Goal: Task Accomplishment & Management: Manage account settings

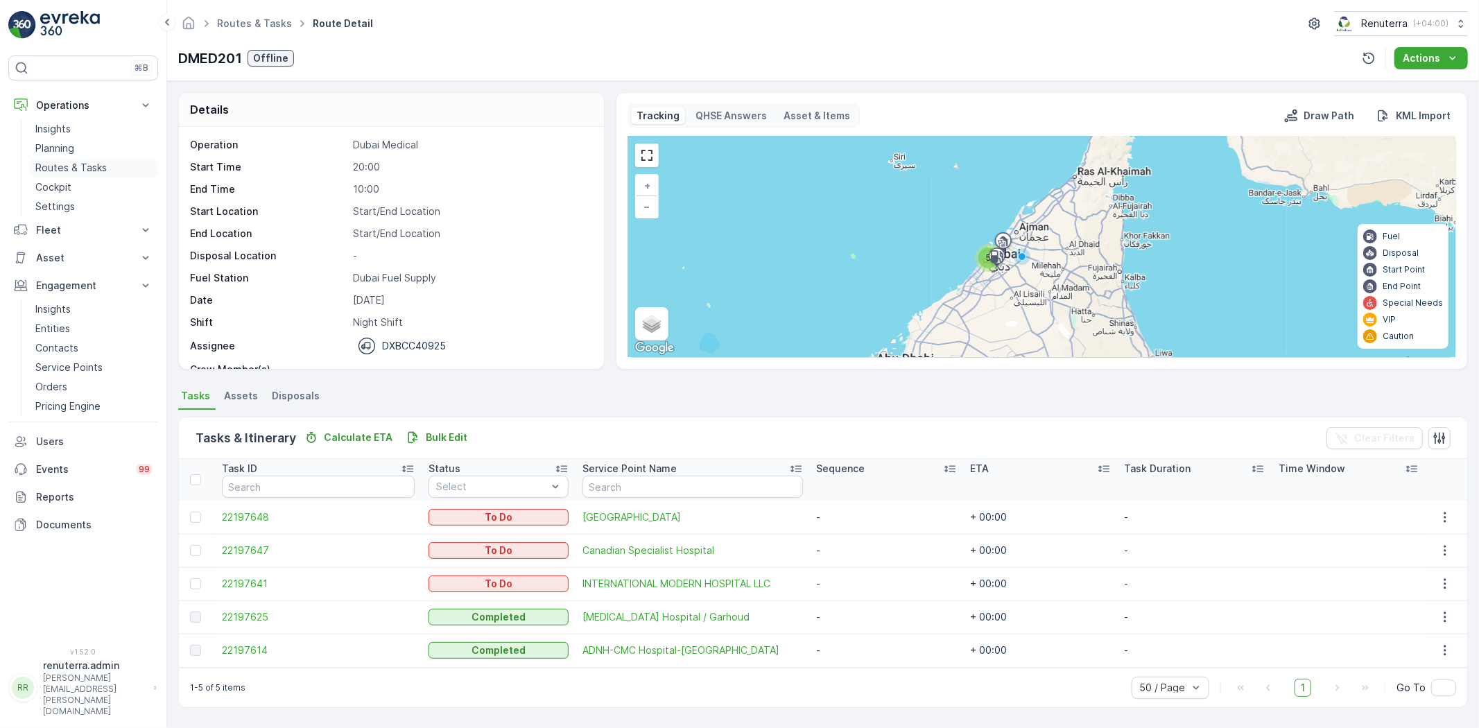
click at [78, 162] on p "Routes & Tasks" at bounding box center [70, 168] width 71 height 14
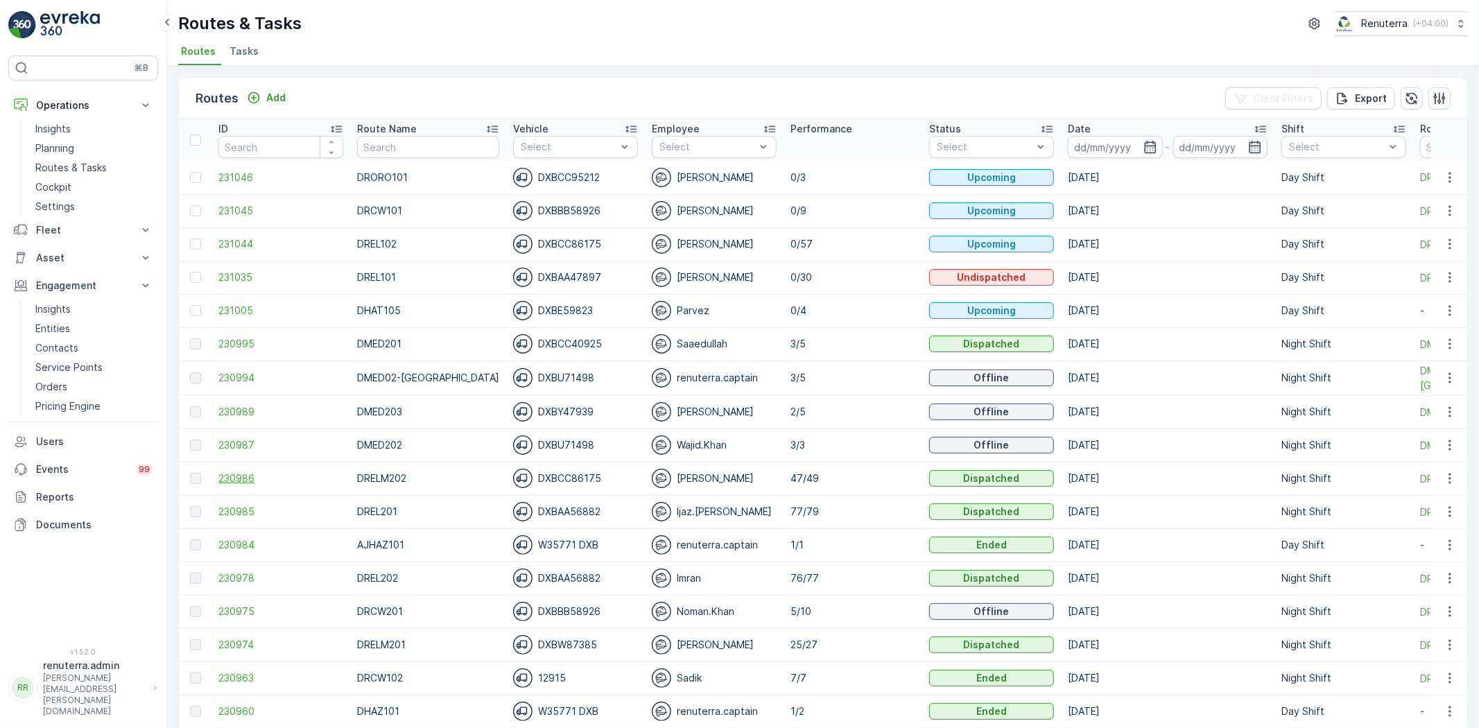
click at [243, 483] on span "230986" at bounding box center [280, 478] width 125 height 14
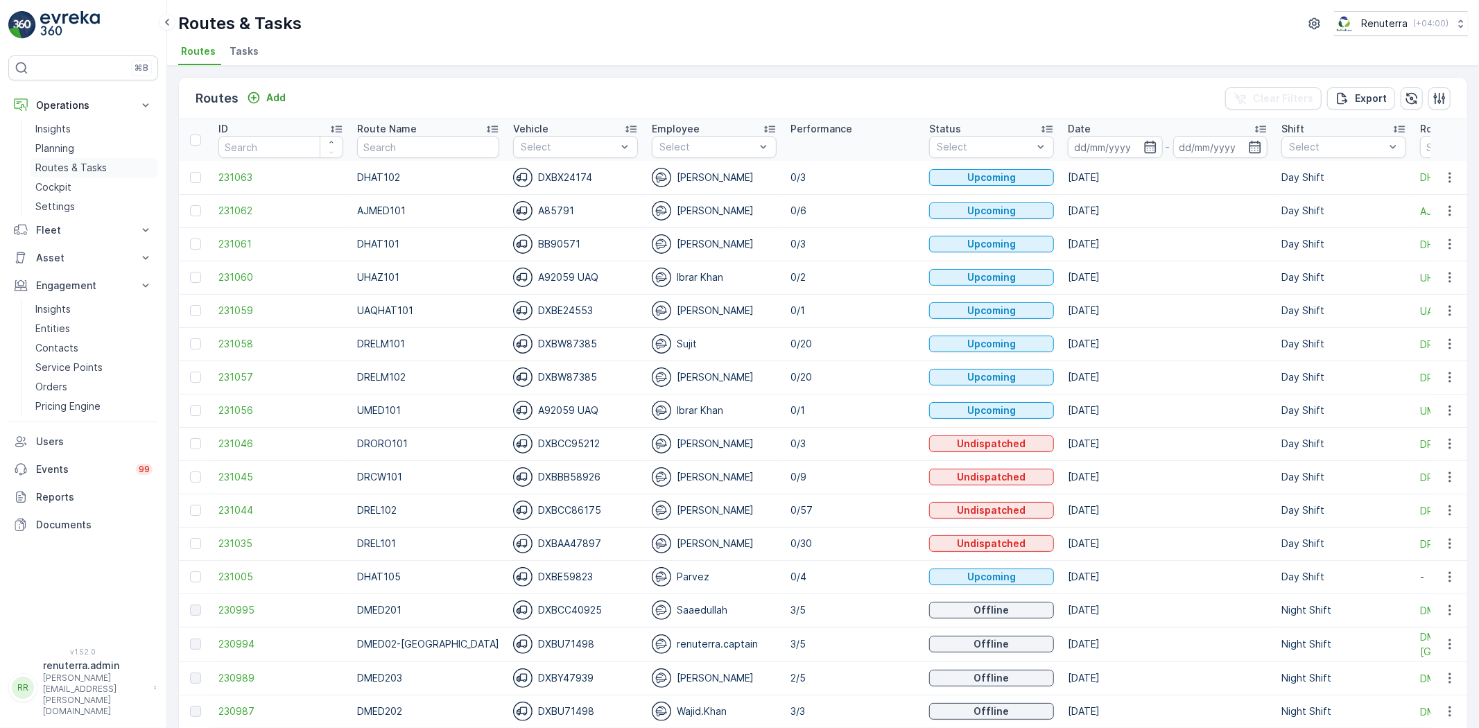
click at [92, 162] on p "Routes & Tasks" at bounding box center [70, 168] width 71 height 14
click at [241, 379] on span "231057" at bounding box center [280, 377] width 125 height 14
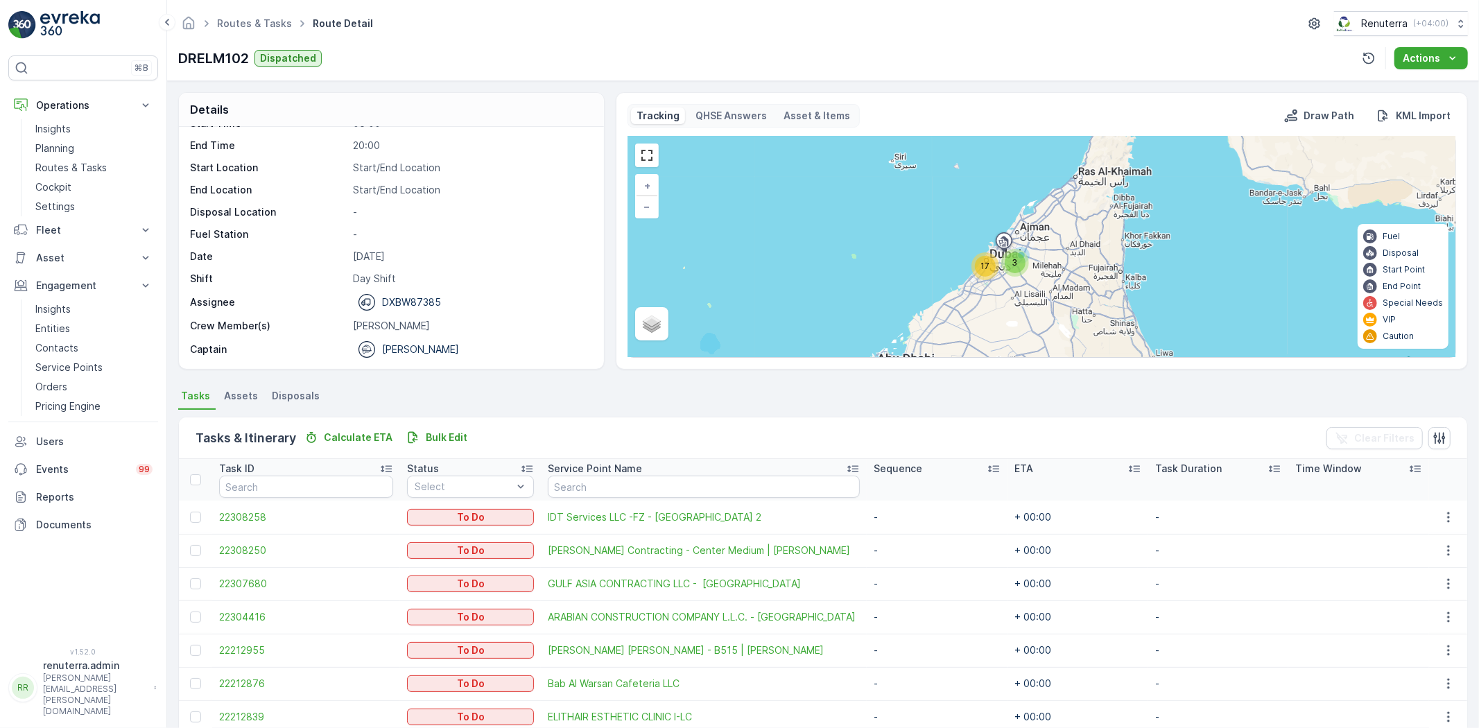
scroll to position [231, 0]
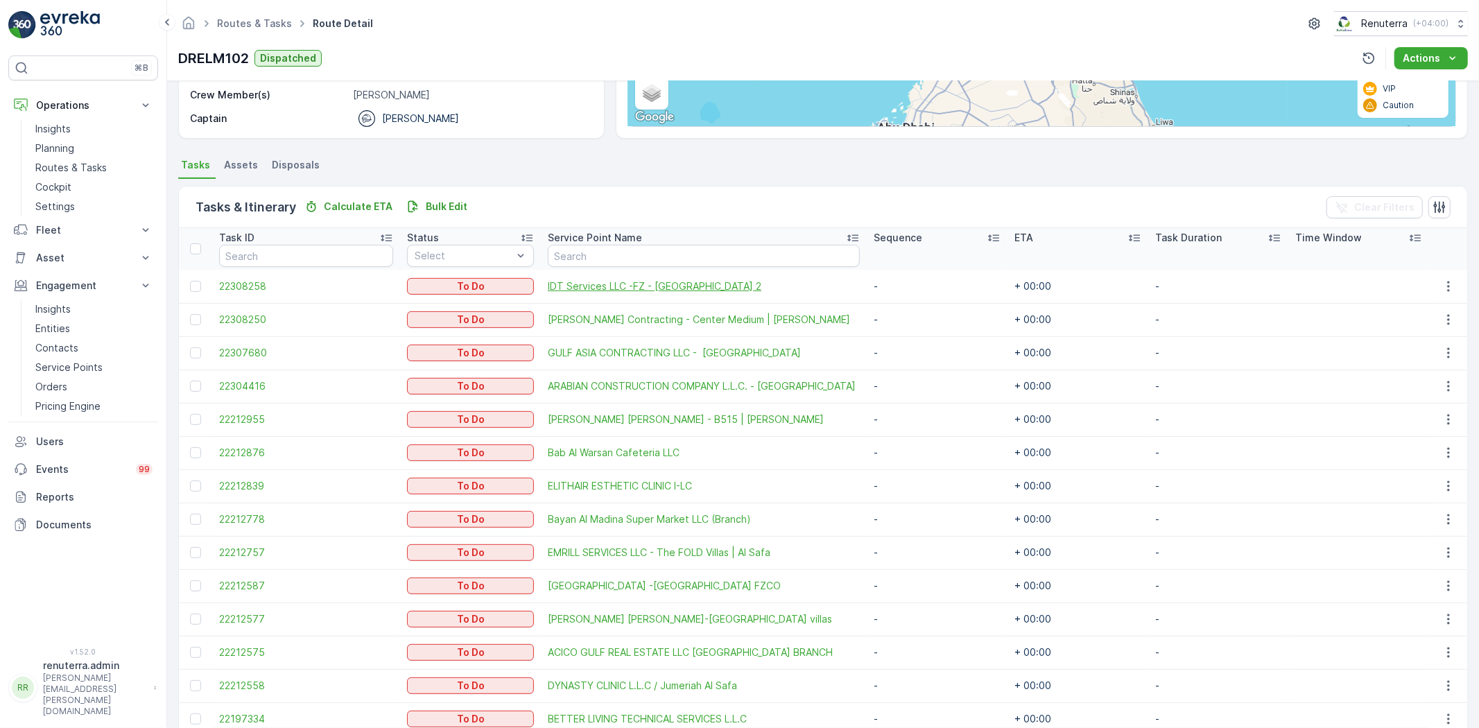
click at [587, 282] on span "IDT Services LLC -FZ - Al Khawaneej 2" at bounding box center [704, 286] width 312 height 14
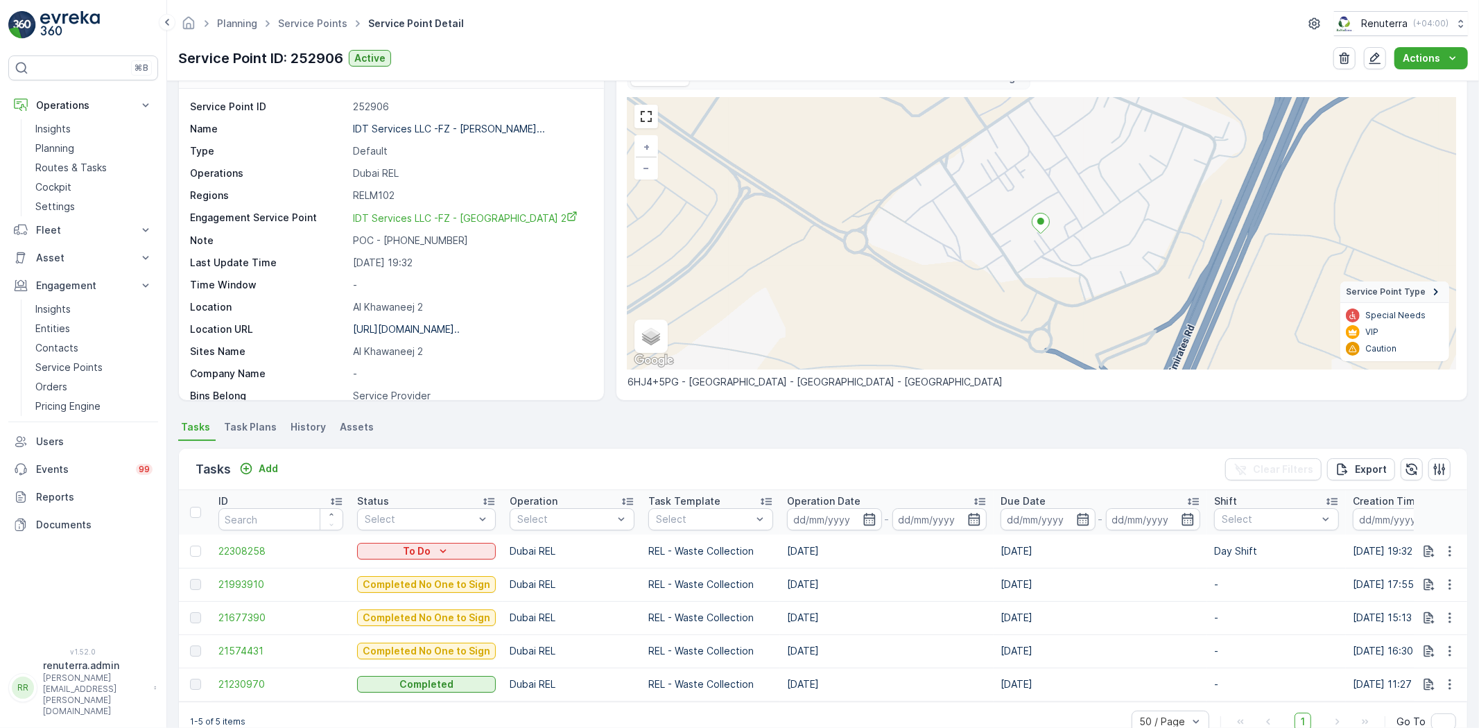
scroll to position [76, 0]
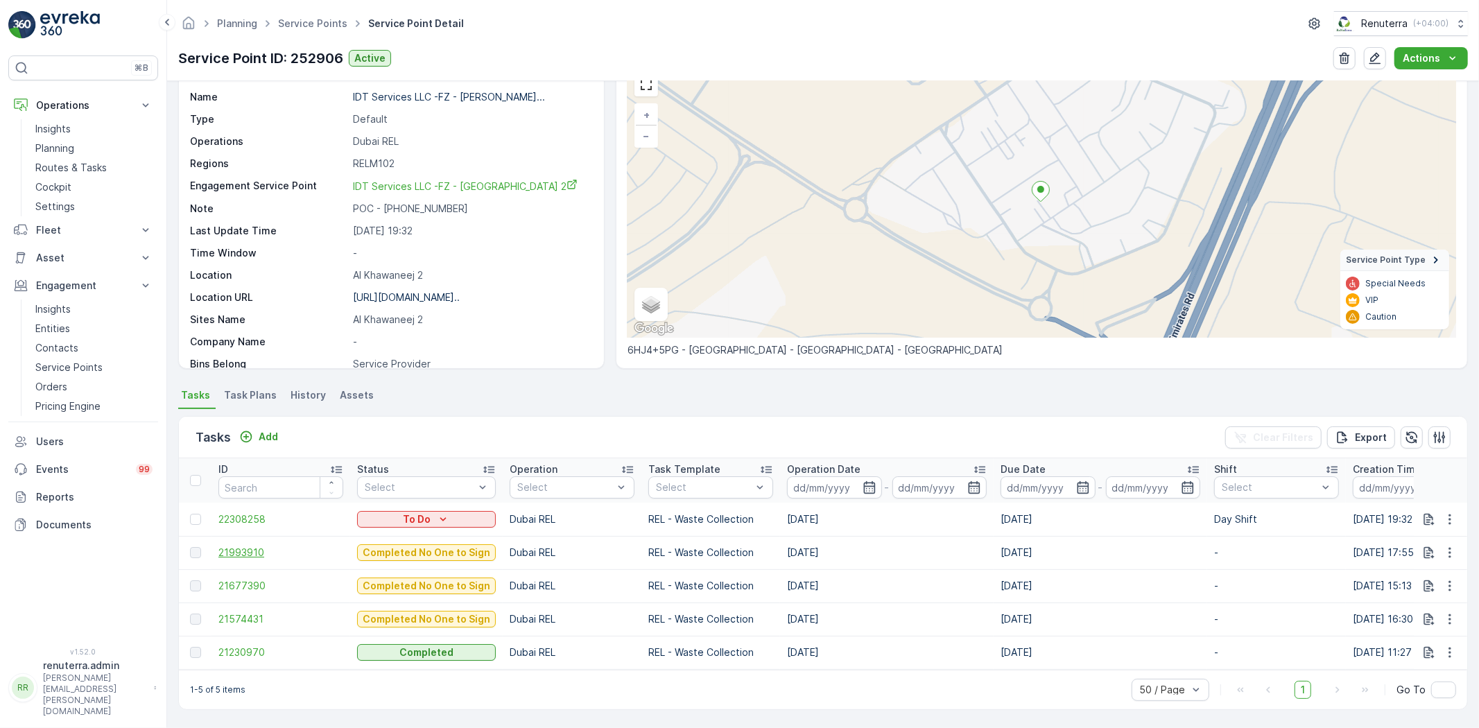
click at [257, 546] on span "21993910" at bounding box center [280, 553] width 125 height 14
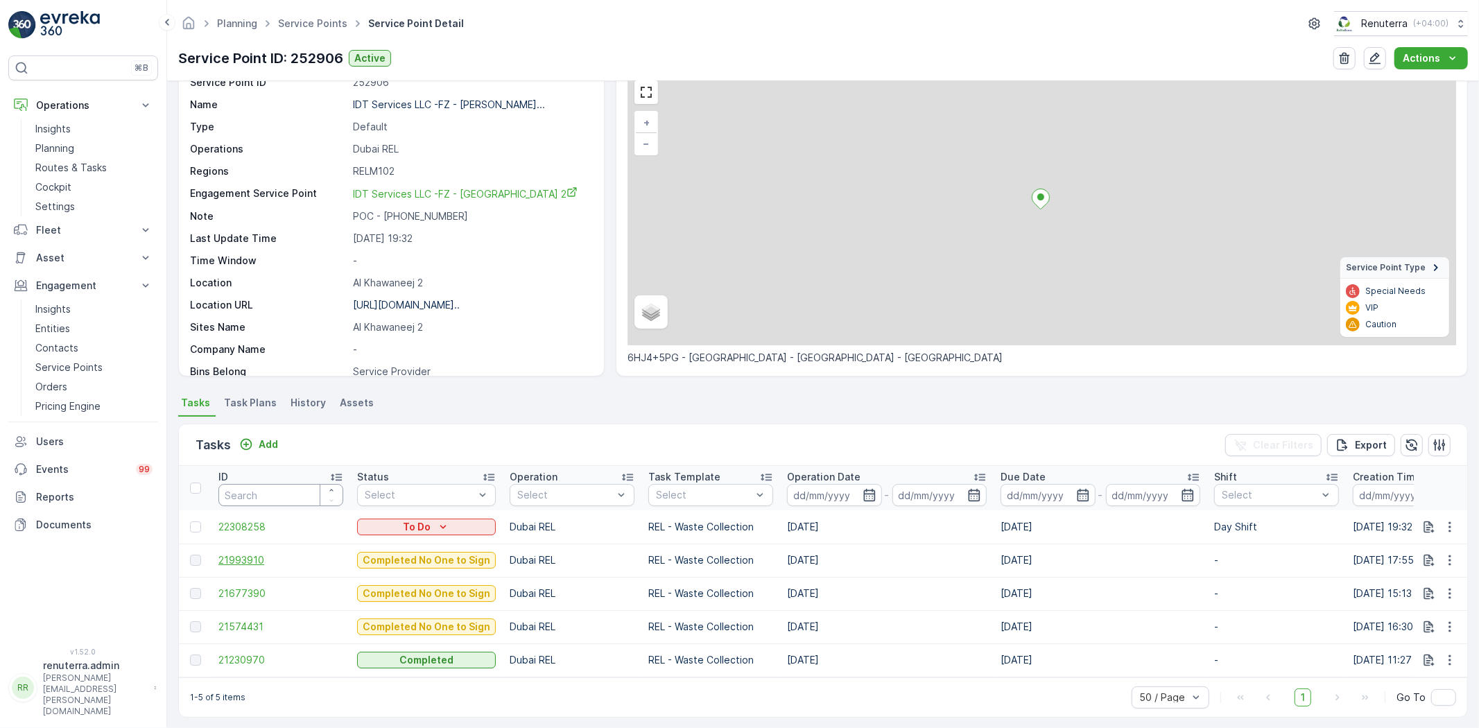
scroll to position [76, 0]
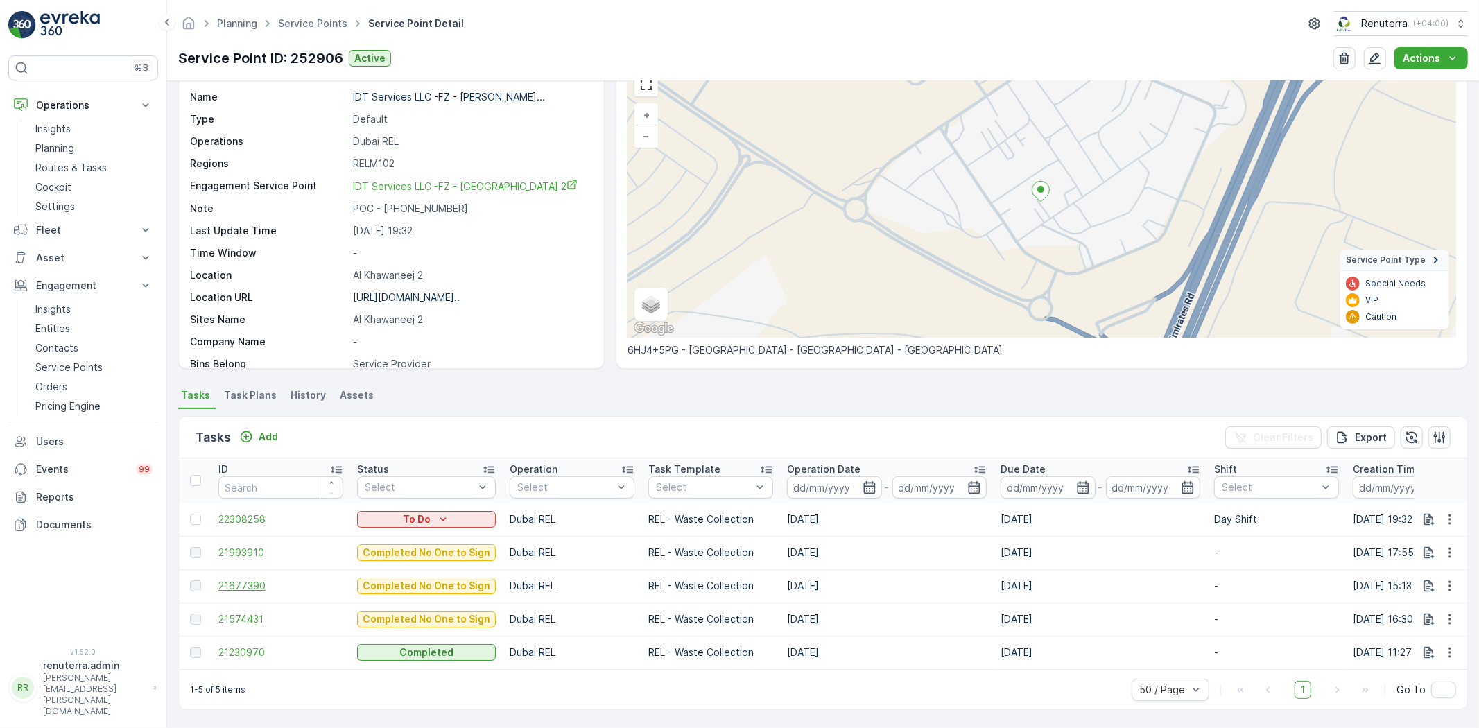
click at [259, 583] on span "21677390" at bounding box center [280, 586] width 125 height 14
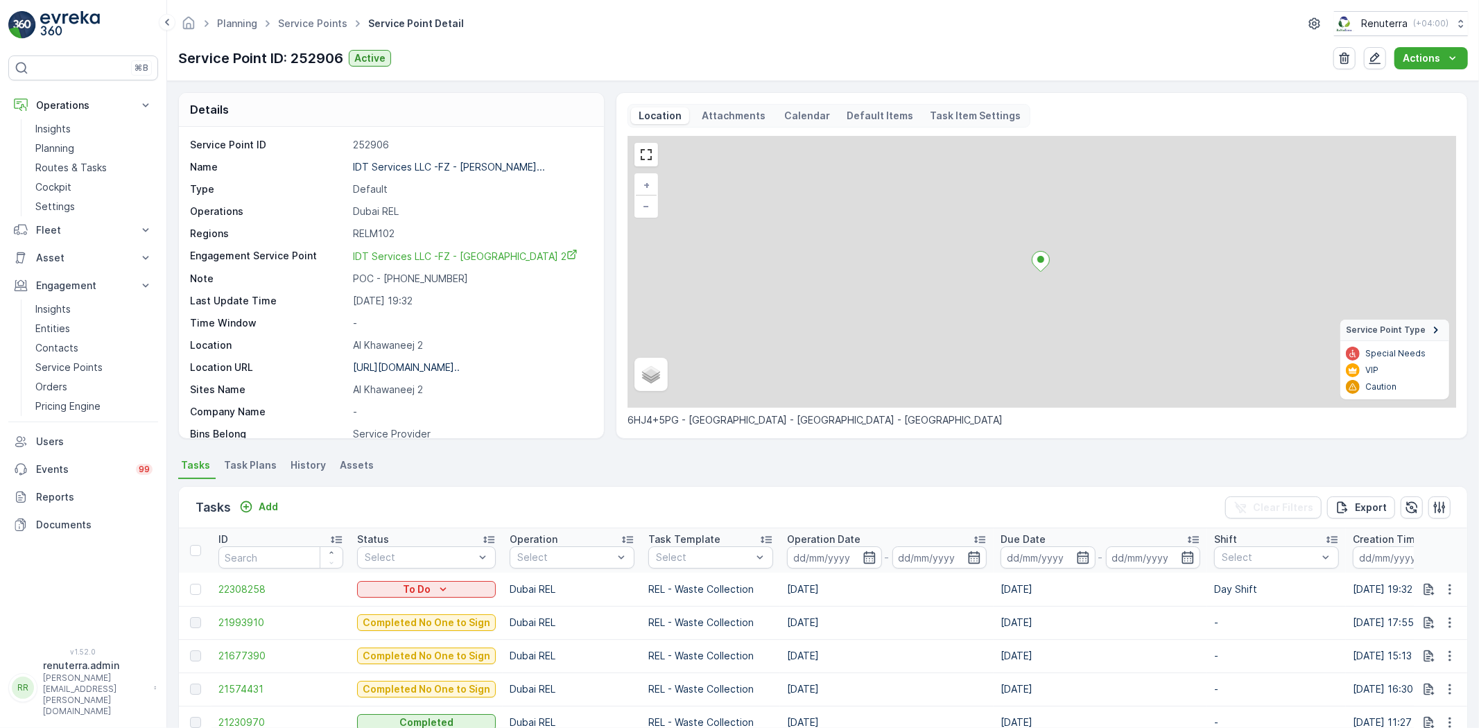
scroll to position [76, 0]
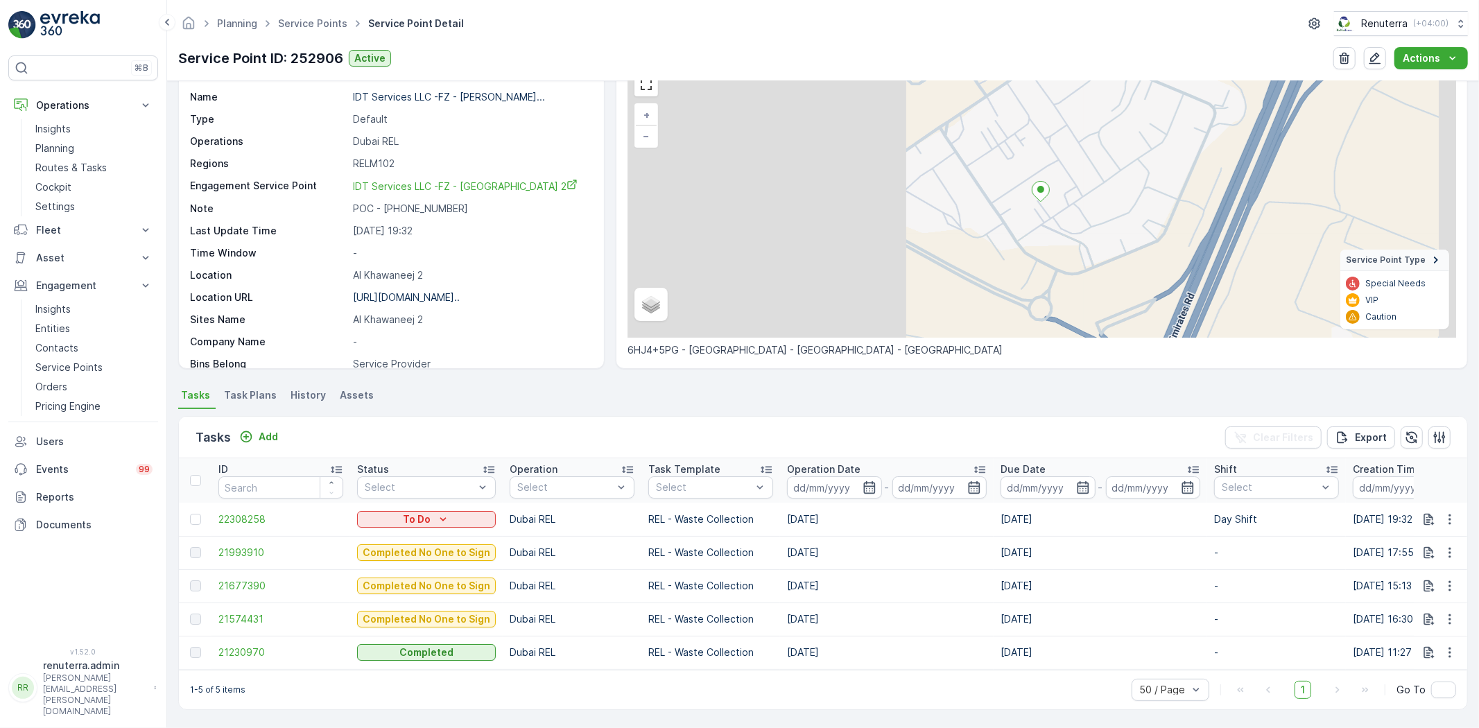
click at [233, 603] on td "21677390" at bounding box center [280, 585] width 139 height 33
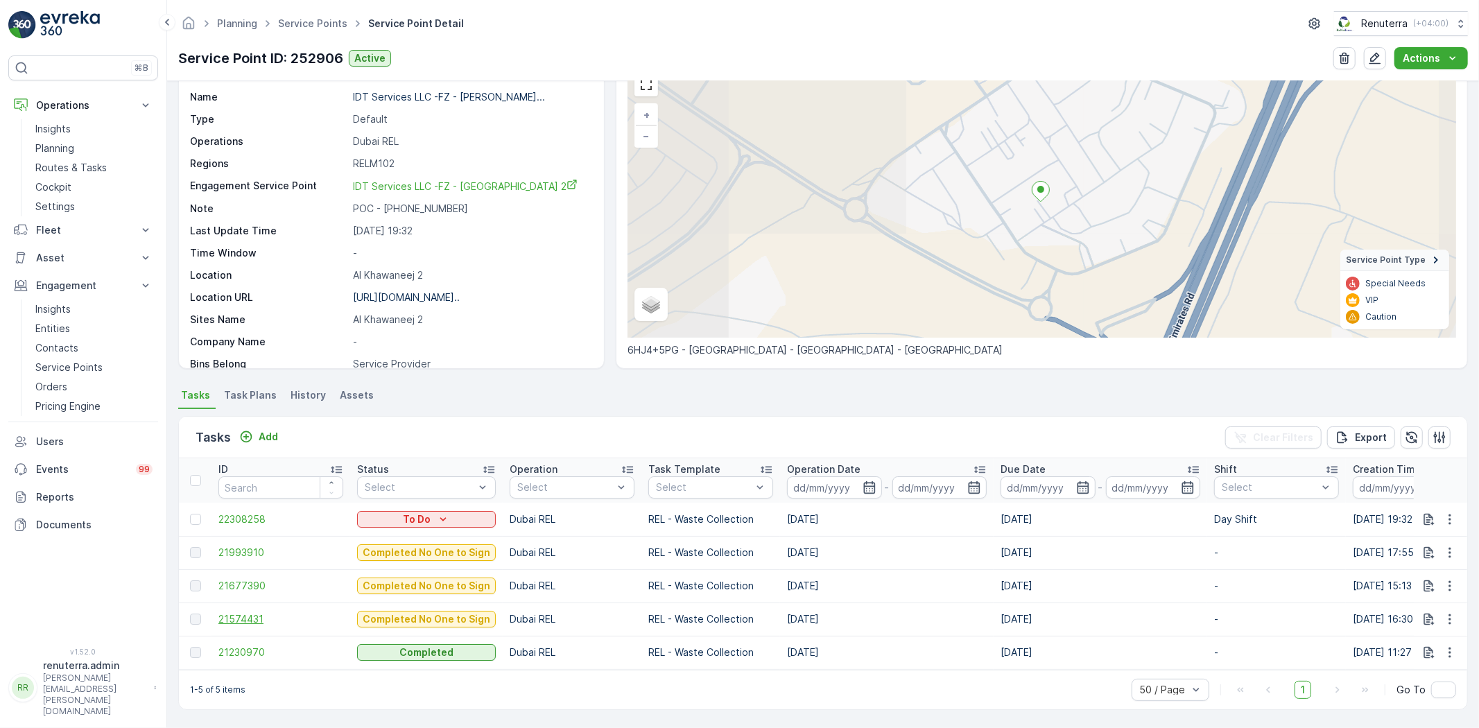
scroll to position [0, 0]
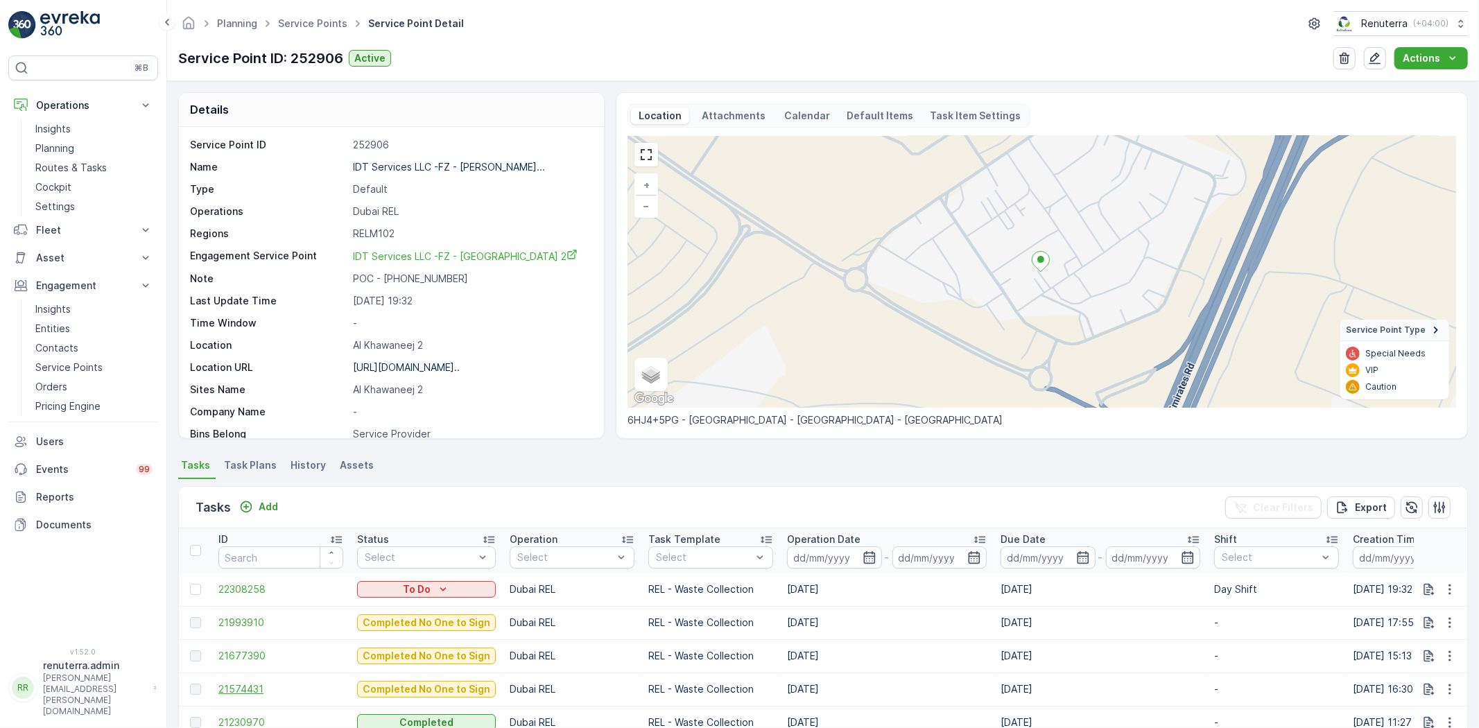
click at [245, 684] on span "21574431" at bounding box center [280, 689] width 125 height 14
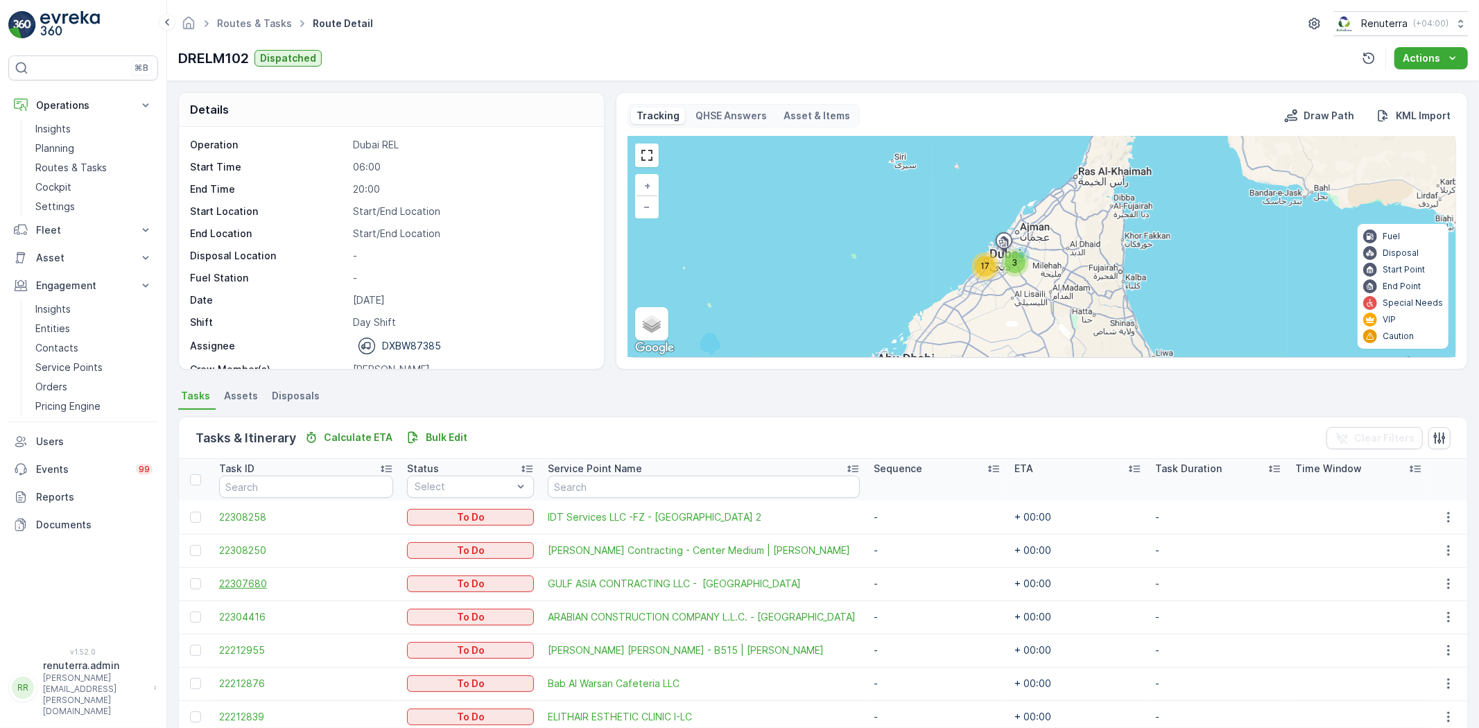
click at [232, 580] on span "22307680" at bounding box center [306, 584] width 175 height 14
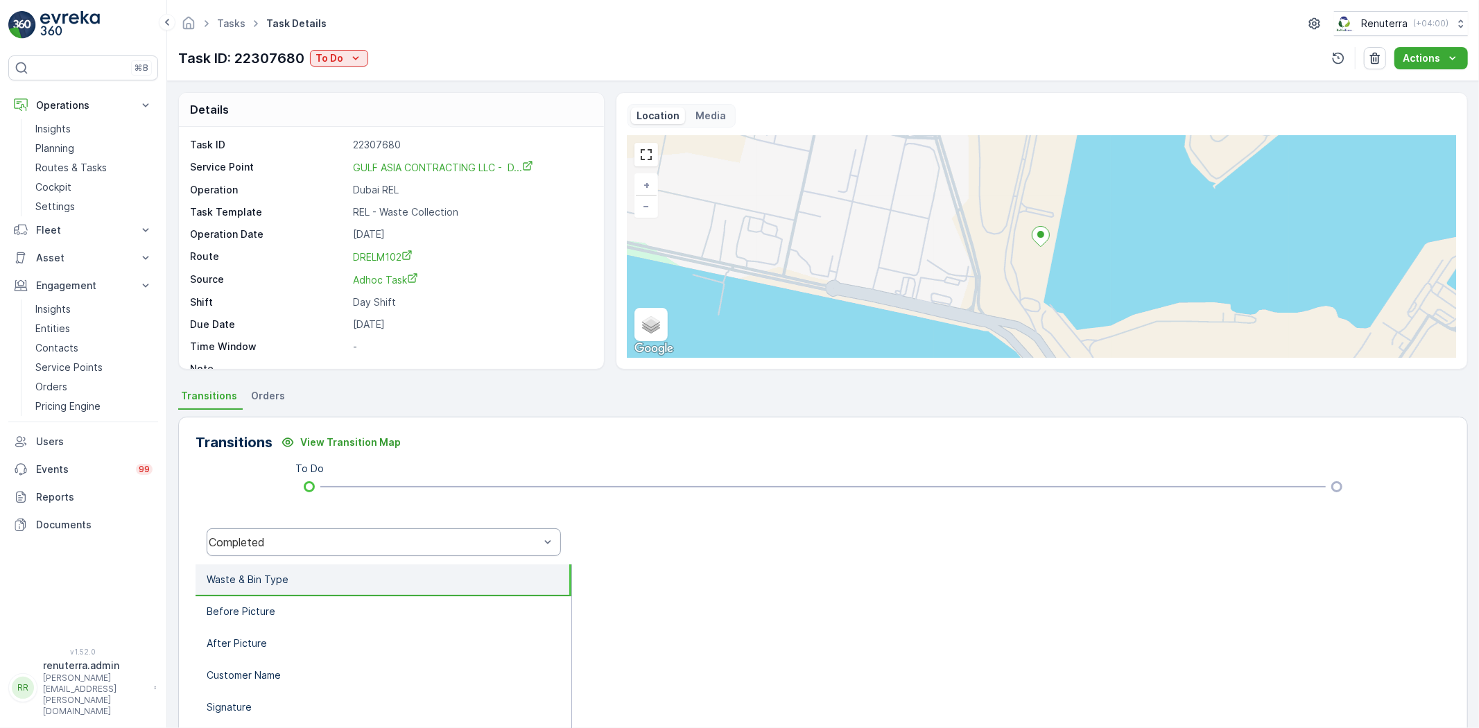
click at [298, 551] on div "Completed" at bounding box center [384, 542] width 354 height 28
click at [609, 527] on div at bounding box center [1011, 542] width 878 height 44
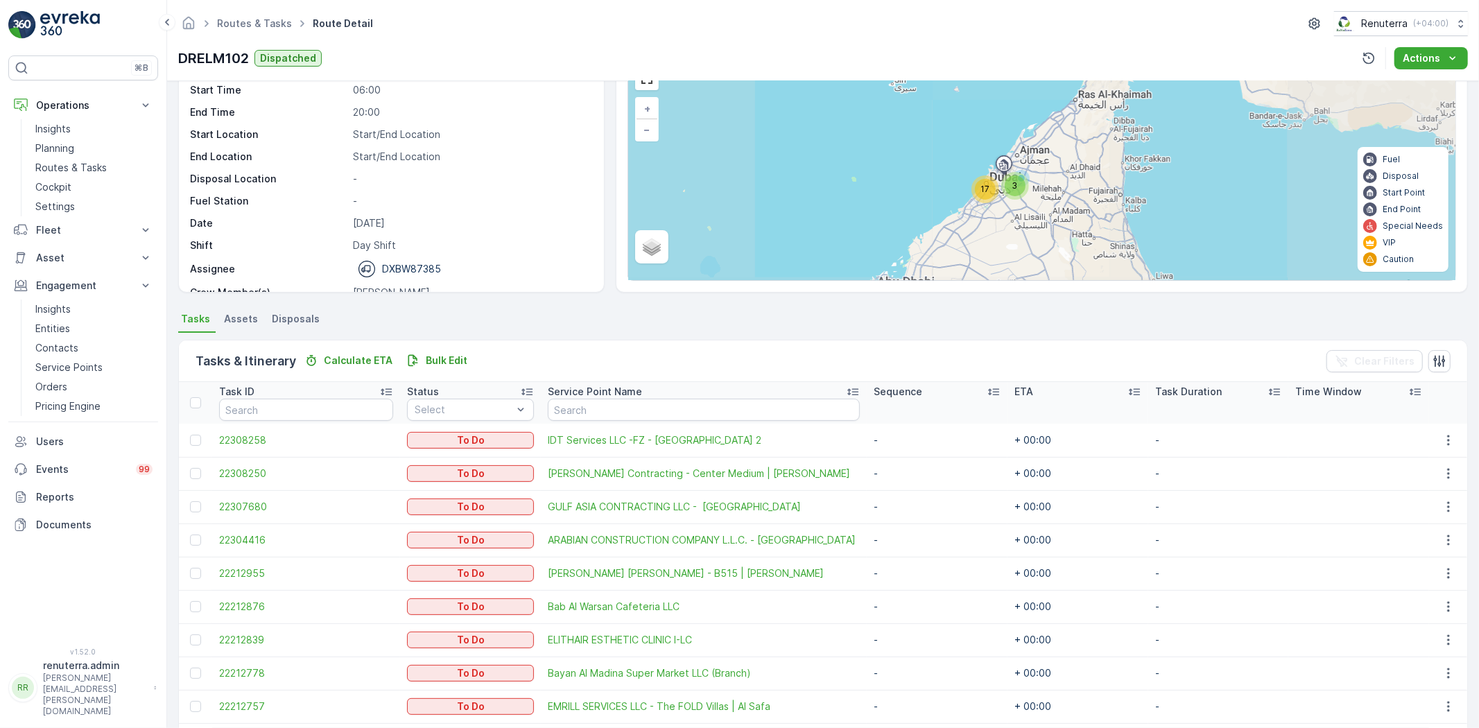
scroll to position [308, 0]
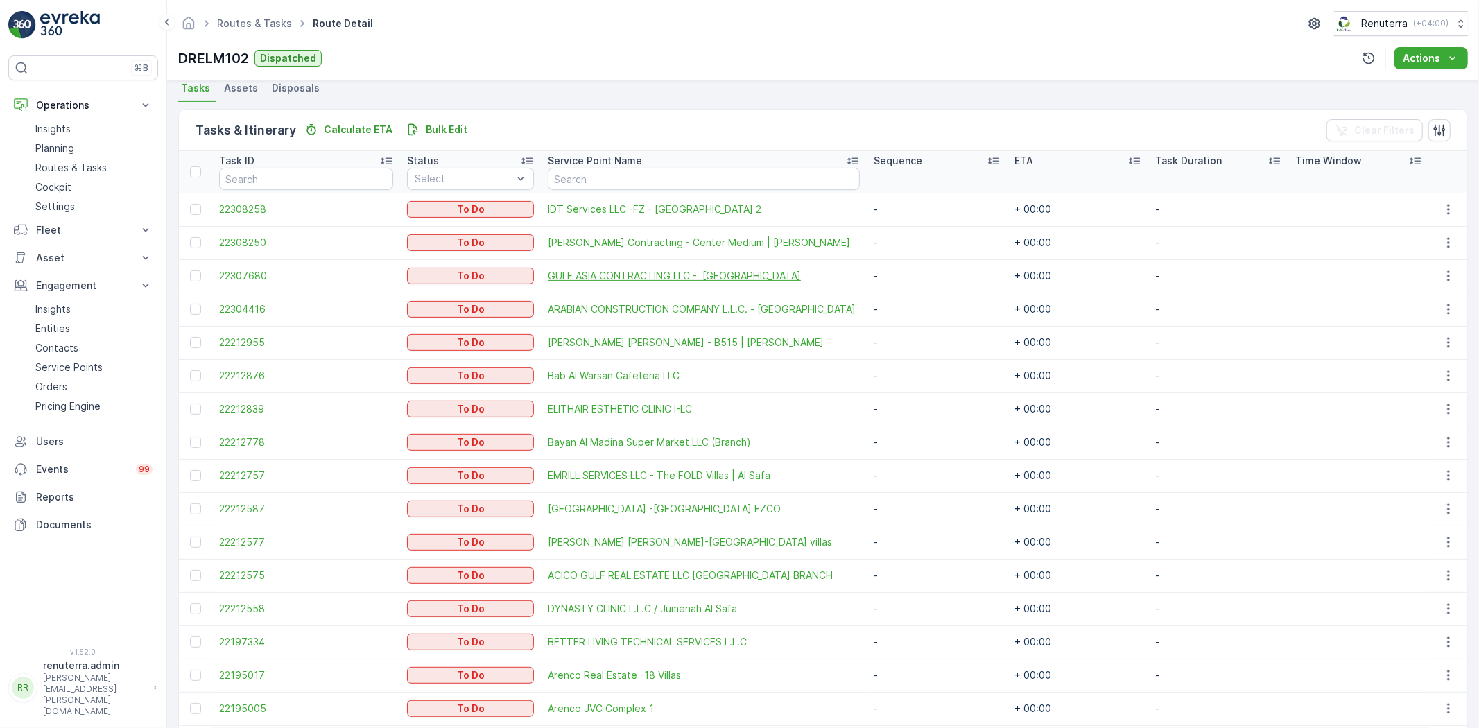
click at [572, 273] on span "GULF ASIA CONTRACTING LLC - Dubai Maritime City" at bounding box center [704, 276] width 312 height 14
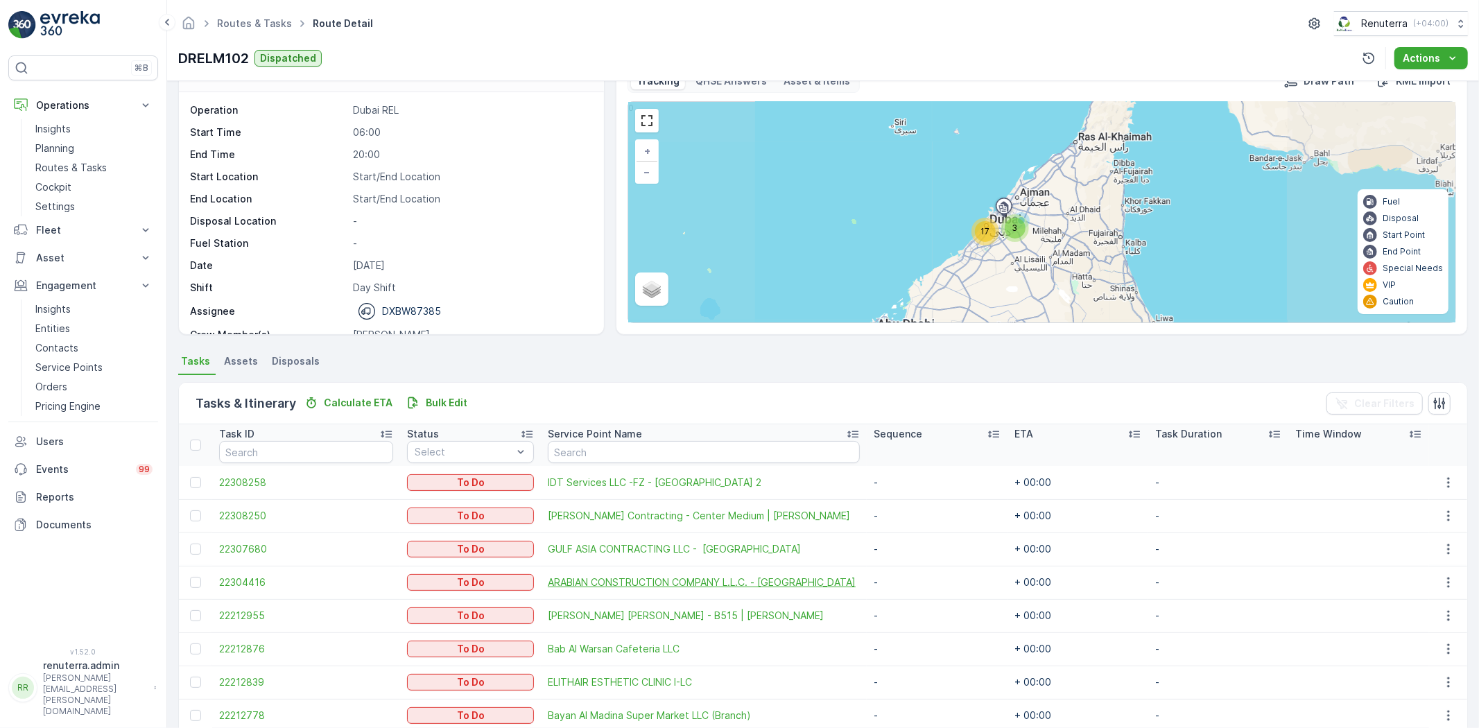
scroll to position [77, 0]
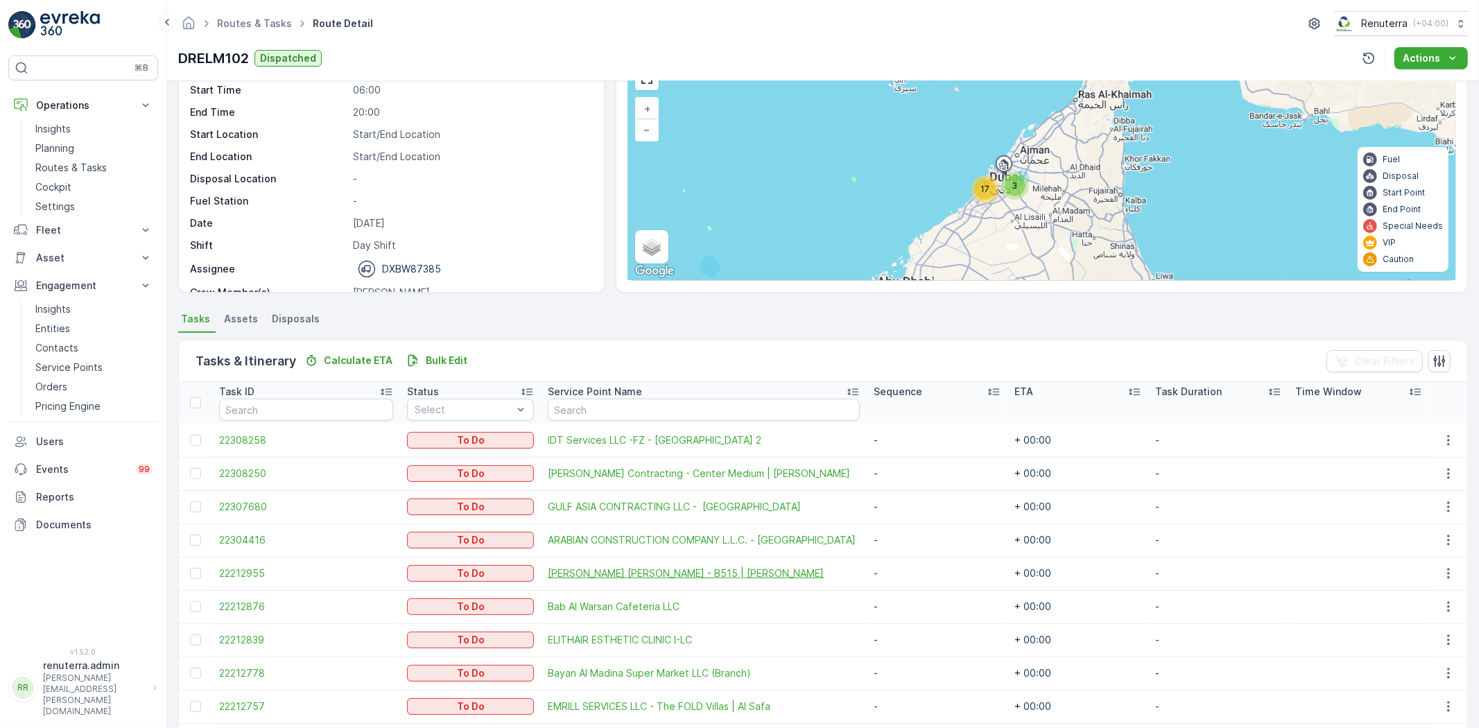
click at [641, 569] on span "Hussain Nasser Ahmad Lootah - B515 | Al Nadha" at bounding box center [704, 573] width 312 height 14
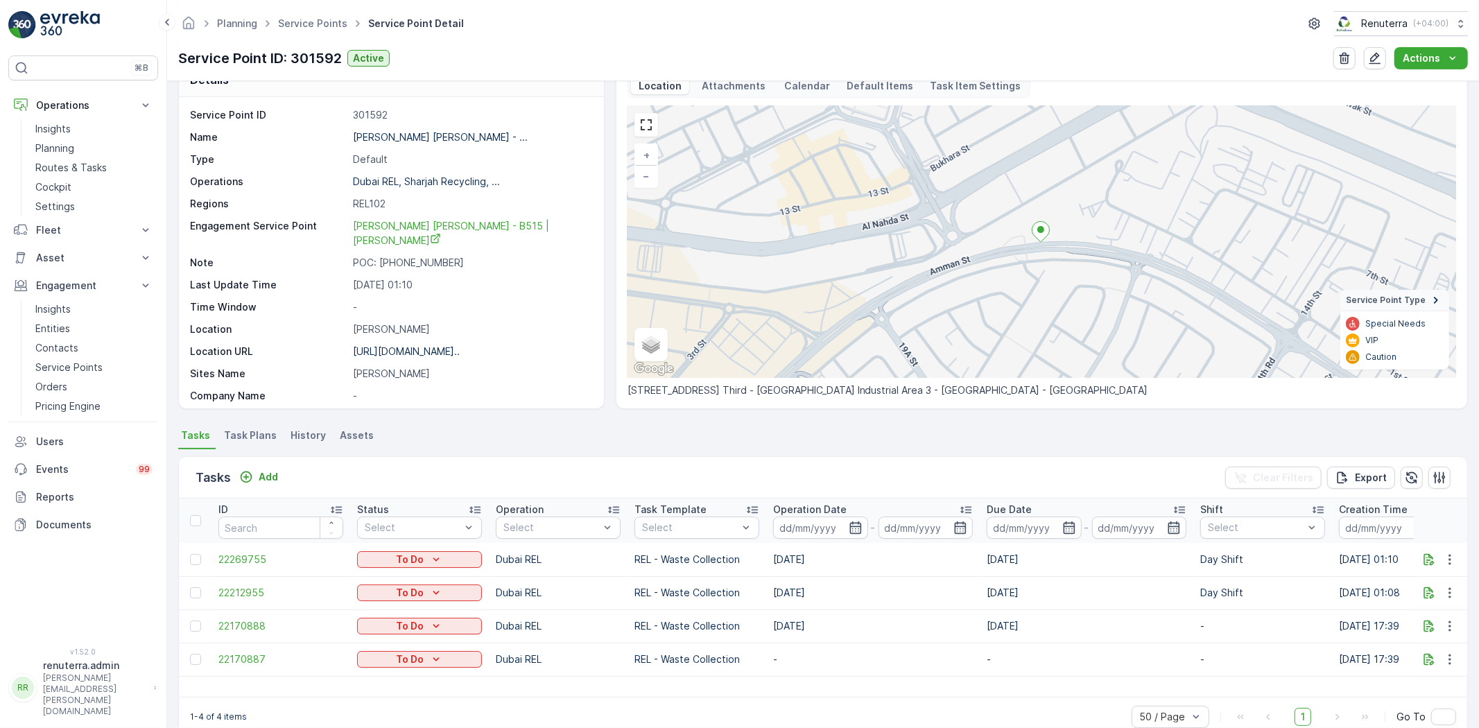
scroll to position [56, 0]
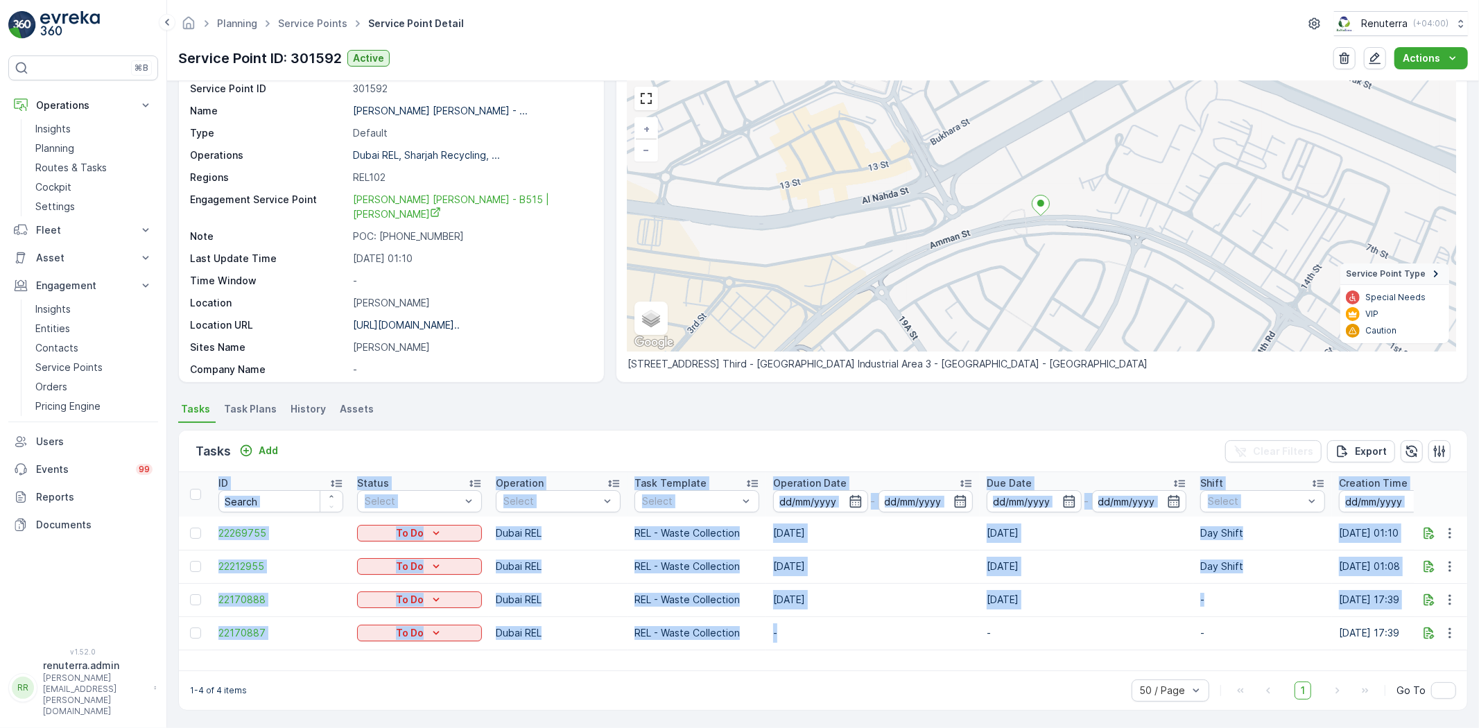
drag, startPoint x: 761, startPoint y: 655, endPoint x: 865, endPoint y: 640, distance: 105.7
click at [871, 646] on div "ID Status Select Operation Select Task Template Select Operation Date - Due Dat…" at bounding box center [823, 571] width 1288 height 198
click at [865, 640] on td "-" at bounding box center [873, 632] width 214 height 33
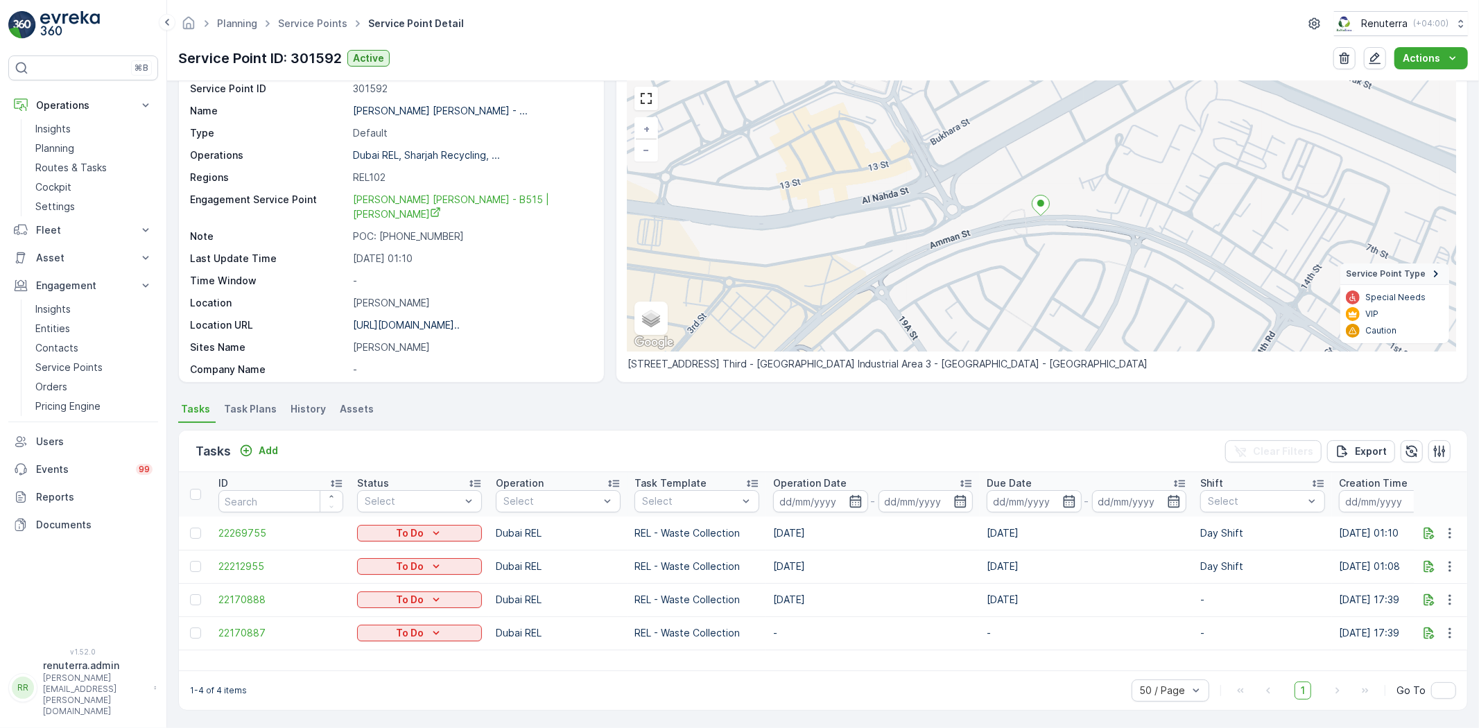
click at [829, 673] on div "1-4 of 4 items 50 / Page 1 Go To" at bounding box center [823, 690] width 1288 height 40
click at [1159, 682] on div "50 / Page" at bounding box center [1171, 690] width 78 height 22
click at [1073, 689] on div "1-4 of 4 items 50 / Page 1 Go To" at bounding box center [823, 690] width 1288 height 40
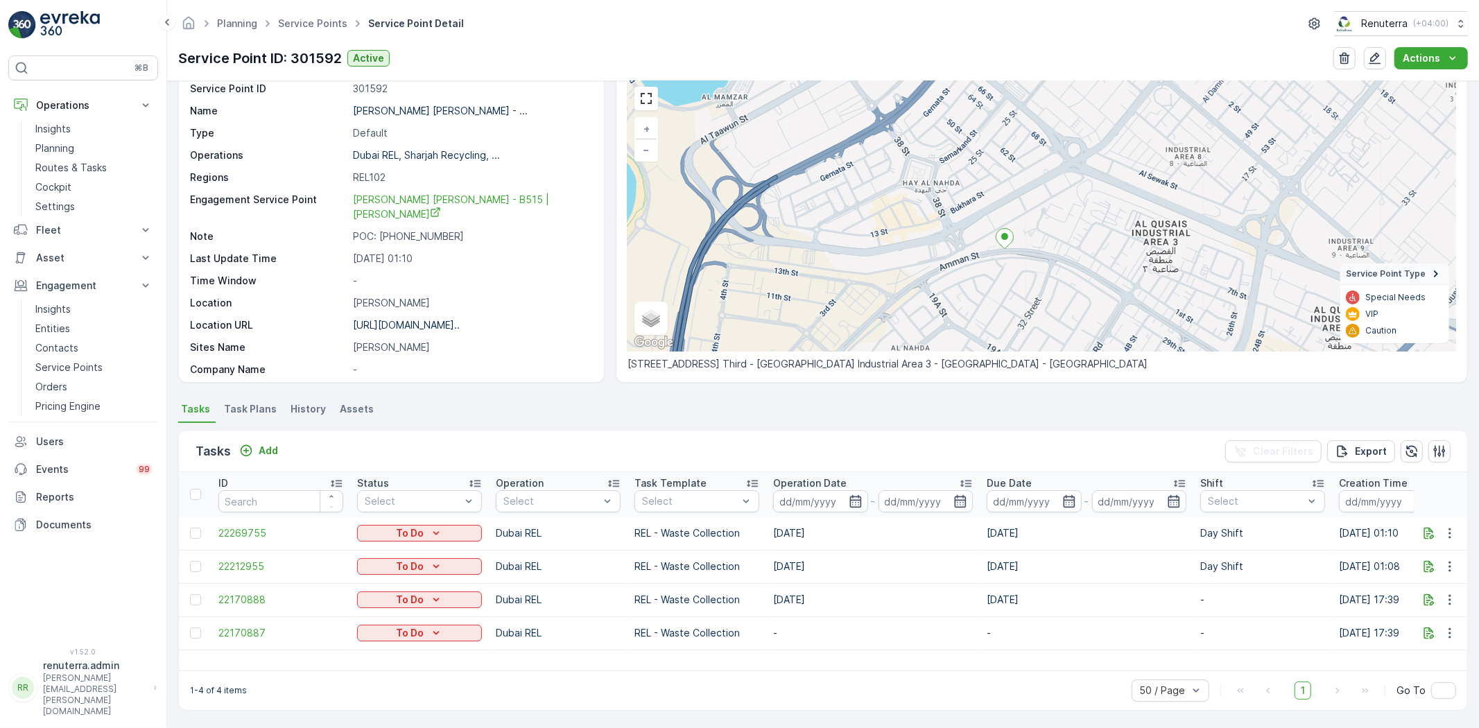
scroll to position [54, 0]
drag, startPoint x: 967, startPoint y: 283, endPoint x: 857, endPoint y: 403, distance: 162.4
click at [857, 403] on ul "Tasks Task Plans History Assets" at bounding box center [823, 413] width 1290 height 24
drag, startPoint x: 845, startPoint y: 384, endPoint x: 638, endPoint y: 722, distance: 396.5
click at [697, 647] on div "Details Service Point ID 301592 Name Hussain Nasser Ahmad Lootah - ... Type Def…" at bounding box center [823, 404] width 1312 height 647
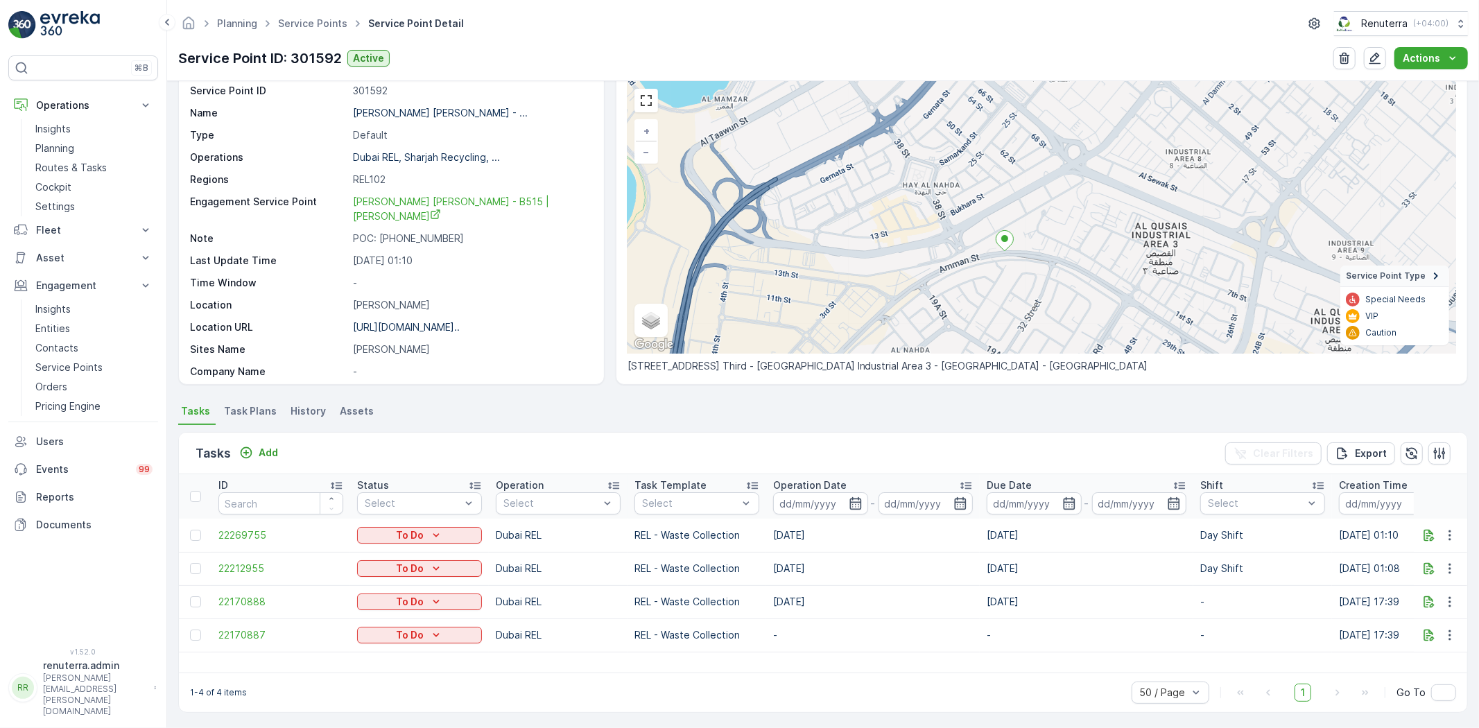
drag, startPoint x: 327, startPoint y: 680, endPoint x: 306, endPoint y: 670, distance: 23.0
drag, startPoint x: 306, startPoint y: 670, endPoint x: 919, endPoint y: 623, distance: 614.1
click at [919, 623] on td "-" at bounding box center [873, 634] width 214 height 33
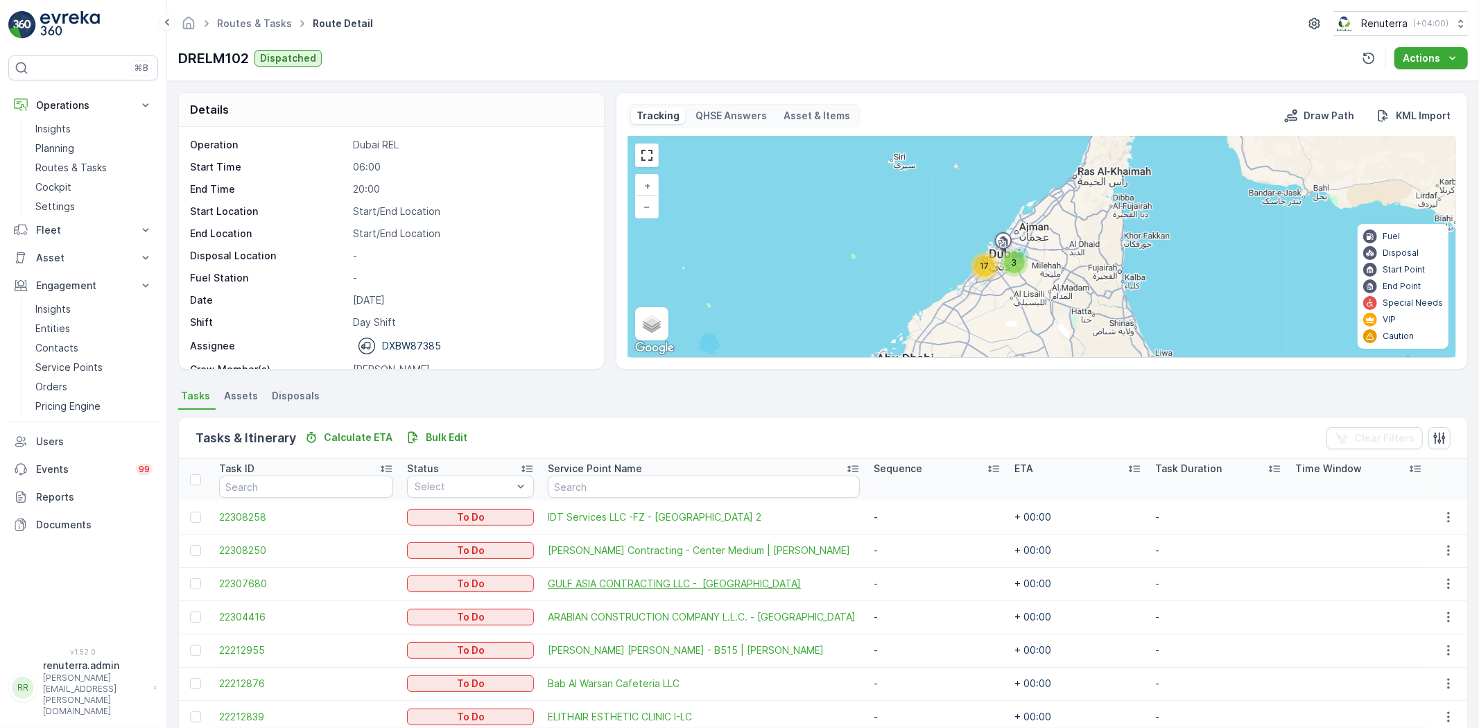
click at [627, 584] on span "GULF ASIA CONTRACTING LLC - Dubai Maritime City" at bounding box center [704, 584] width 312 height 14
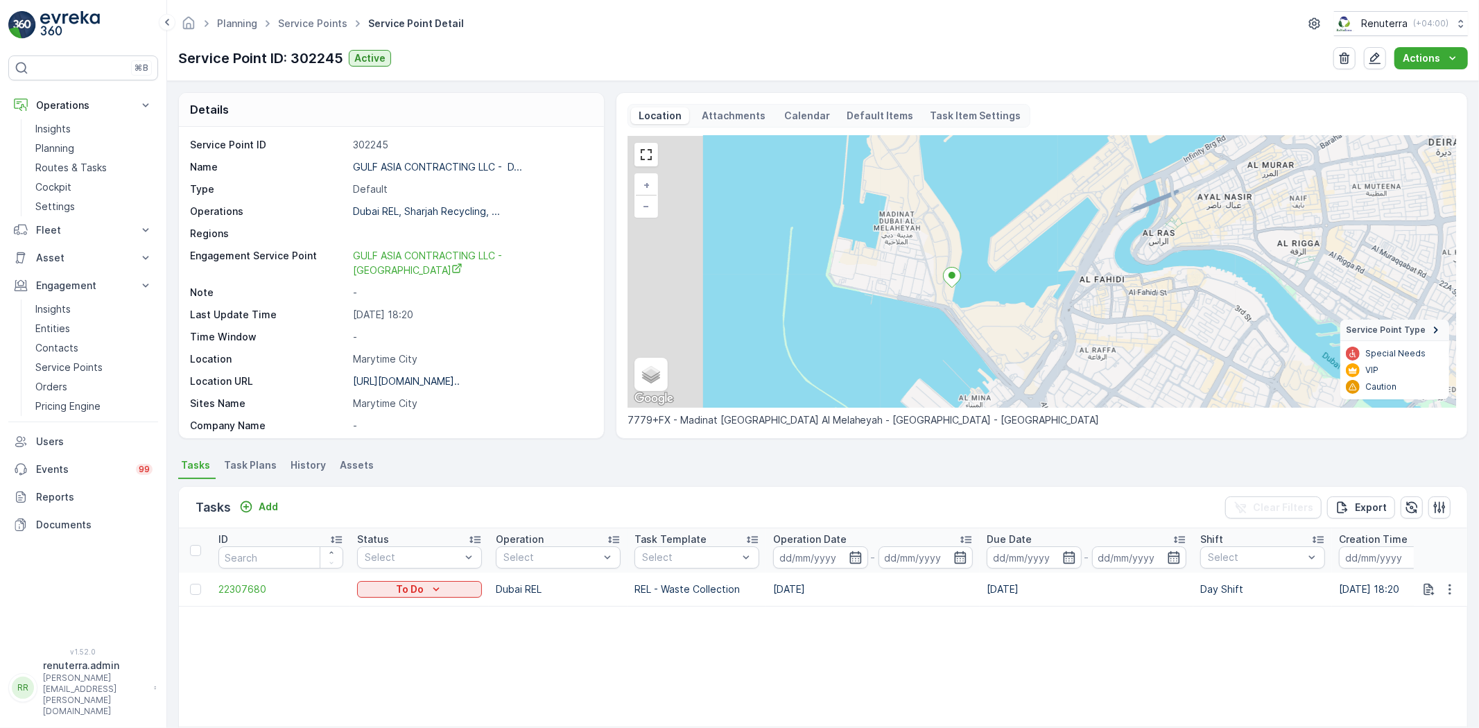
drag, startPoint x: 751, startPoint y: 330, endPoint x: 969, endPoint y: 289, distance: 221.5
click at [969, 289] on div "+ − Satellite Roadmap Terrain Hybrid Leaflet Keyboard shortcuts Map Data Map da…" at bounding box center [1041, 272] width 829 height 272
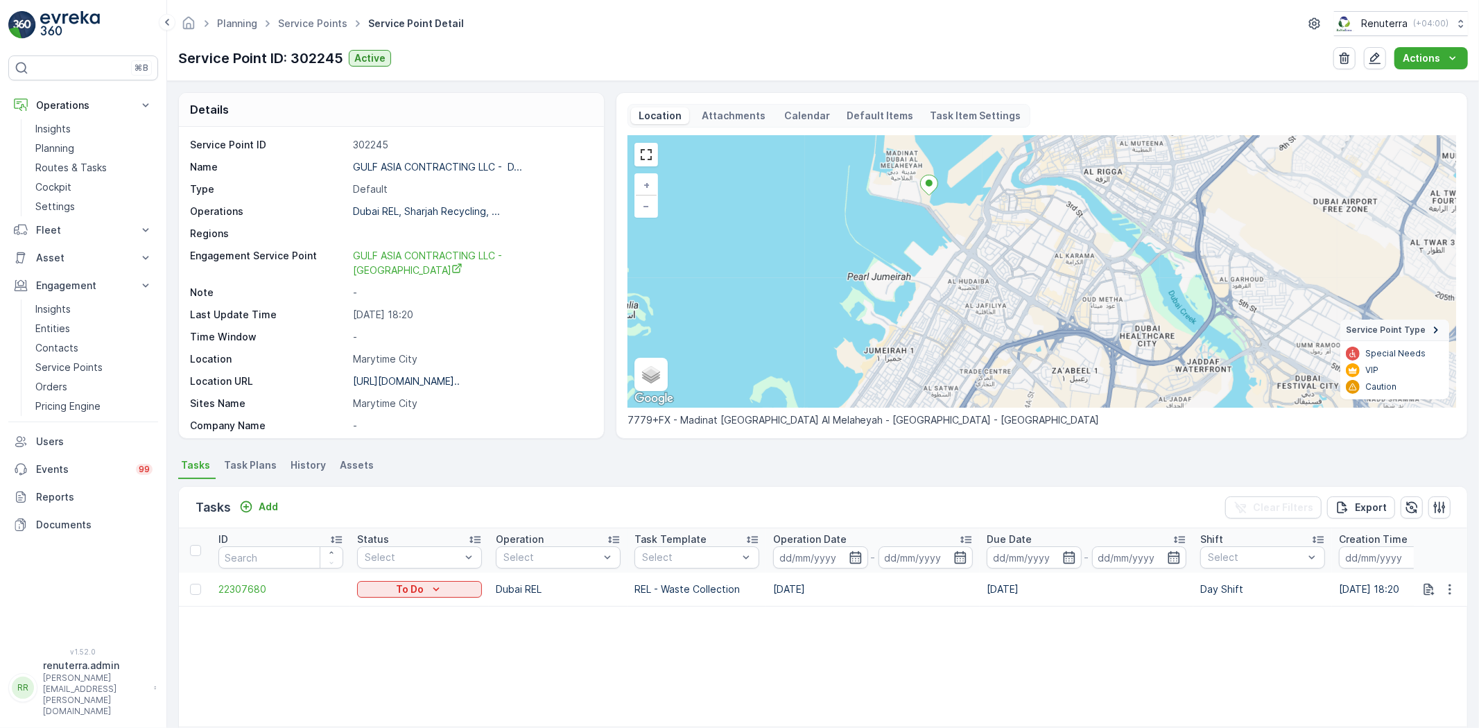
drag, startPoint x: 962, startPoint y: 327, endPoint x: 930, endPoint y: 243, distance: 89.5
click at [937, 230] on div "+ − Satellite Roadmap Terrain Hybrid Leaflet Keyboard shortcuts Map Data Map da…" at bounding box center [1041, 272] width 829 height 272
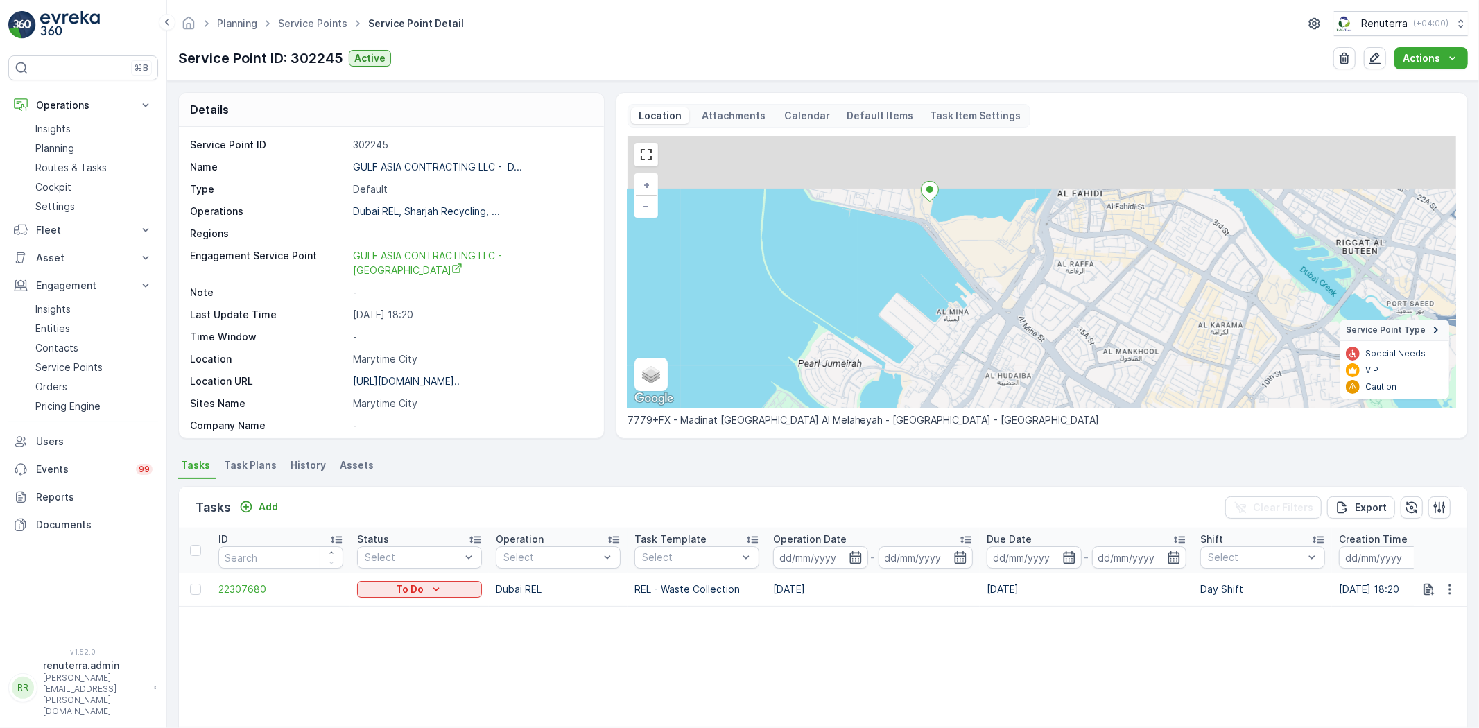
drag, startPoint x: 933, startPoint y: 254, endPoint x: 924, endPoint y: 323, distance: 69.2
click at [930, 357] on div "+ − Satellite Roadmap Terrain Hybrid Leaflet Keyboard shortcuts Map Data Map da…" at bounding box center [1041, 272] width 829 height 272
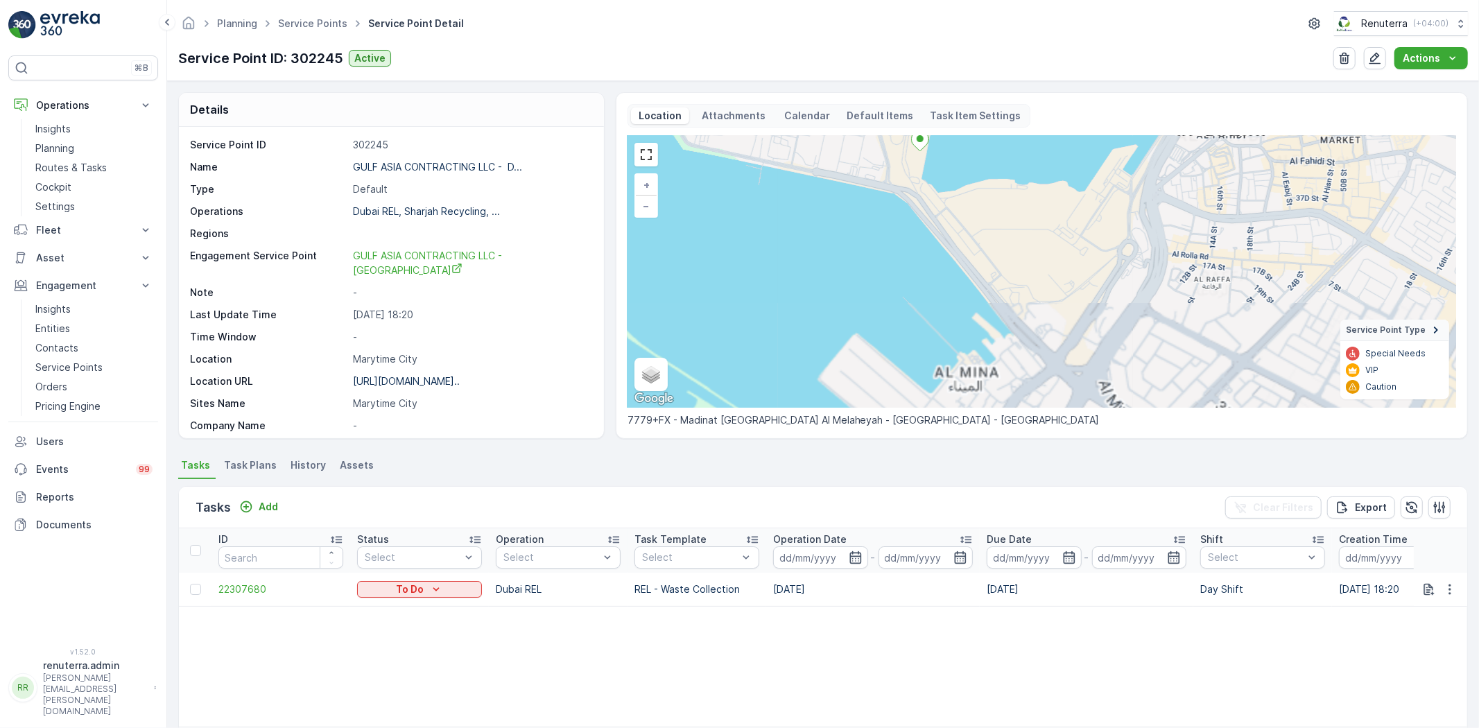
click at [913, 370] on div "+ − Satellite Roadmap Terrain Hybrid Leaflet Keyboard shortcuts Map Data Map da…" at bounding box center [1041, 272] width 829 height 272
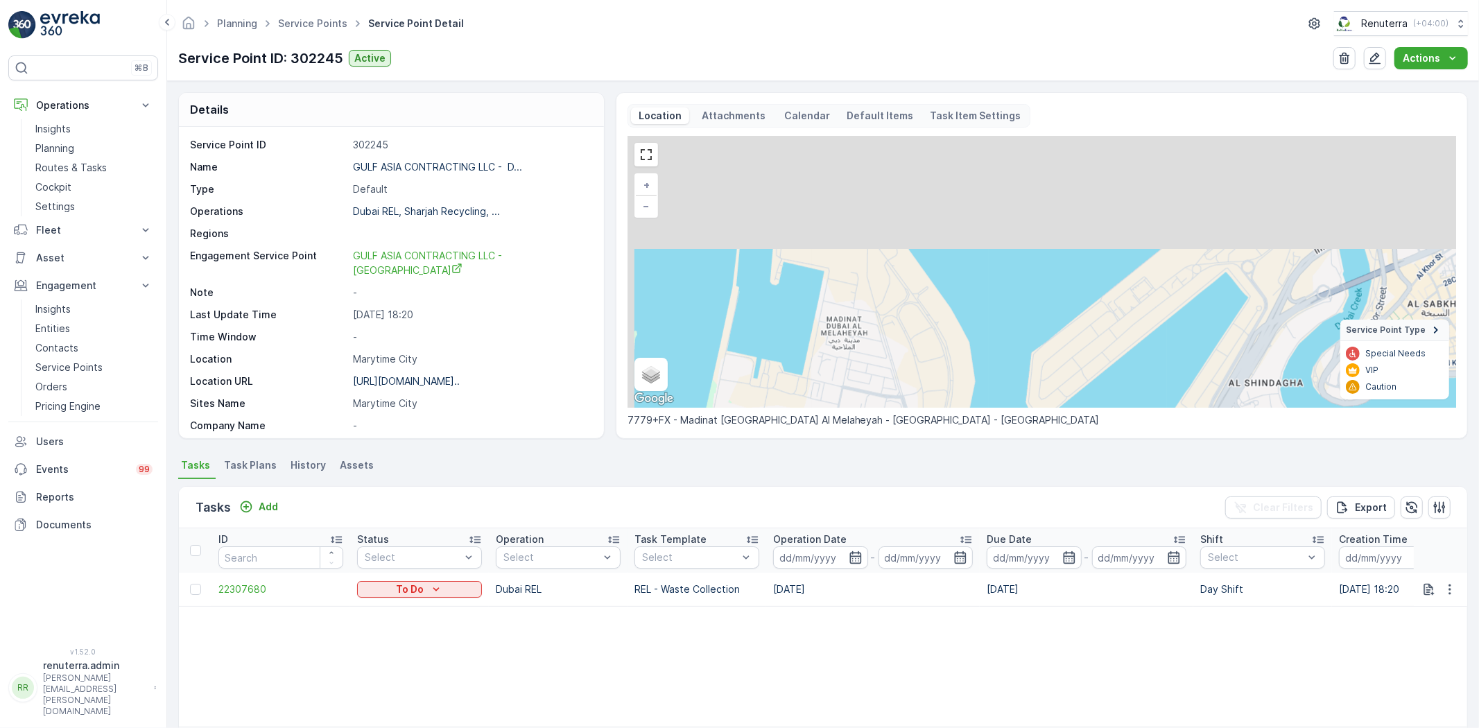
drag, startPoint x: 966, startPoint y: 335, endPoint x: 960, endPoint y: 359, distance: 24.9
click at [960, 359] on div "+ − Satellite Roadmap Terrain Hybrid Leaflet Keyboard shortcuts Map Data Map da…" at bounding box center [1041, 272] width 829 height 272
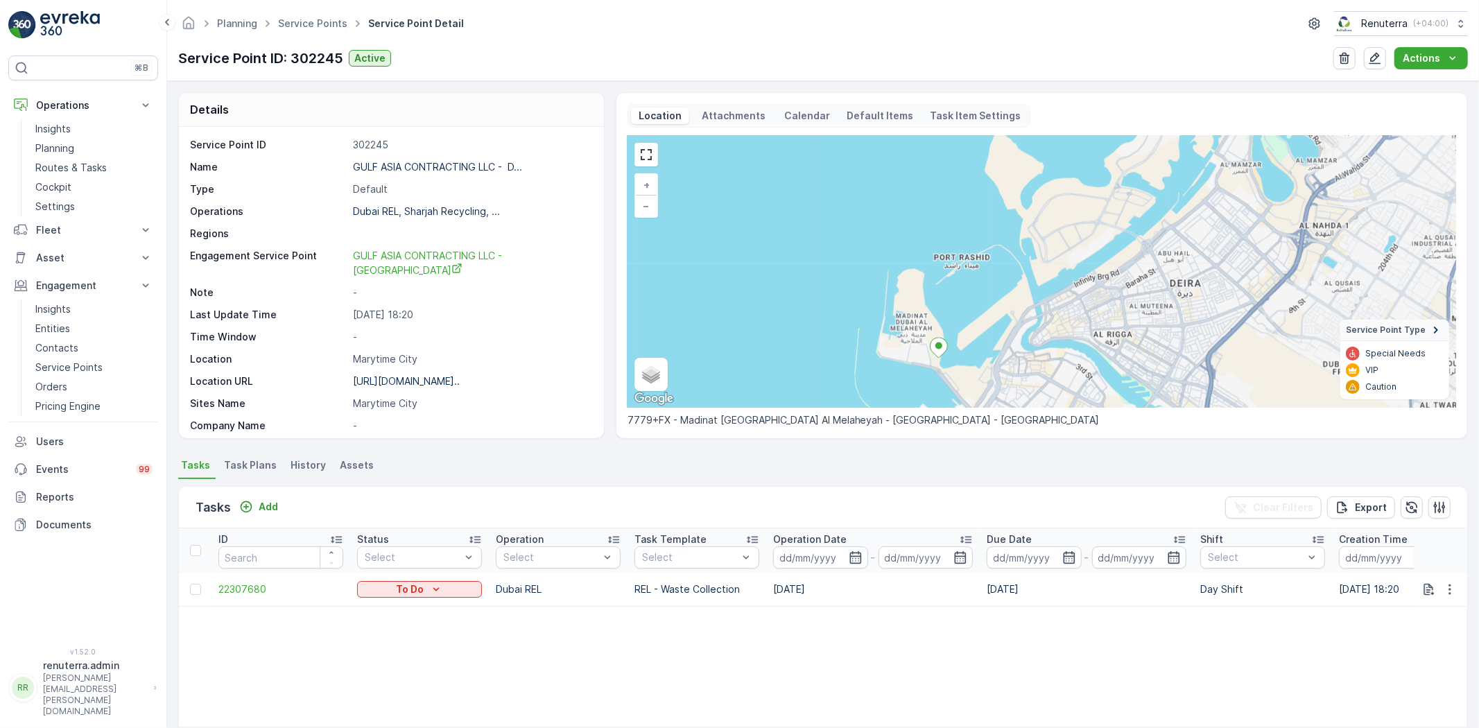
scroll to position [227, 0]
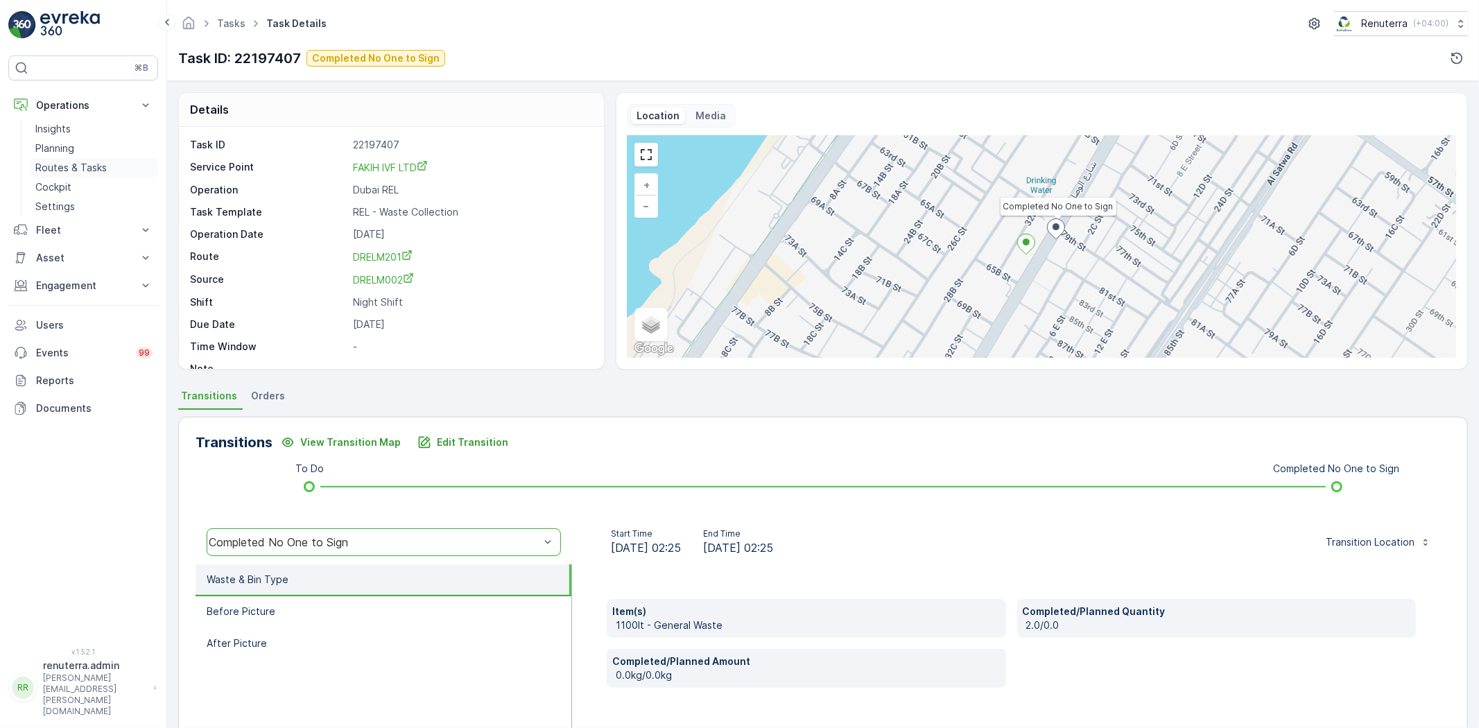
click at [85, 165] on p "Routes & Tasks" at bounding box center [70, 168] width 71 height 14
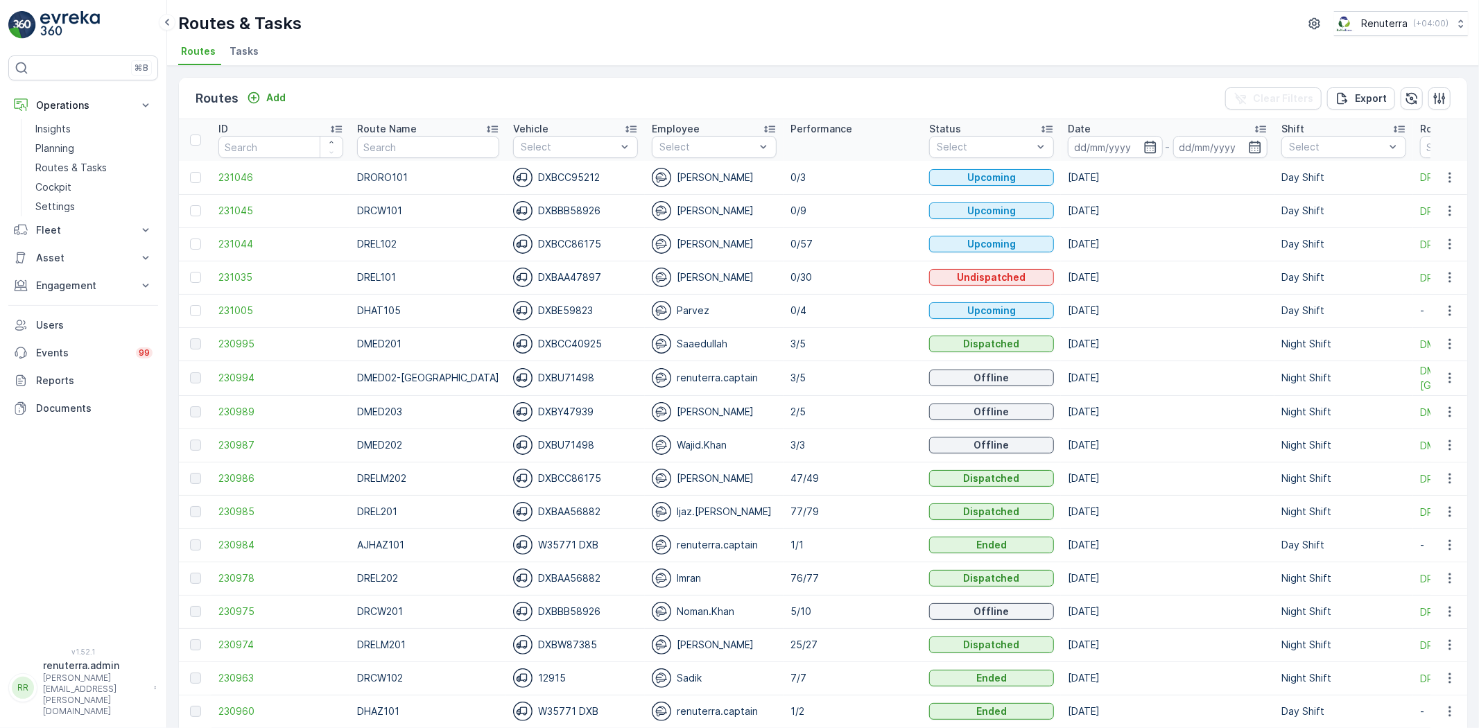
click at [241, 55] on span "Tasks" at bounding box center [244, 51] width 29 height 14
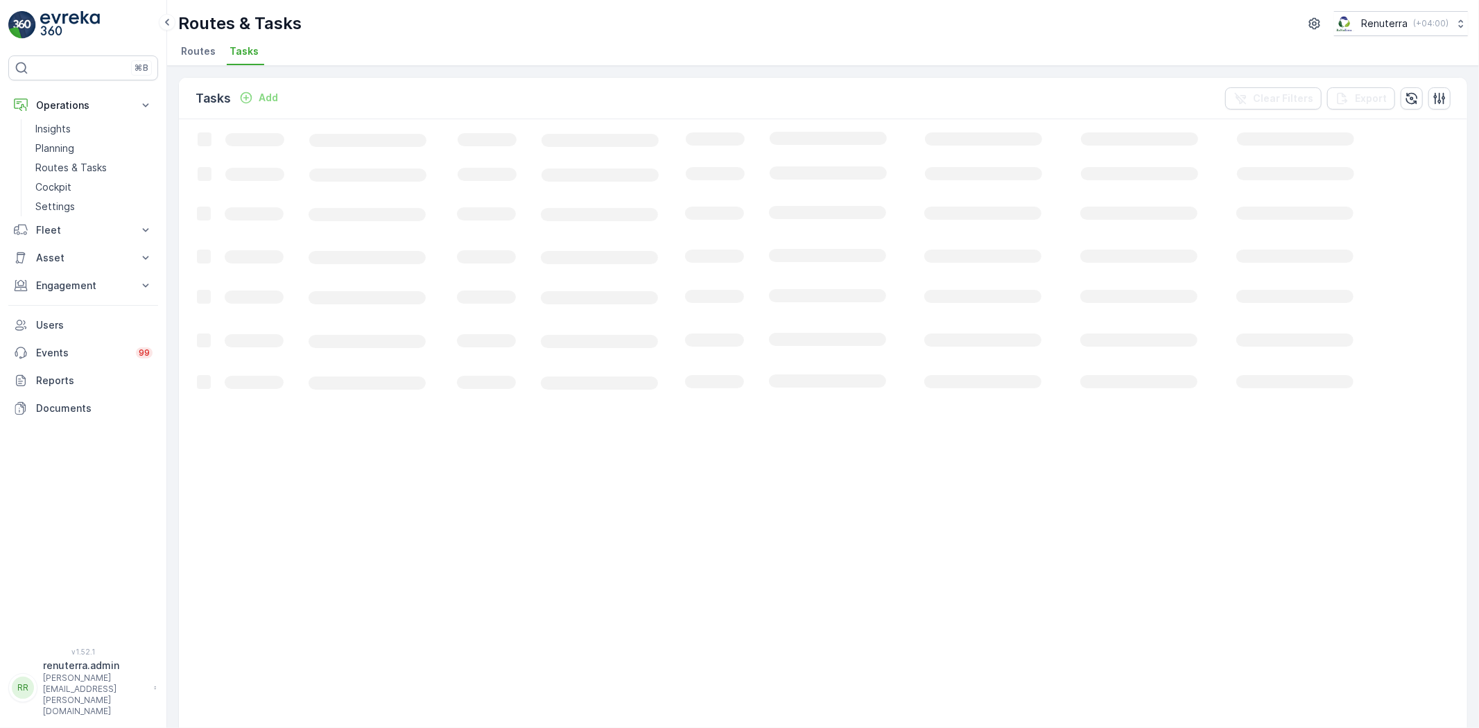
click at [209, 49] on span "Routes" at bounding box center [198, 51] width 35 height 14
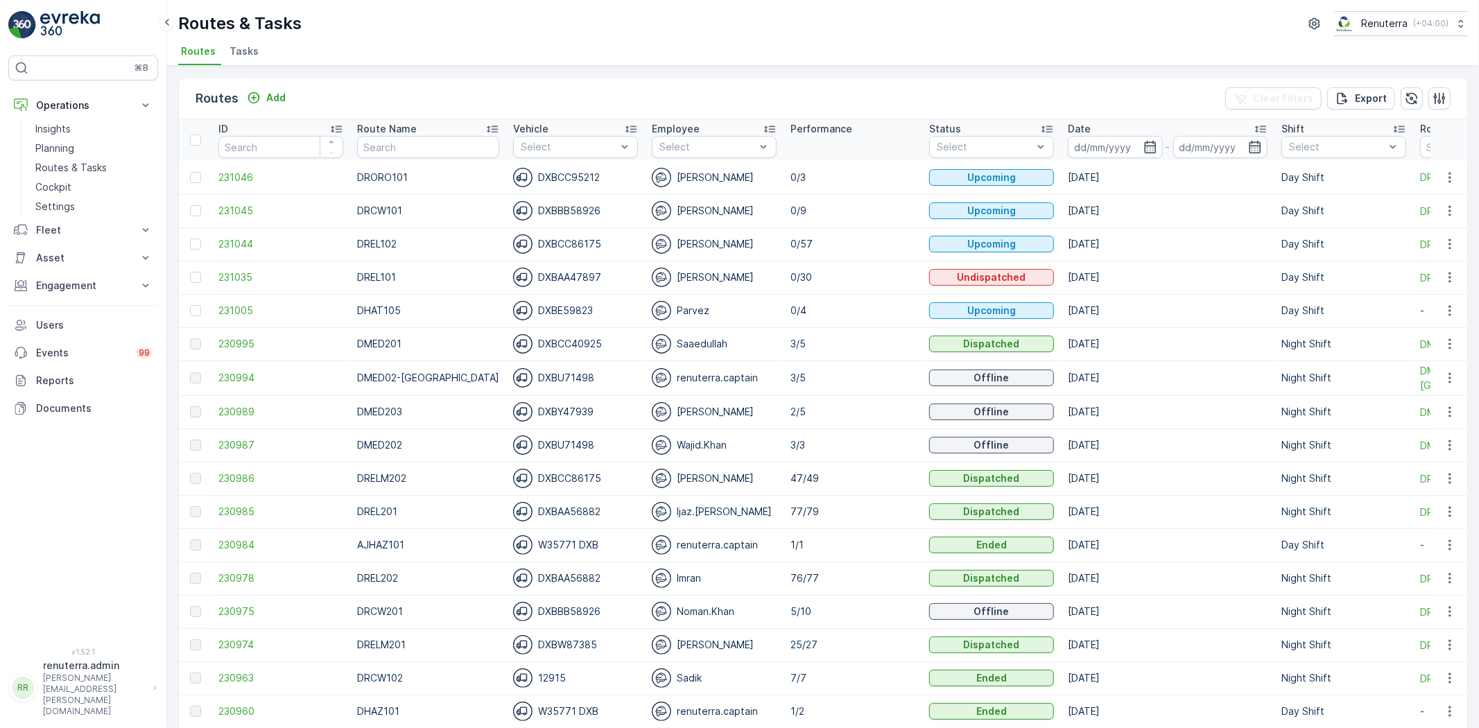
click at [253, 58] on li "Tasks" at bounding box center [245, 54] width 37 height 24
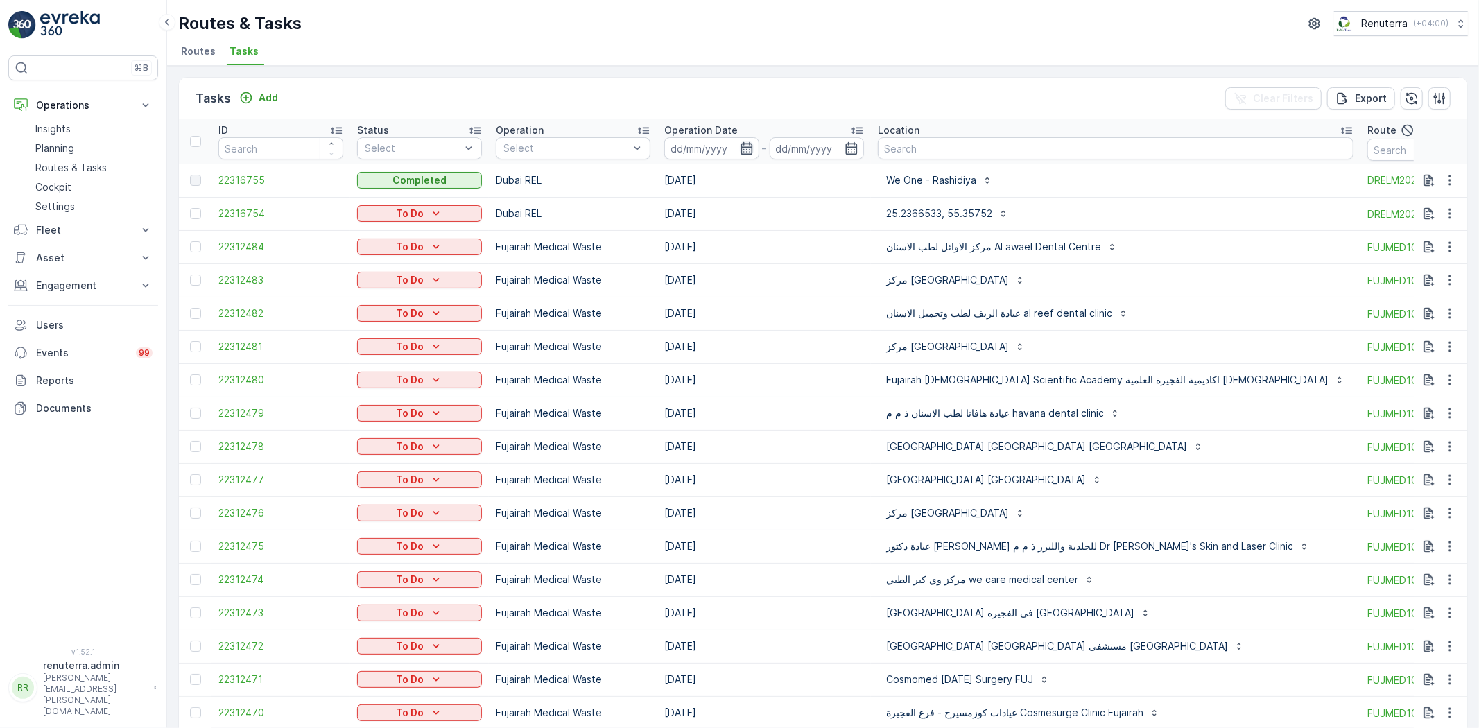
click at [747, 149] on icon "button" at bounding box center [747, 148] width 12 height 12
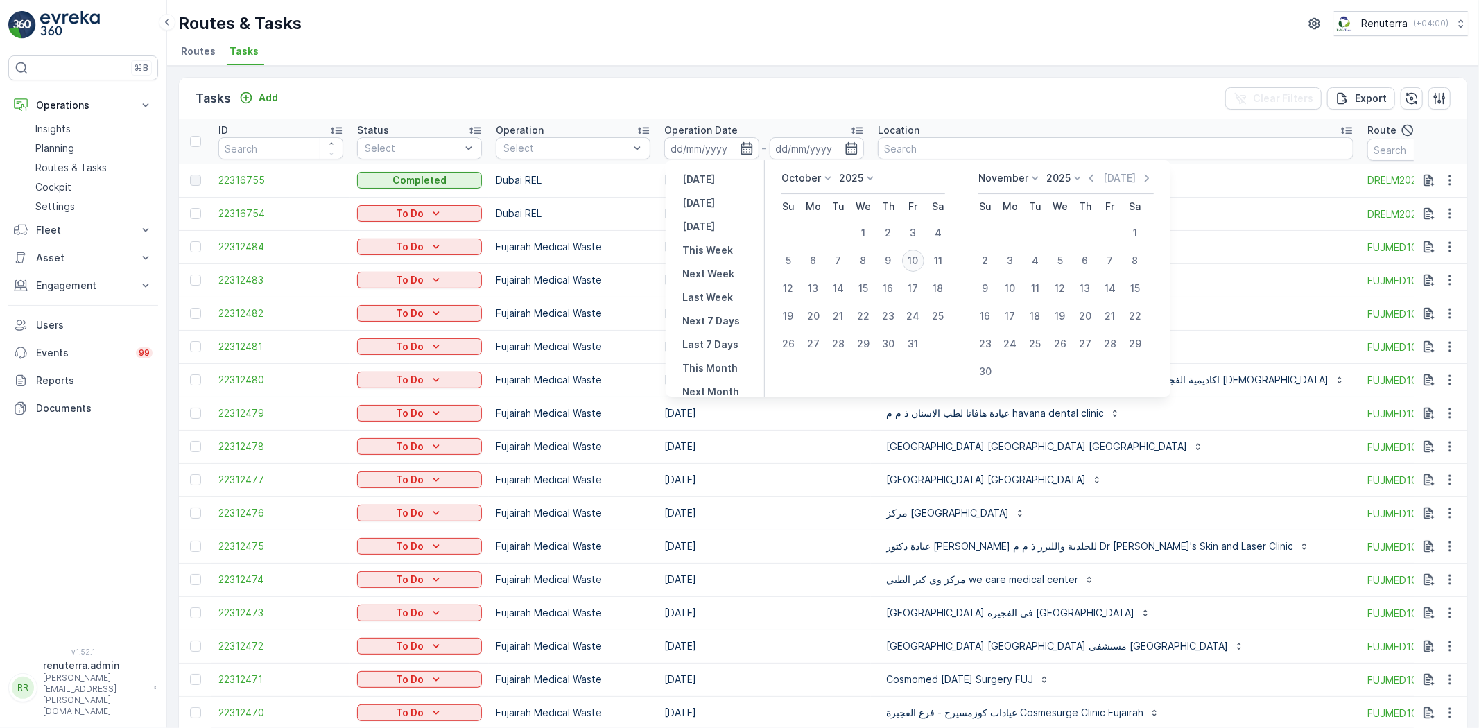
click at [913, 259] on div "10" at bounding box center [913, 261] width 22 height 22
type input "[DATE]"
click at [913, 259] on div "10" at bounding box center [913, 261] width 22 height 22
type input "[DATE]"
click at [913, 259] on div "10" at bounding box center [913, 261] width 22 height 22
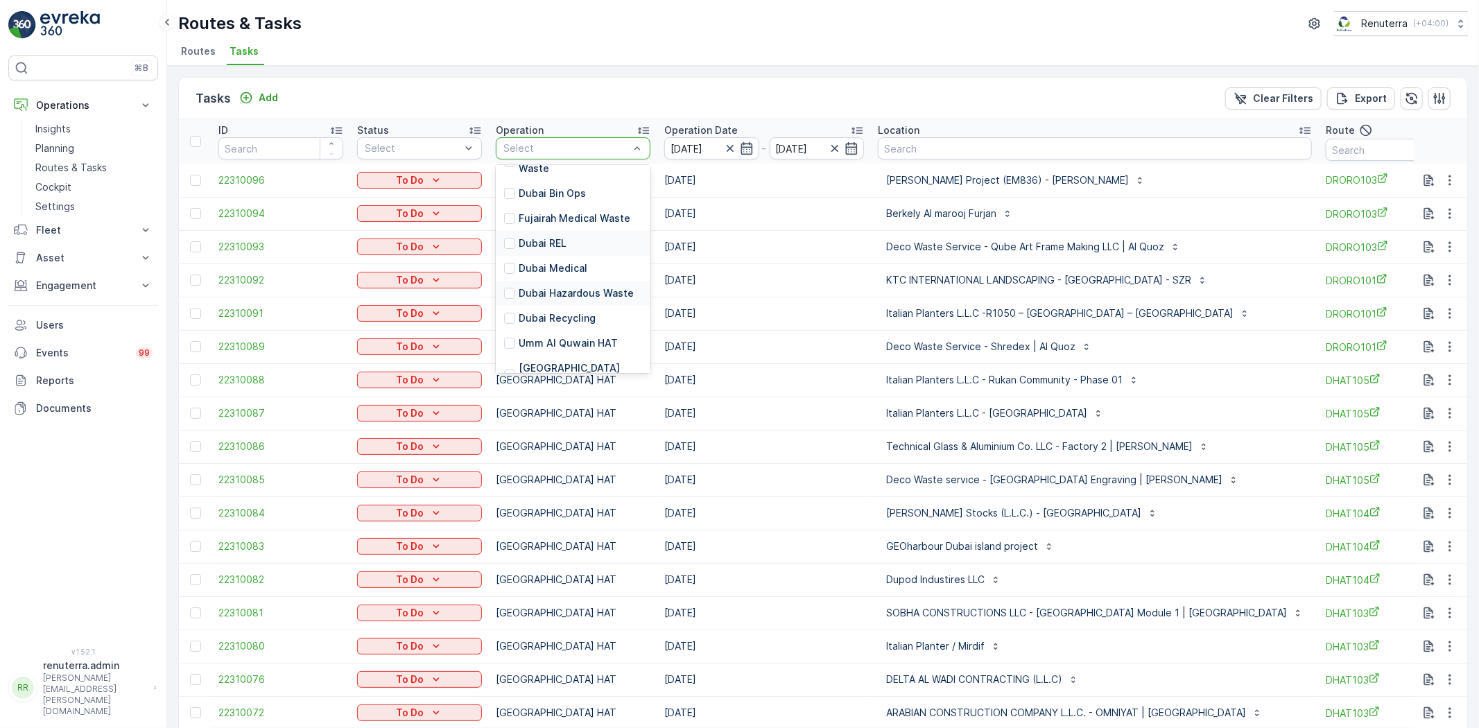
scroll to position [77, 0]
click at [564, 218] on p "Dubai REL" at bounding box center [543, 217] width 48 height 14
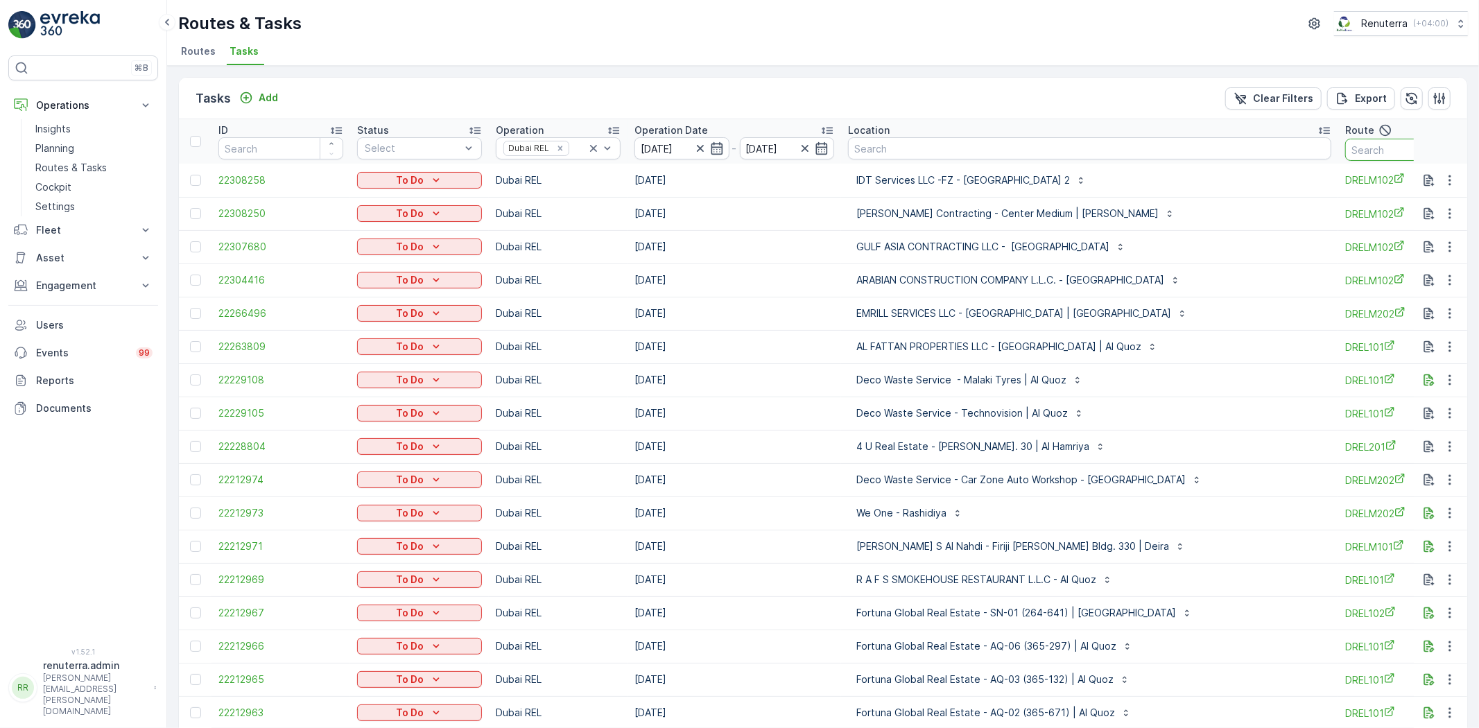
click at [1345, 155] on input "text" at bounding box center [1407, 150] width 125 height 22
type input "drelm102"
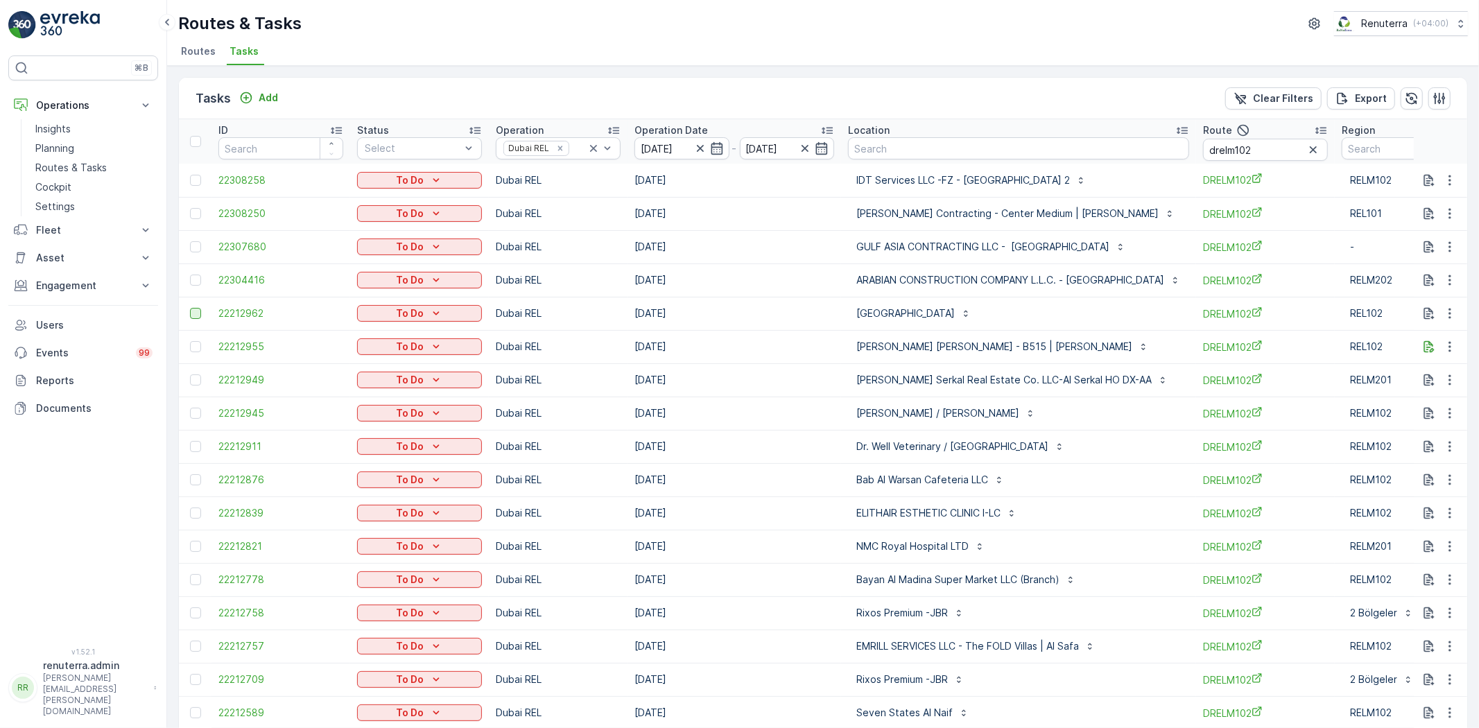
click at [190, 311] on div at bounding box center [195, 313] width 11 height 11
click at [190, 308] on input "checkbox" at bounding box center [190, 308] width 0 height 0
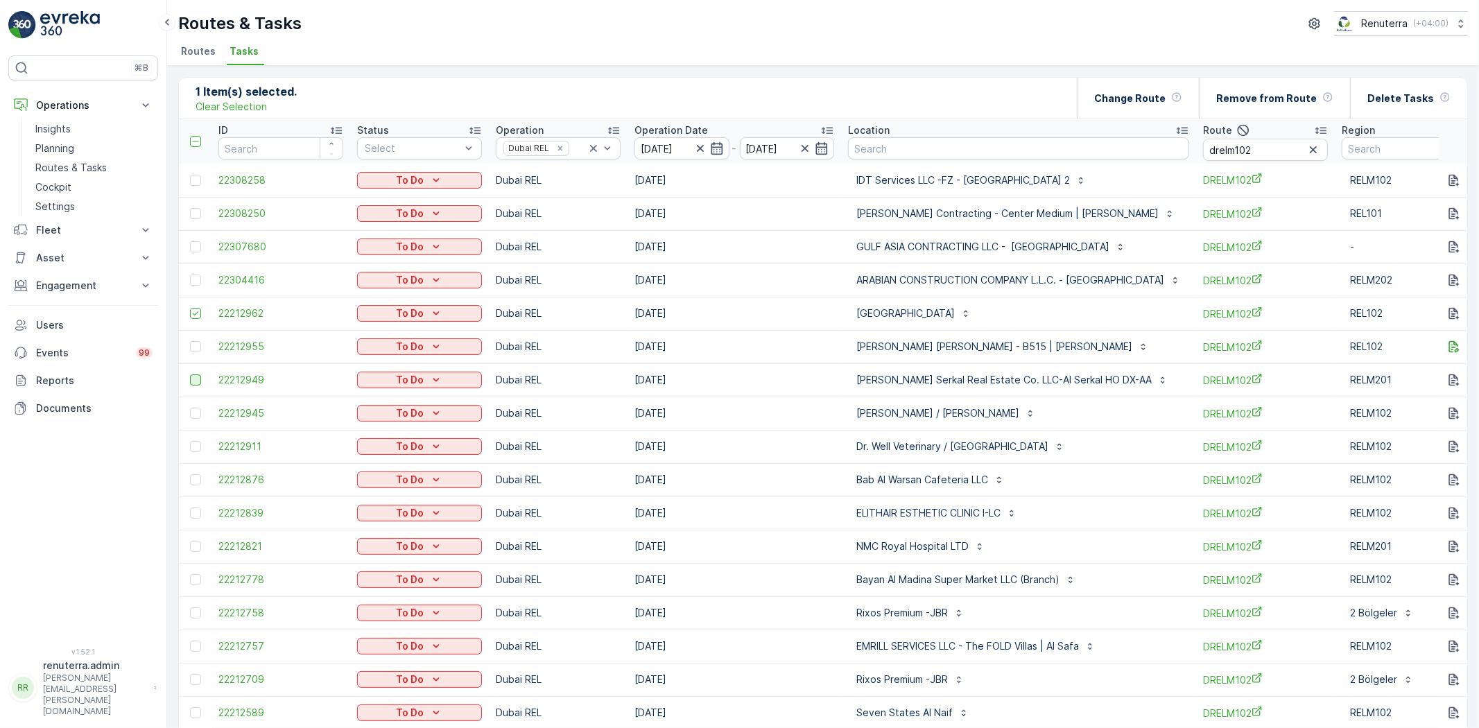
click at [194, 382] on div at bounding box center [195, 379] width 11 height 11
click at [190, 374] on input "checkbox" at bounding box center [190, 374] width 0 height 0
drag, startPoint x: 200, startPoint y: 410, endPoint x: 192, endPoint y: 434, distance: 24.8
click at [199, 410] on div at bounding box center [195, 413] width 11 height 11
click at [190, 408] on input "checkbox" at bounding box center [190, 408] width 0 height 0
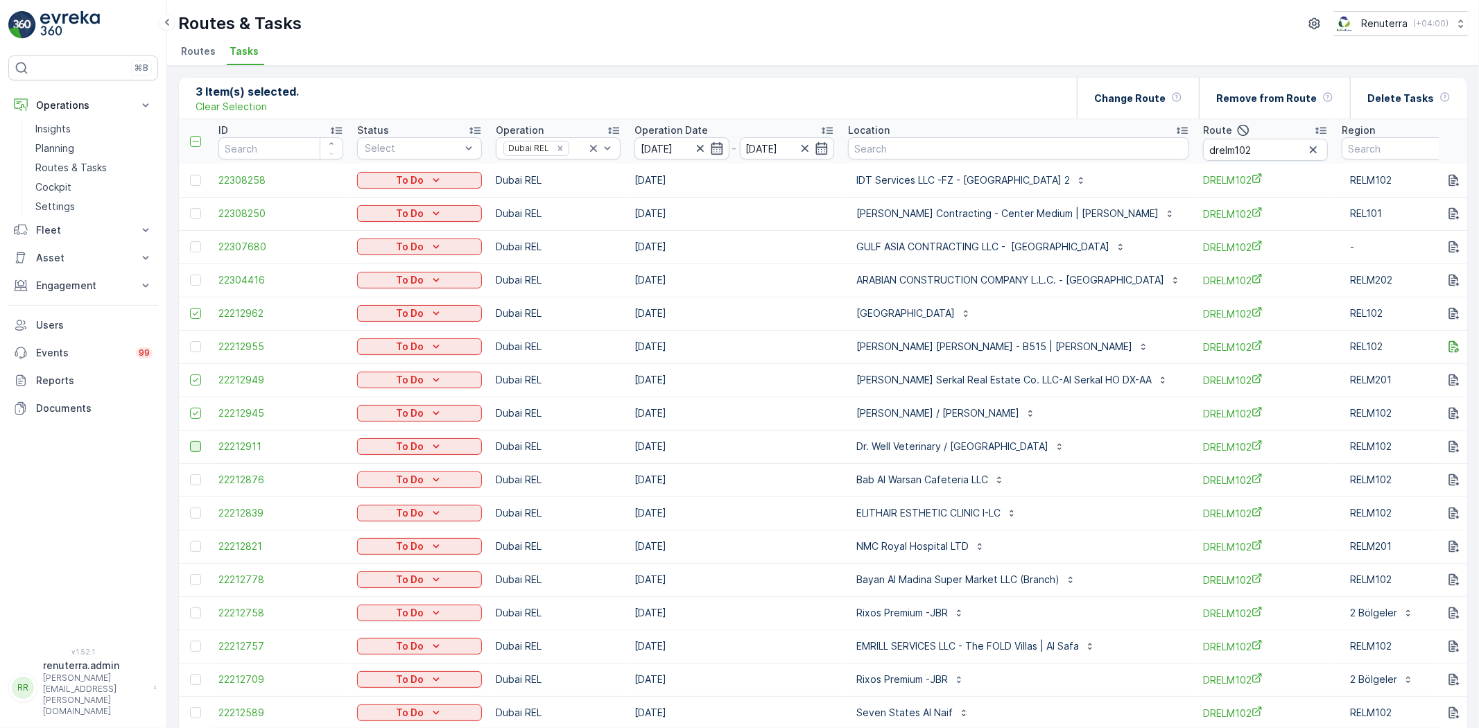
click at [194, 447] on div at bounding box center [195, 446] width 11 height 11
click at [190, 441] on input "checkbox" at bounding box center [190, 441] width 0 height 0
click at [197, 544] on div at bounding box center [195, 546] width 11 height 11
click at [190, 541] on input "checkbox" at bounding box center [190, 541] width 0 height 0
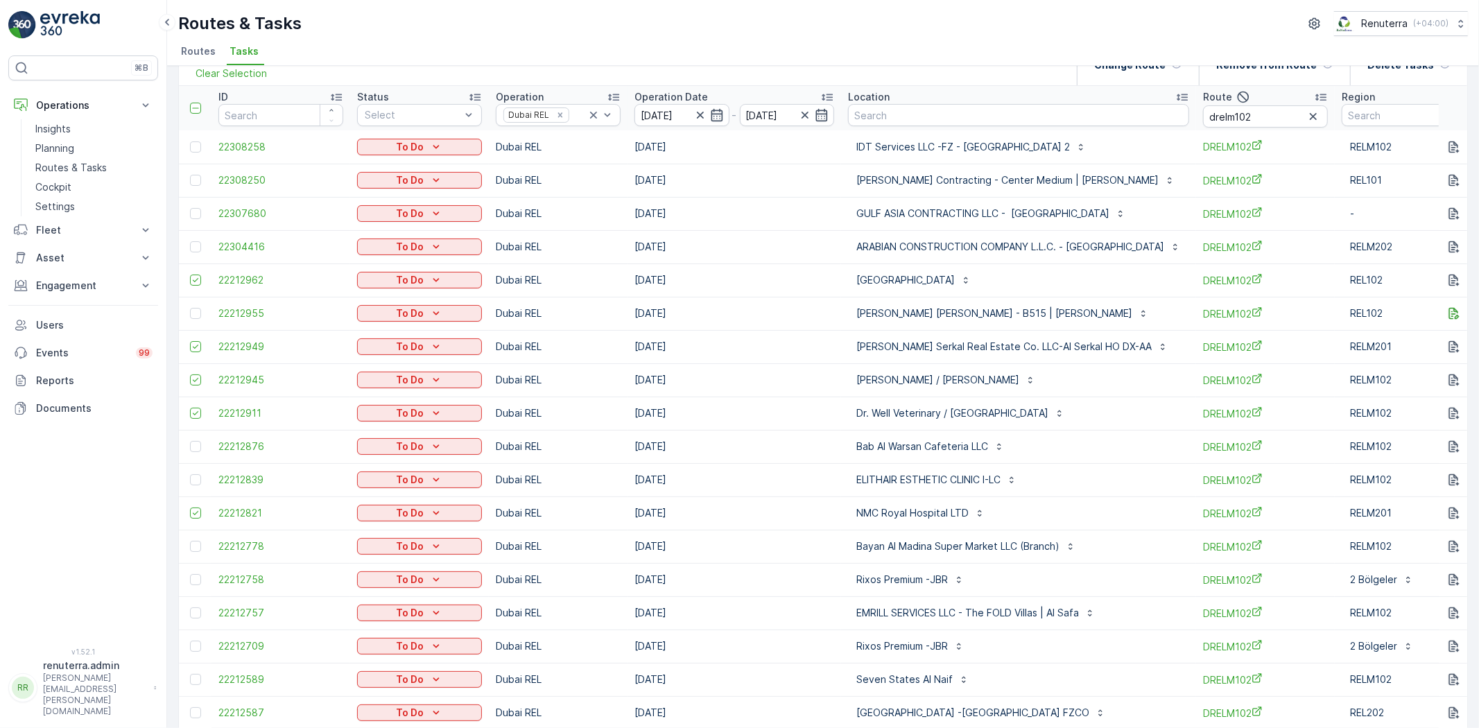
scroll to position [77, 0]
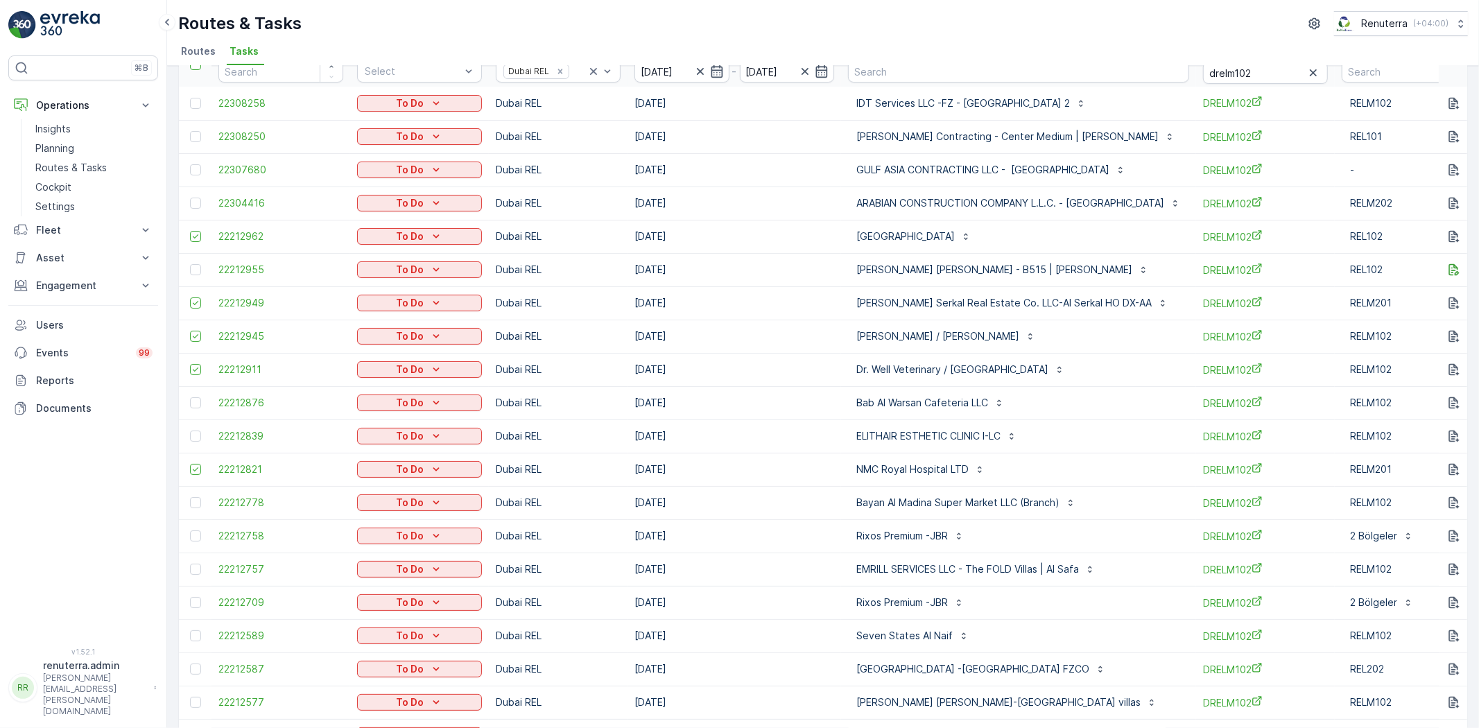
click at [193, 542] on td at bounding box center [195, 535] width 33 height 33
click at [196, 539] on div at bounding box center [195, 535] width 11 height 11
click at [190, 530] on input "checkbox" at bounding box center [190, 530] width 0 height 0
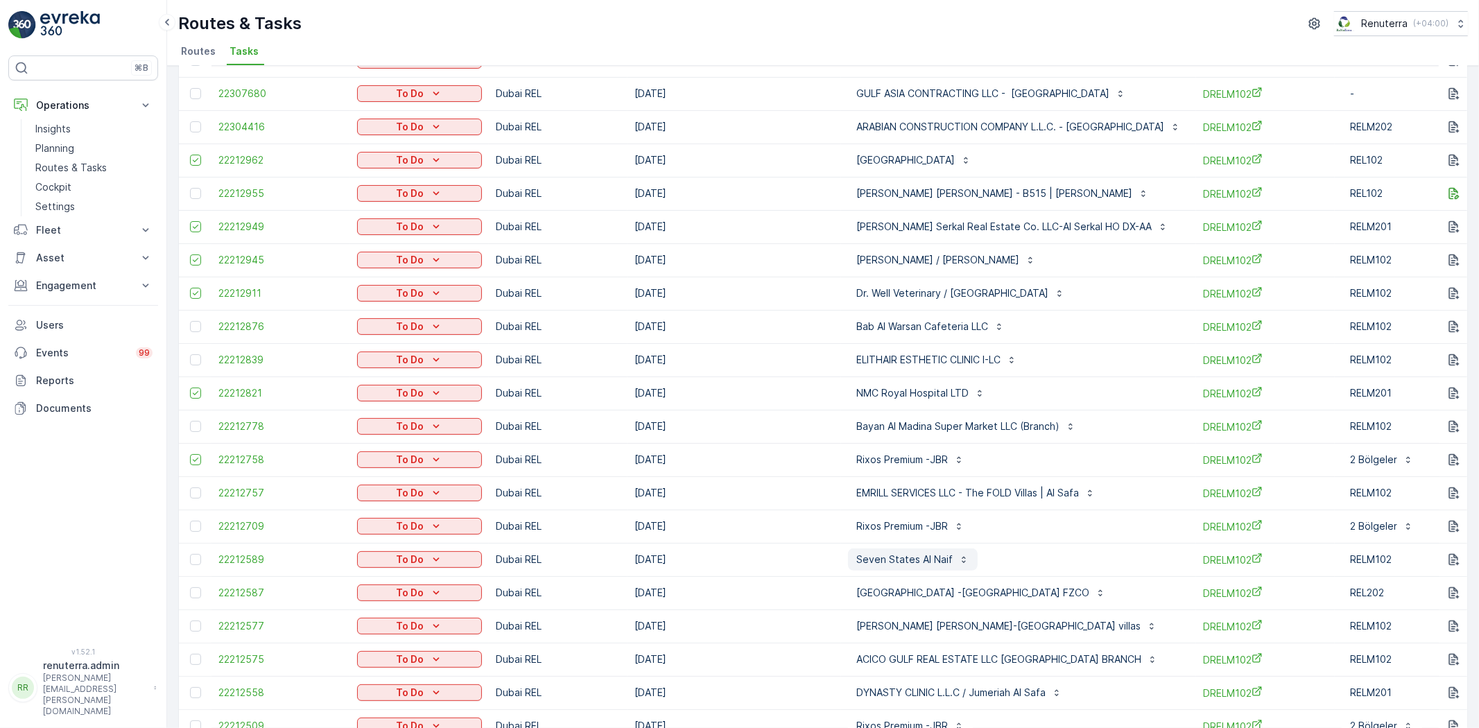
scroll to position [154, 0]
click at [191, 526] on div at bounding box center [195, 525] width 11 height 11
click at [190, 520] on input "checkbox" at bounding box center [190, 520] width 0 height 0
click at [192, 556] on div at bounding box center [195, 558] width 11 height 11
click at [190, 553] on input "checkbox" at bounding box center [190, 553] width 0 height 0
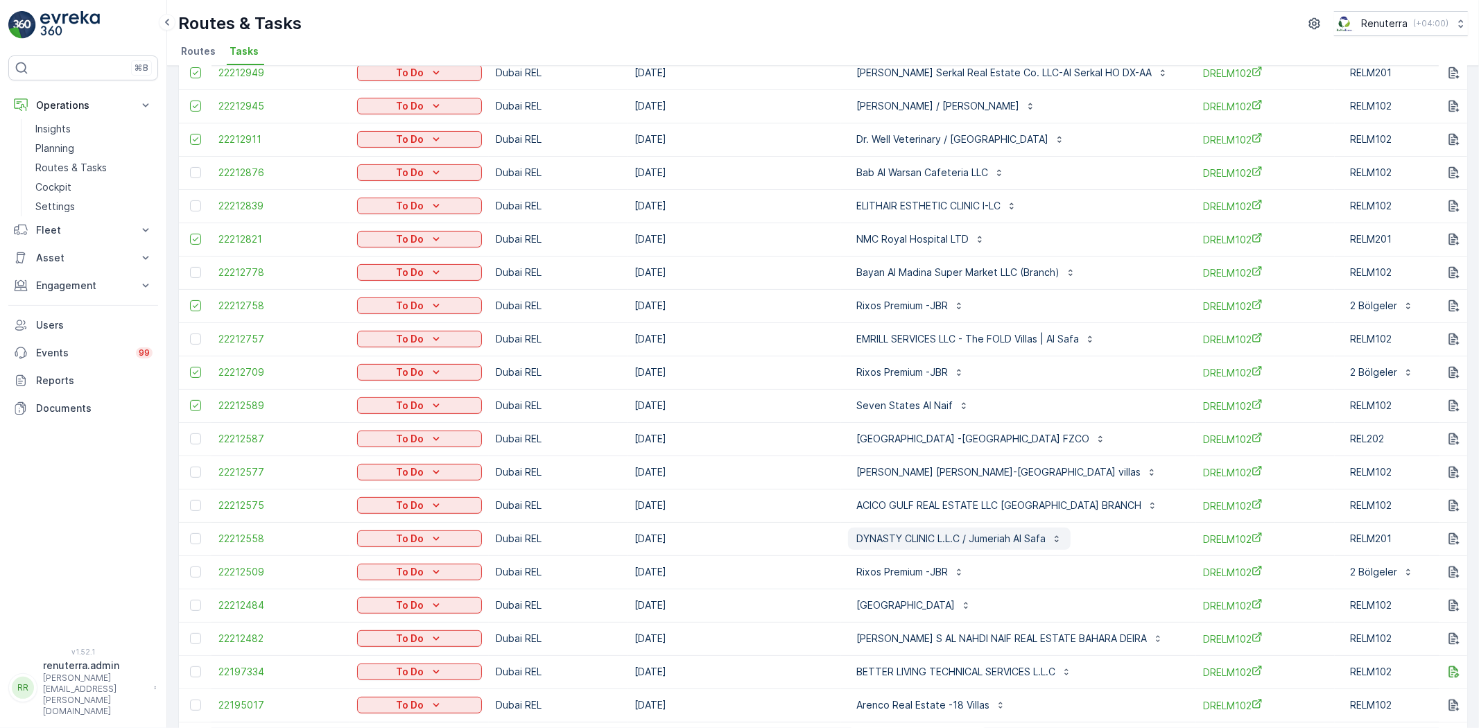
scroll to position [308, 0]
click at [197, 571] on div at bounding box center [195, 571] width 11 height 11
click at [190, 566] on input "checkbox" at bounding box center [190, 566] width 0 height 0
click at [192, 599] on div at bounding box center [195, 604] width 11 height 11
click at [190, 599] on input "checkbox" at bounding box center [190, 599] width 0 height 0
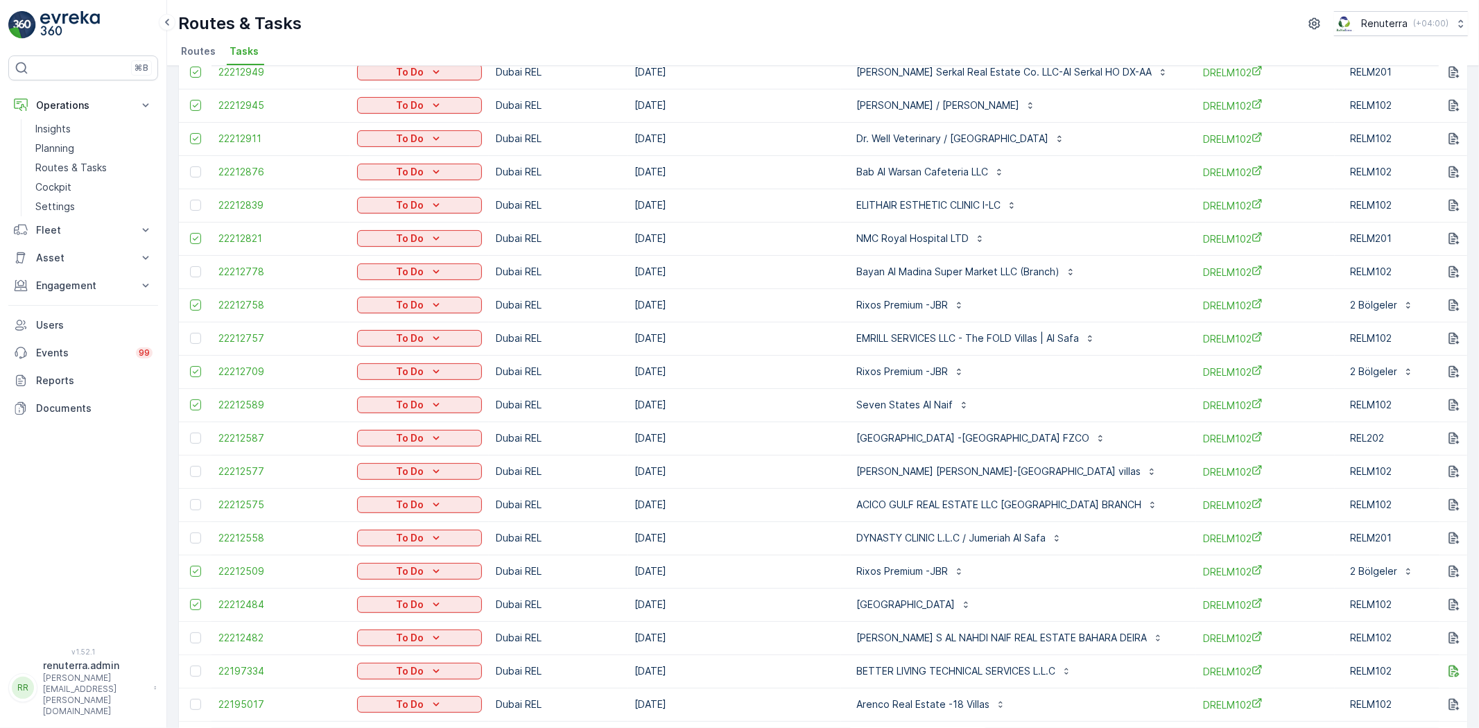
click at [191, 643] on td at bounding box center [195, 637] width 33 height 33
click at [195, 636] on div at bounding box center [195, 637] width 11 height 11
click at [190, 632] on input "checkbox" at bounding box center [190, 632] width 0 height 0
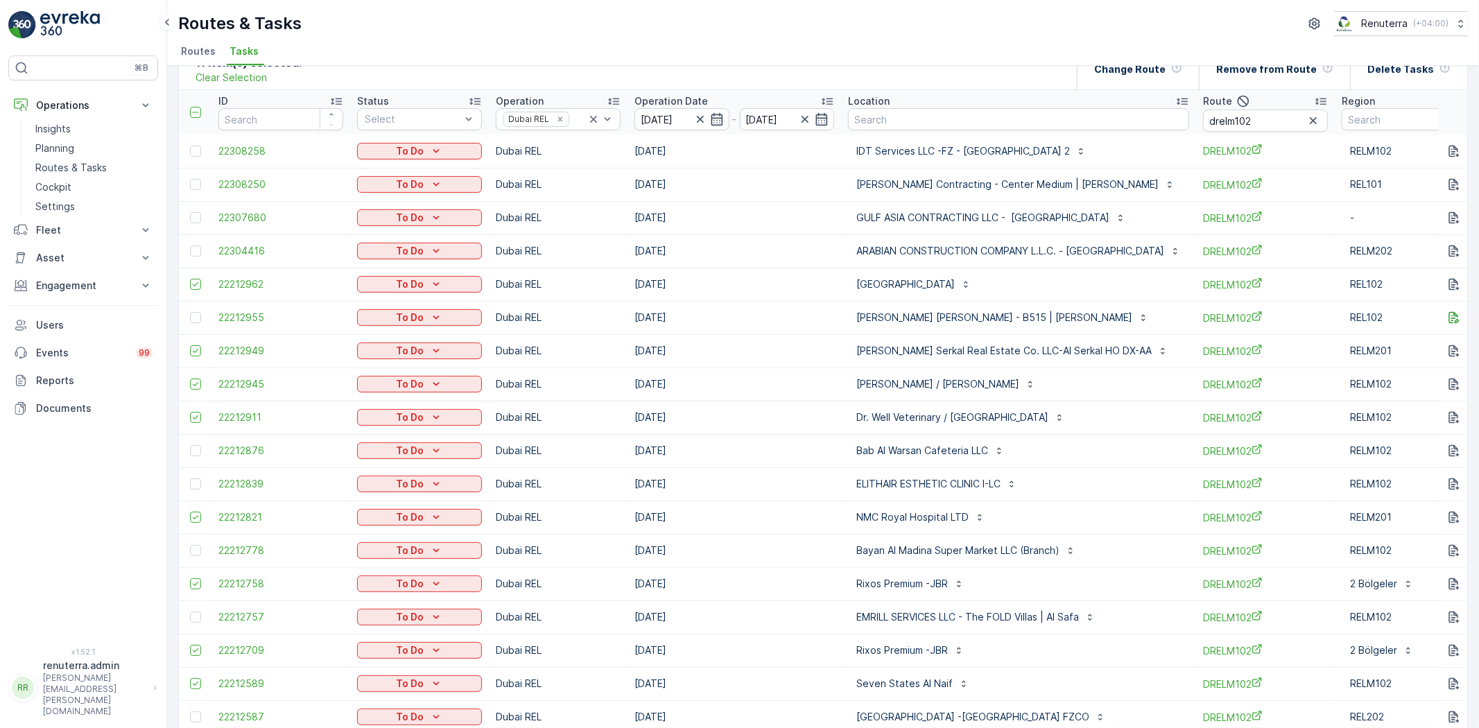
scroll to position [0, 0]
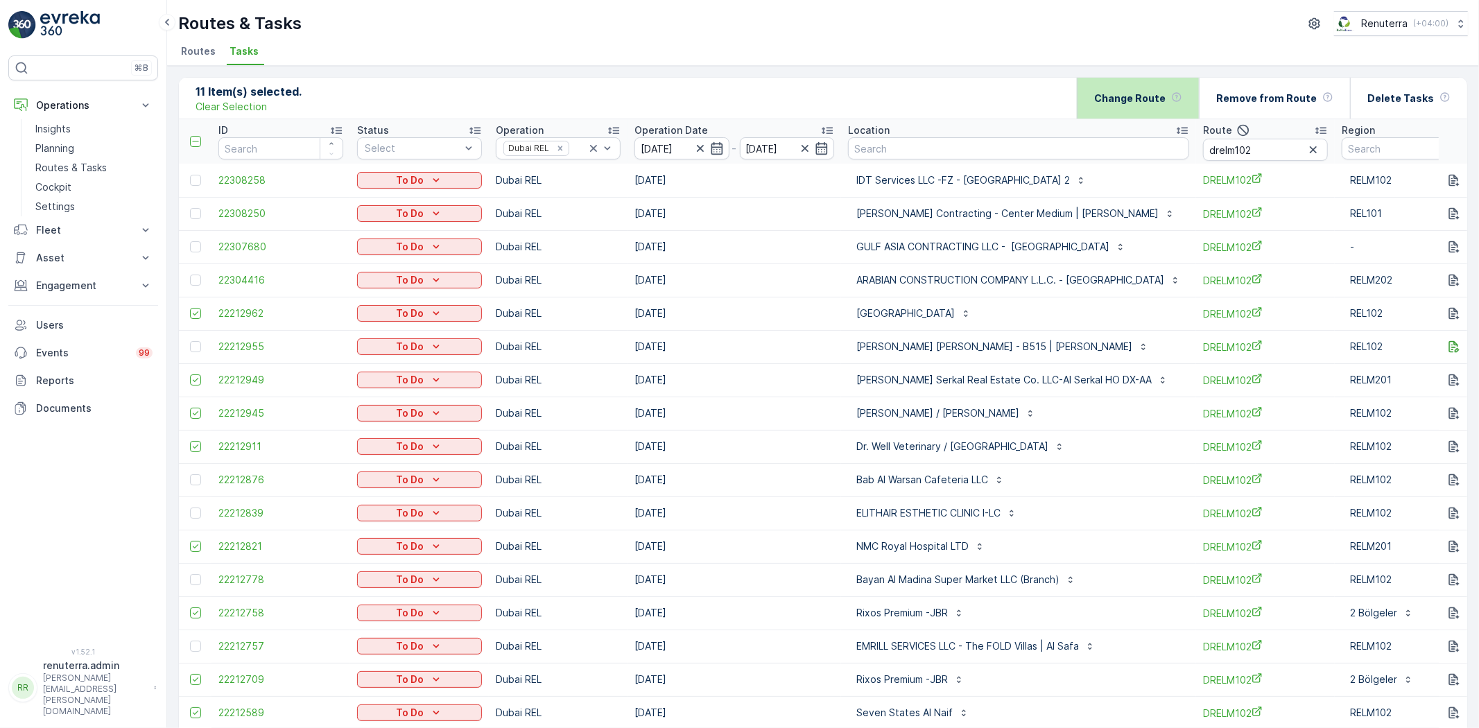
click at [1181, 107] on div "Change Route" at bounding box center [1138, 98] width 88 height 41
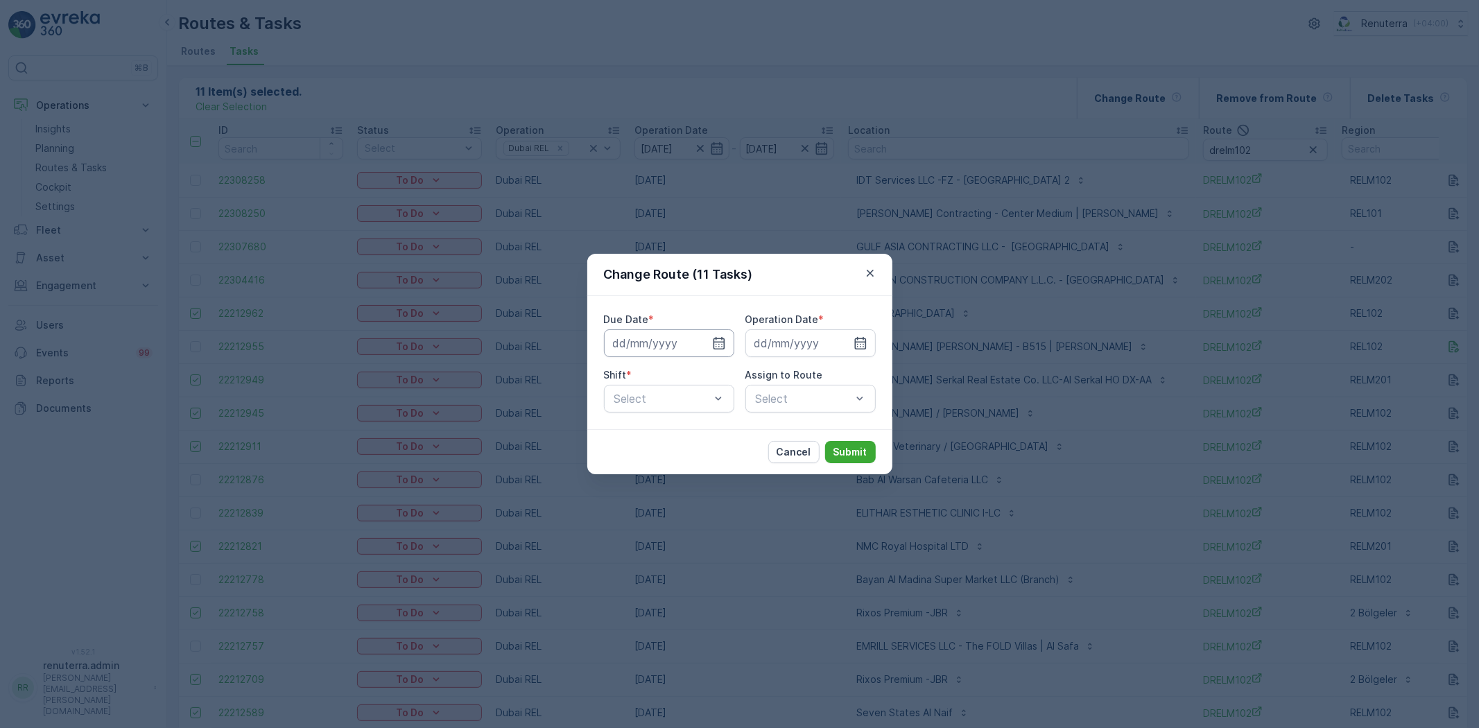
click at [727, 341] on input at bounding box center [669, 343] width 130 height 28
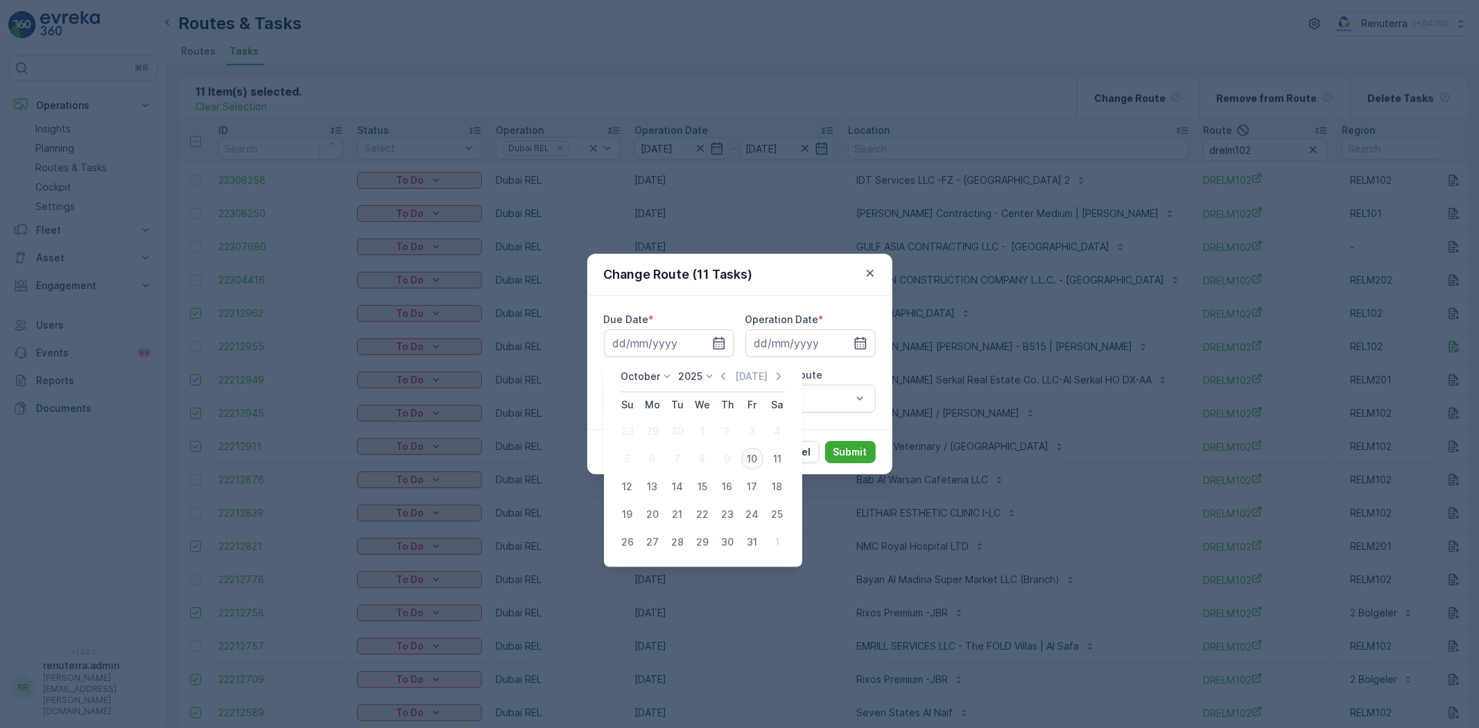
click at [756, 463] on div "10" at bounding box center [752, 459] width 22 height 22
type input "[DATE]"
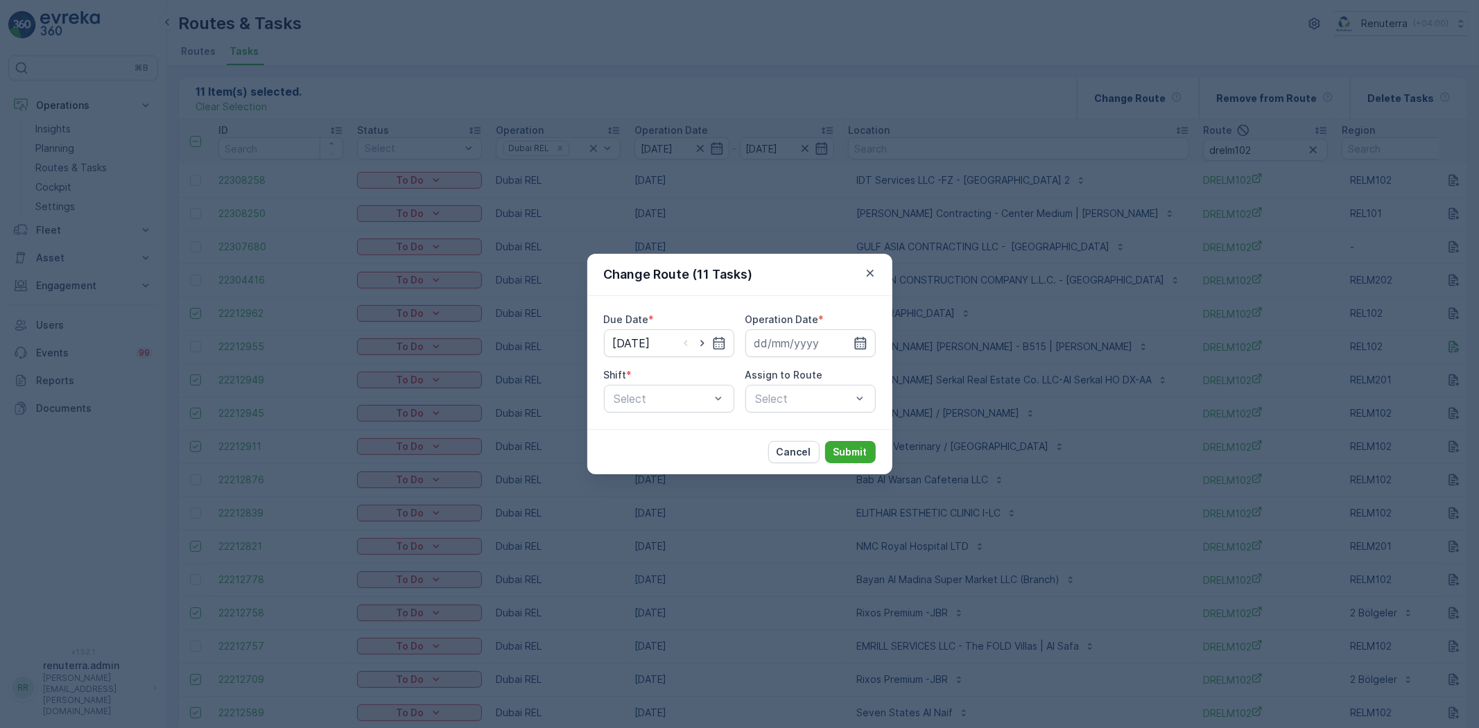
drag, startPoint x: 856, startPoint y: 336, endPoint x: 854, endPoint y: 347, distance: 11.3
click at [856, 336] on icon "button" at bounding box center [861, 343] width 14 height 14
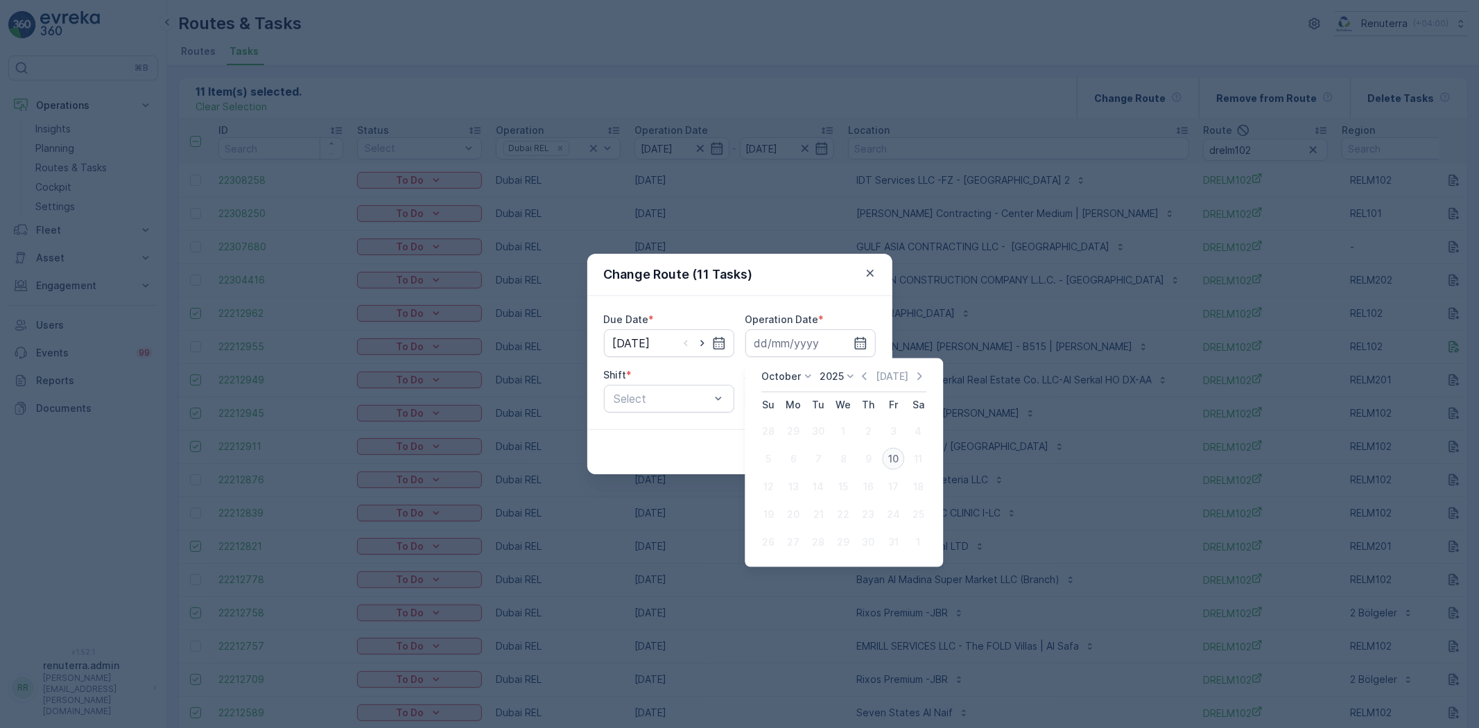
click at [897, 456] on div "10" at bounding box center [893, 459] width 22 height 22
type input "[DATE]"
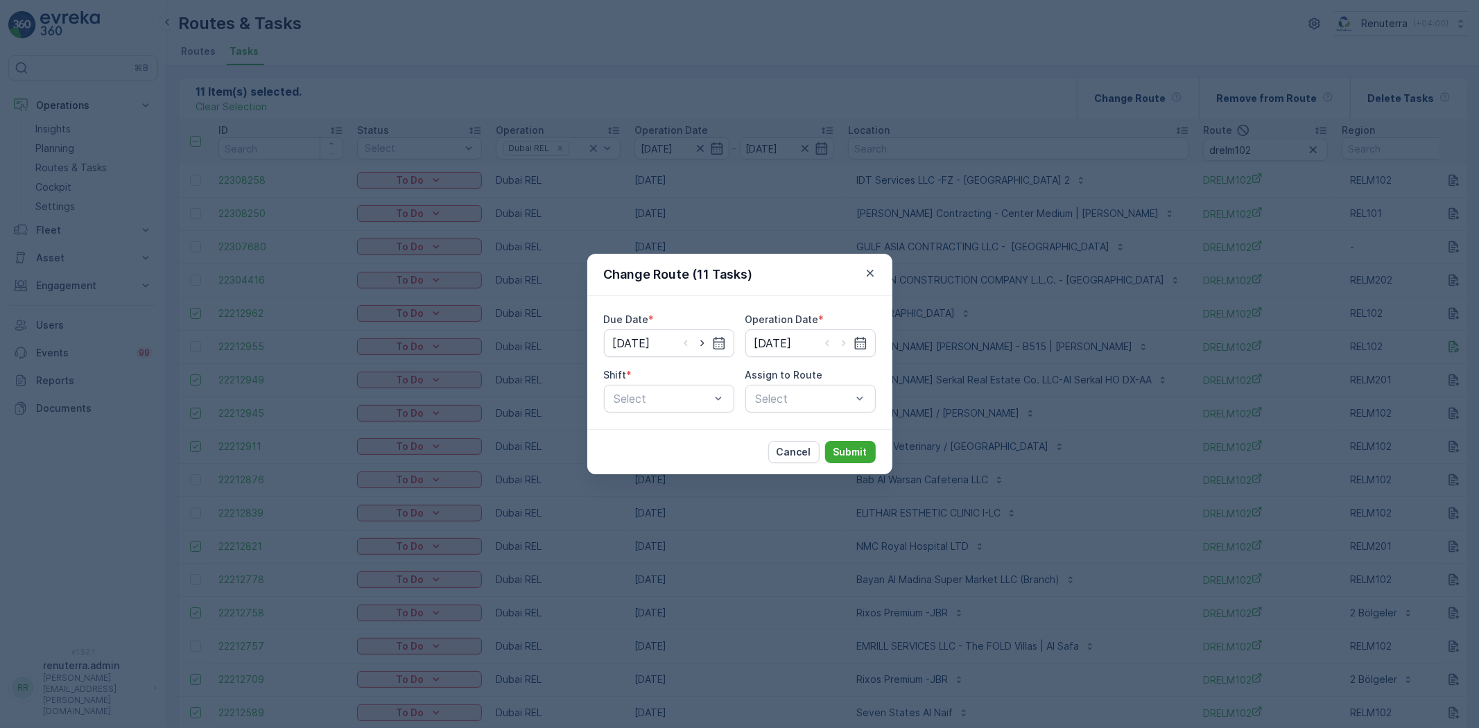
click at [676, 413] on div "Due Date * 10.10.2025 Operation Date * 10.10.2025 Shift * Select Assign to Rout…" at bounding box center [739, 362] width 305 height 133
click at [684, 433] on div "Day Shift" at bounding box center [669, 432] width 114 height 12
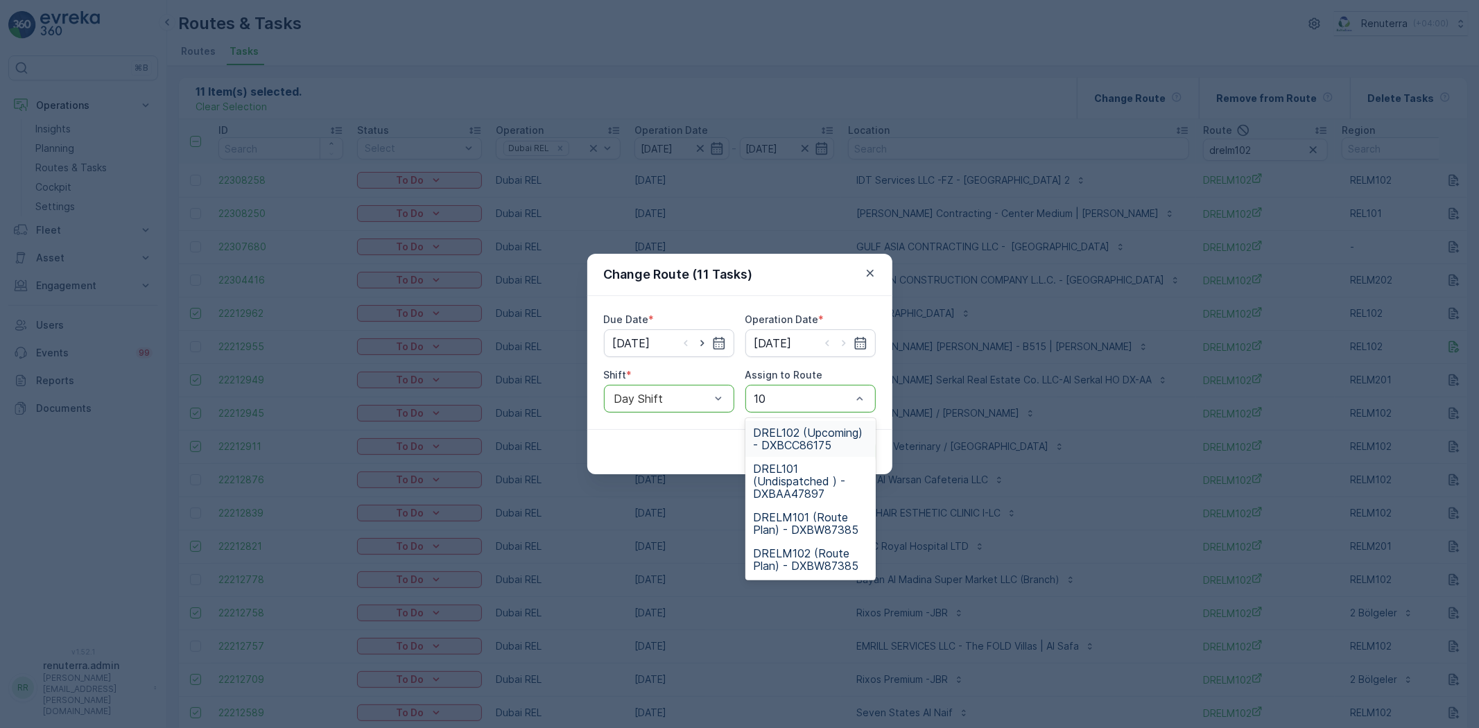
type input "101"
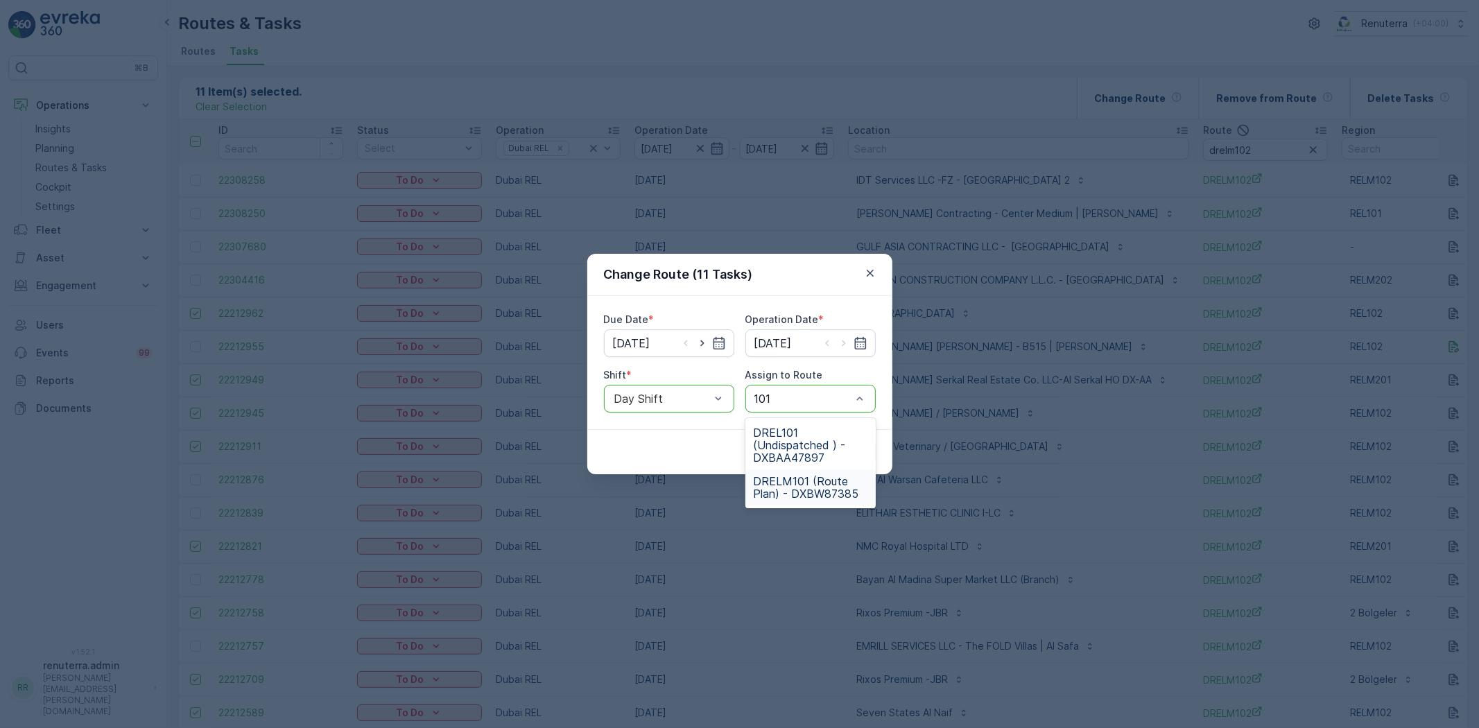
click at [820, 500] on div "DRELM101 (Route Plan) - DXBW87385" at bounding box center [810, 487] width 130 height 36
click at [854, 449] on p "Submit" at bounding box center [850, 452] width 34 height 14
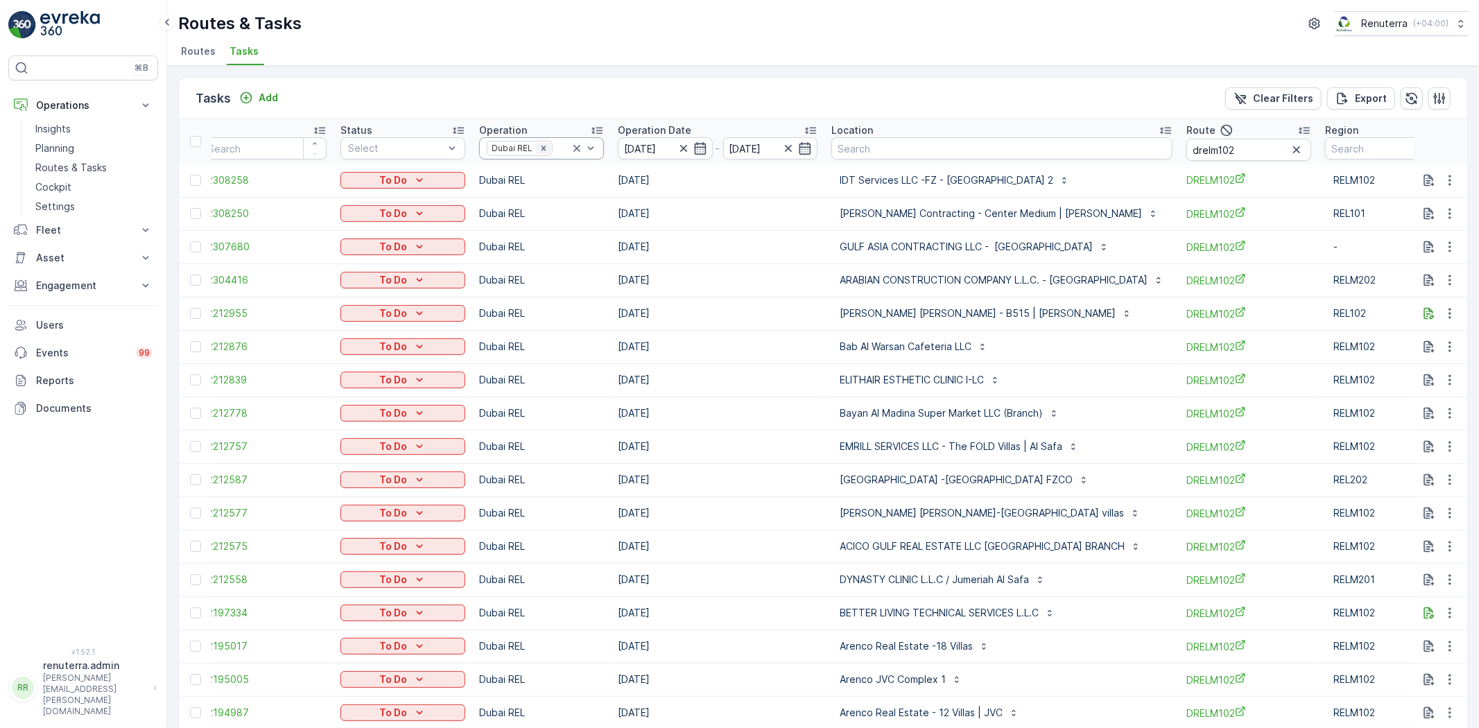
click at [544, 144] on icon "Remove Dubai REL" at bounding box center [544, 149] width 10 height 10
click at [524, 354] on div "Dubai Medical" at bounding box center [541, 346] width 125 height 25
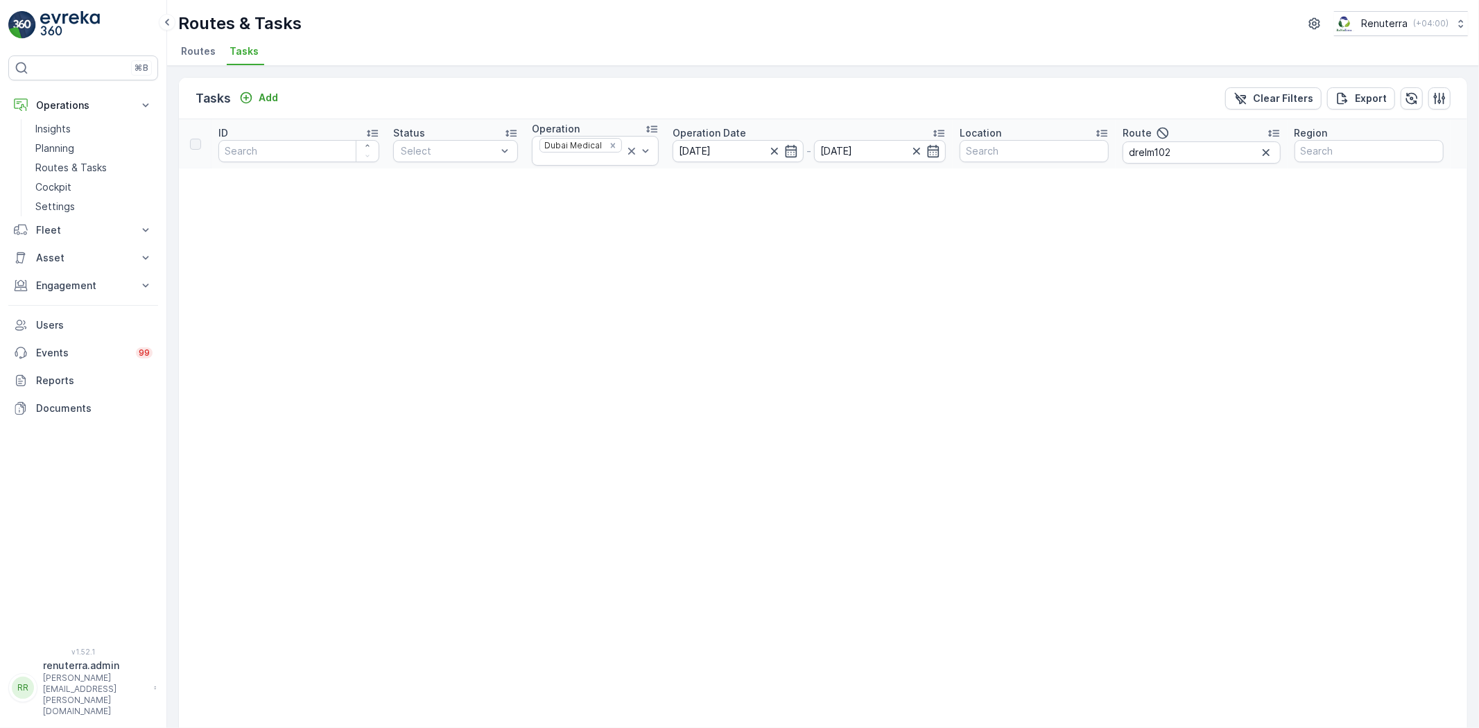
click at [1270, 150] on icon "button" at bounding box center [1266, 153] width 14 height 14
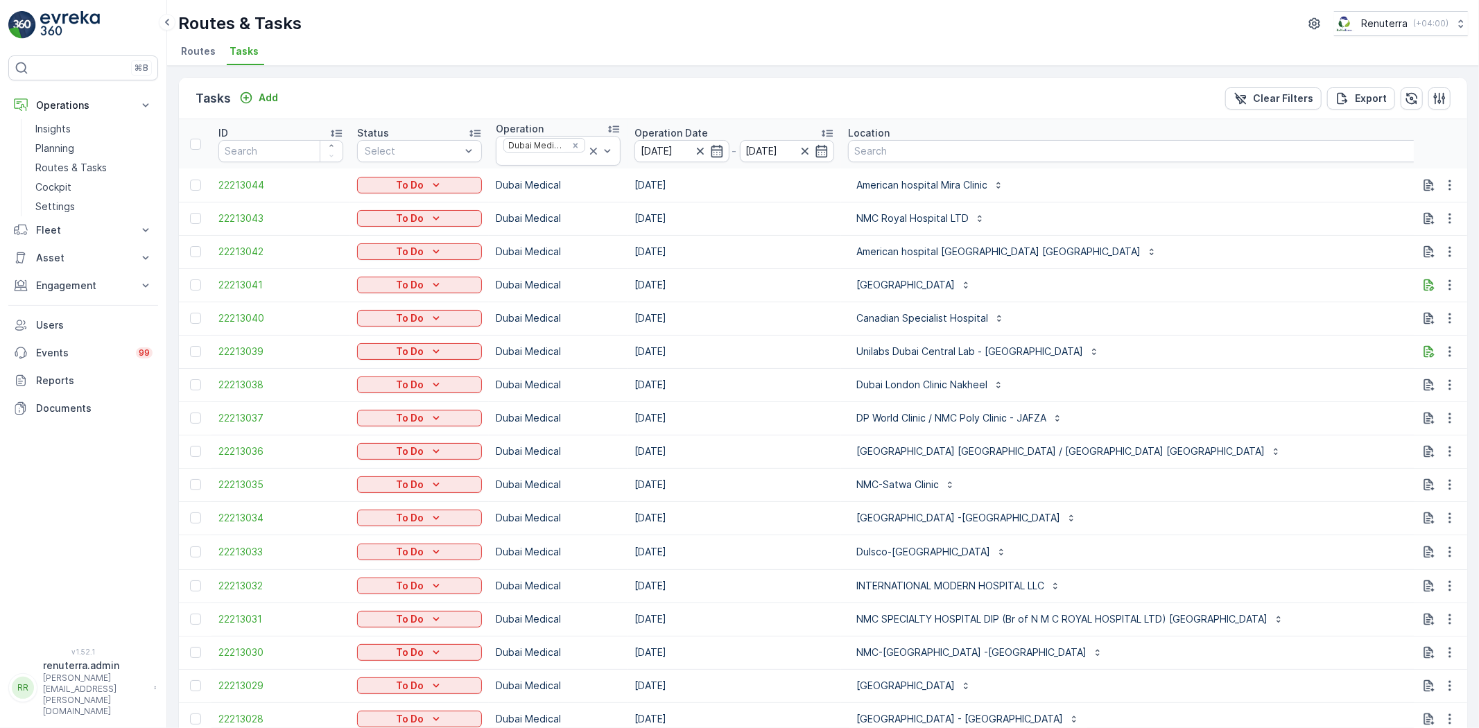
type input "101"
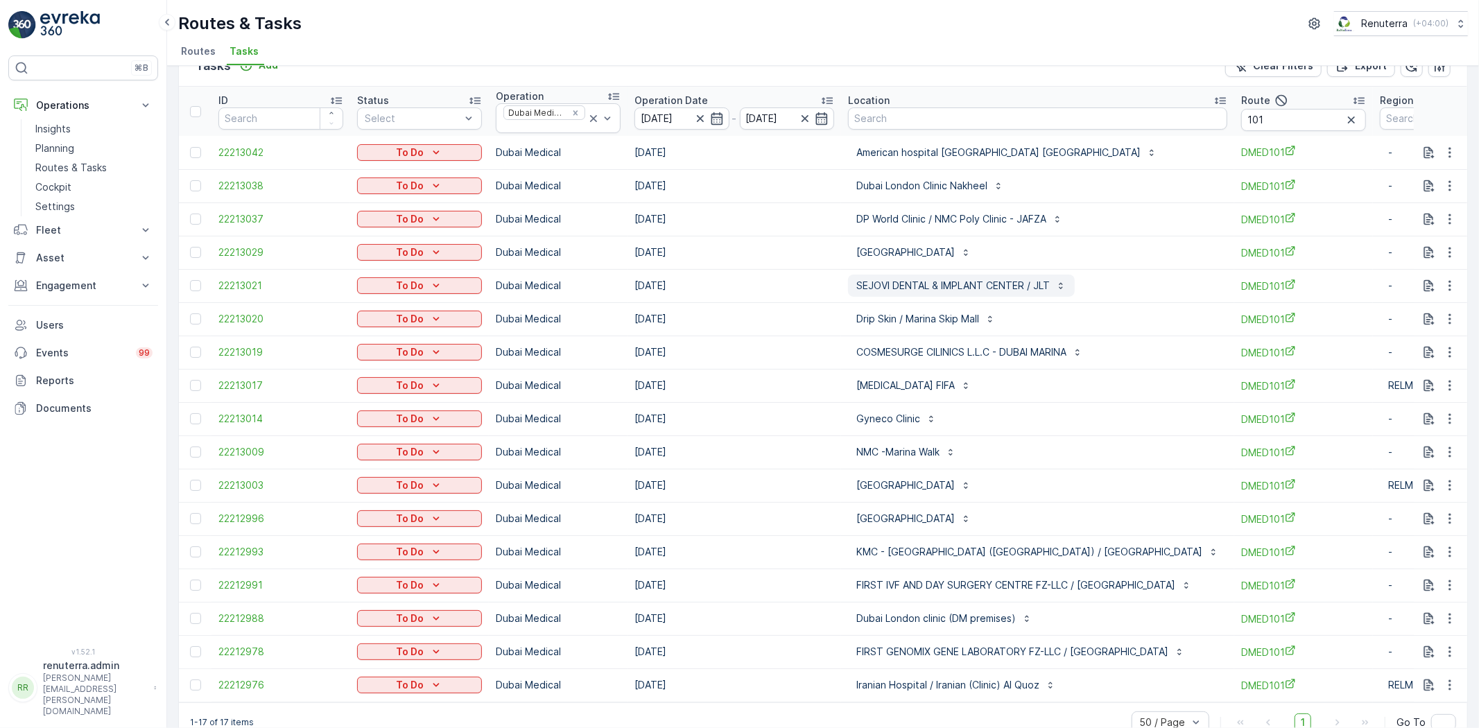
scroll to position [64, 0]
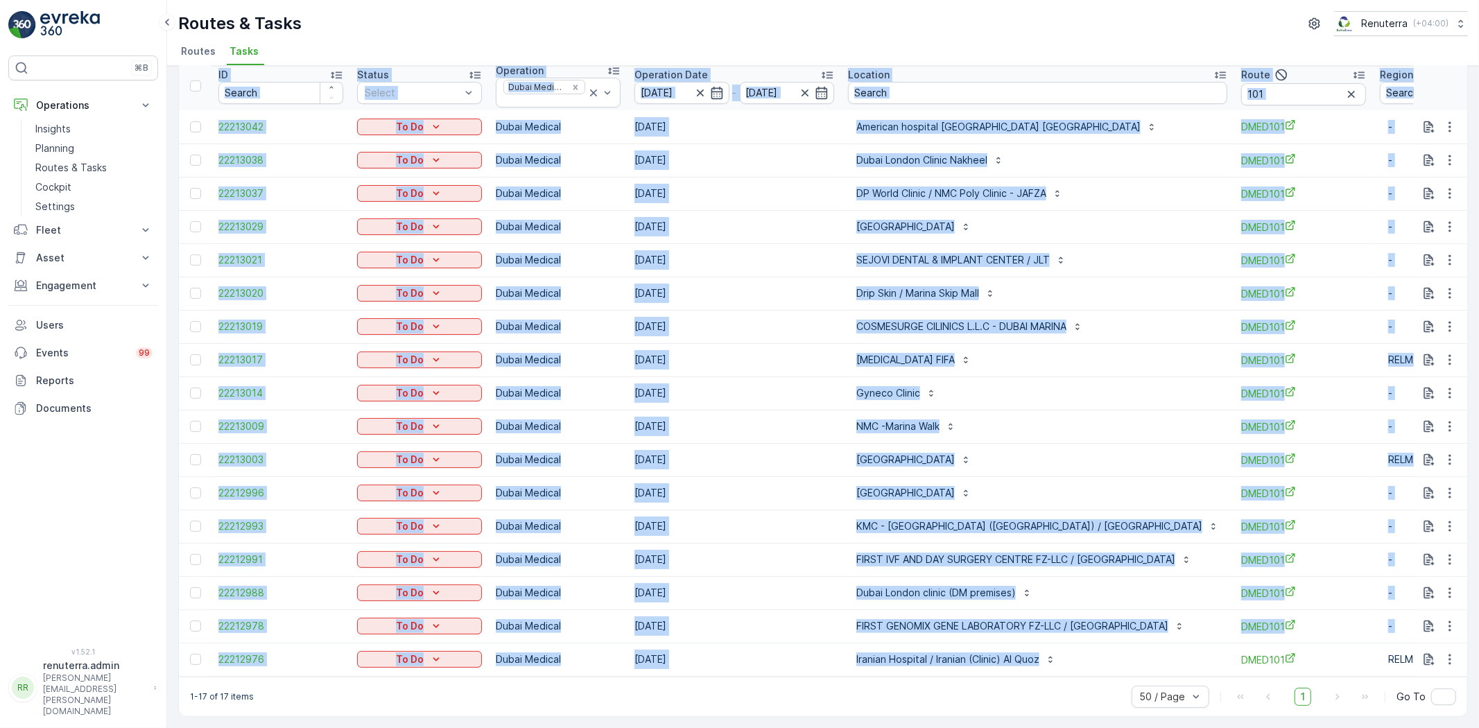
drag, startPoint x: 890, startPoint y: 668, endPoint x: 903, endPoint y: 679, distance: 17.2
click at [910, 674] on div "ID Status Select Operation Dubai Medical Operation Date 10.10.2025 - 10.10.2025…" at bounding box center [823, 369] width 1288 height 616
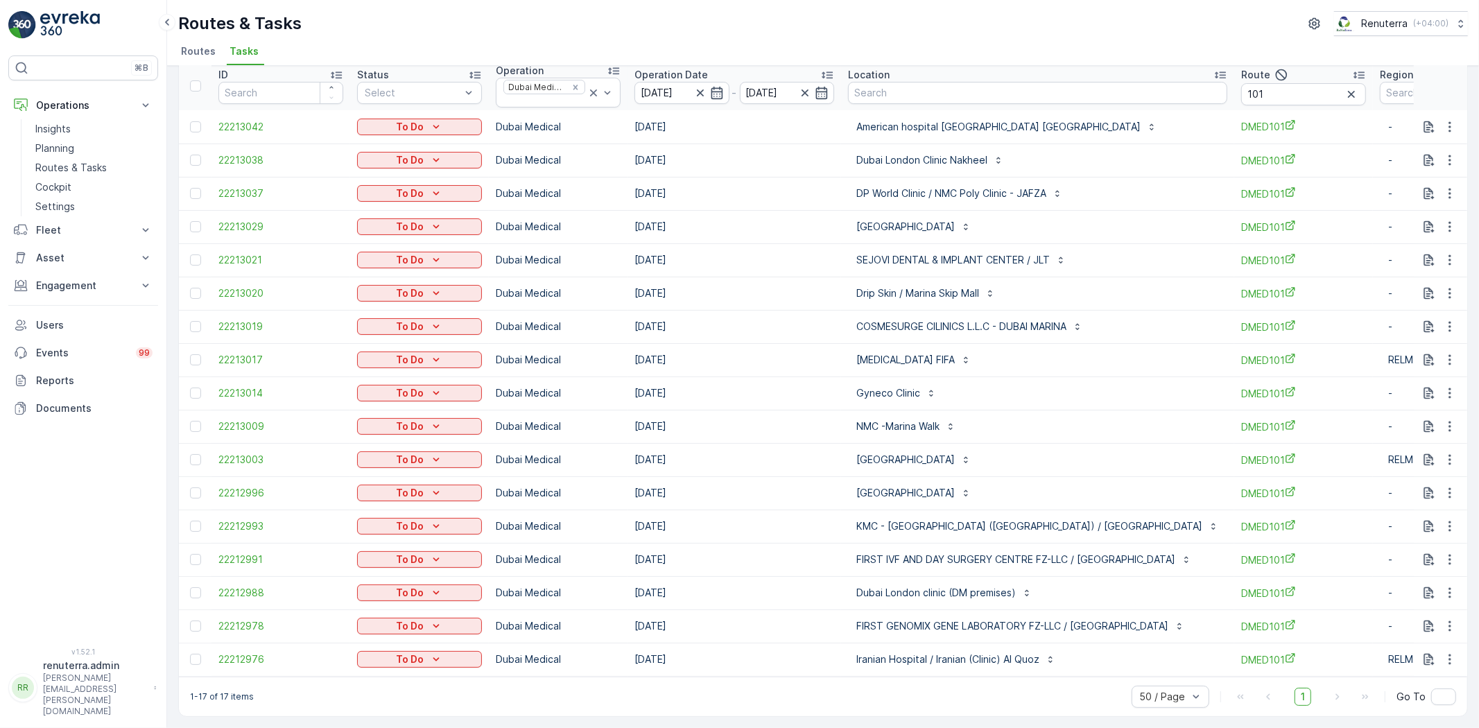
click at [903, 684] on div "1-17 of 17 items 50 / Page 1 Go To" at bounding box center [823, 697] width 1288 height 40
click at [1447, 652] on icon "button" at bounding box center [1450, 659] width 14 height 14
click at [1425, 602] on span "Remove from Route" at bounding box center [1427, 607] width 94 height 14
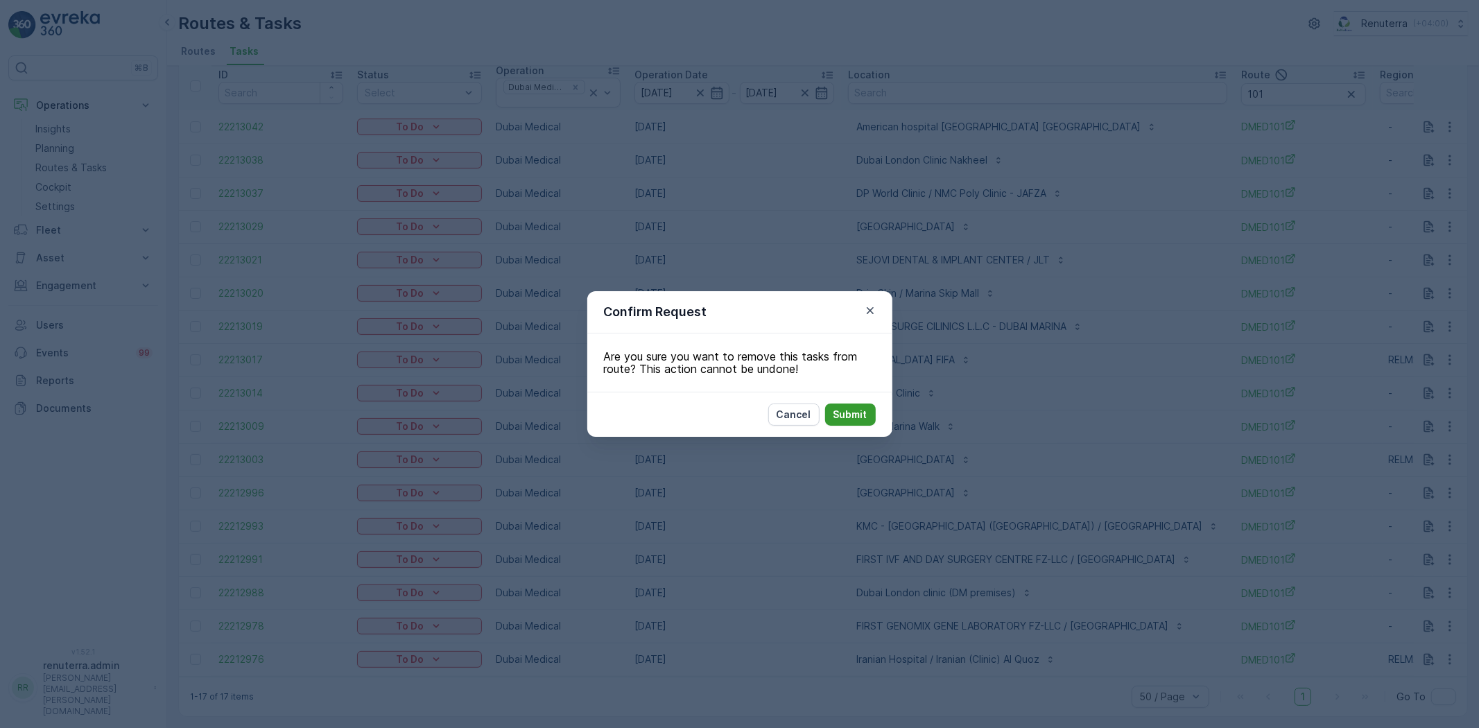
click at [860, 411] on p "Submit" at bounding box center [850, 415] width 34 height 14
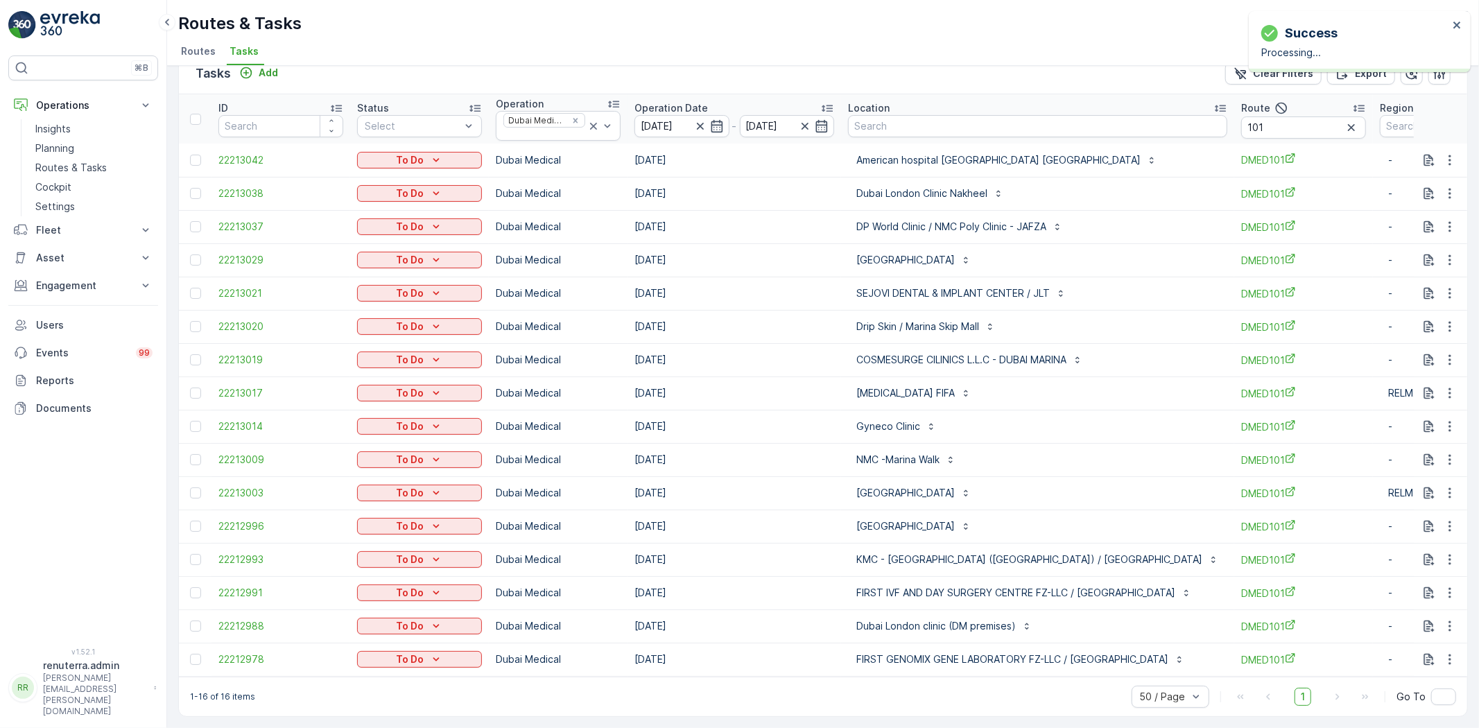
scroll to position [31, 0]
click at [1261, 116] on input "101" at bounding box center [1303, 127] width 125 height 22
type input "103"
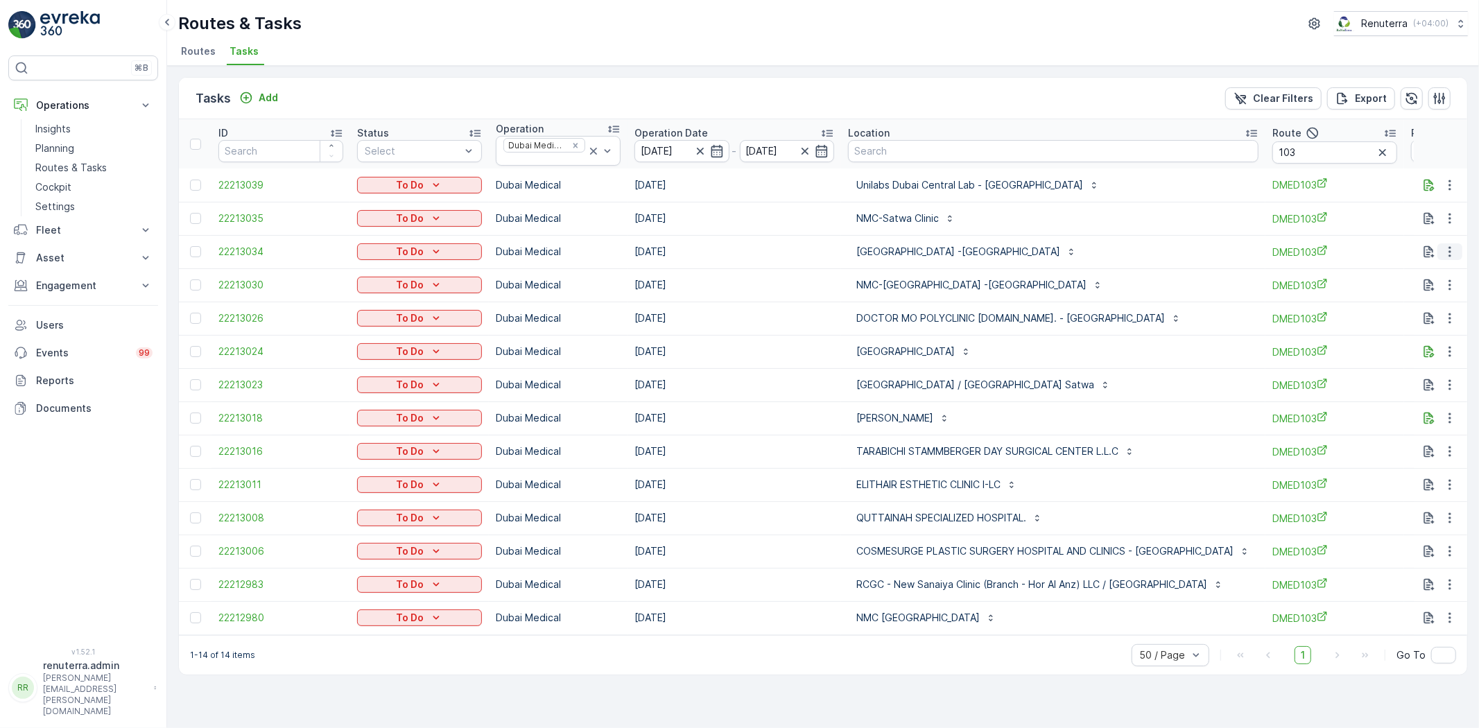
click at [1452, 253] on icon "button" at bounding box center [1450, 252] width 14 height 14
click at [1434, 311] on span "Change Route" at bounding box center [1413, 311] width 67 height 14
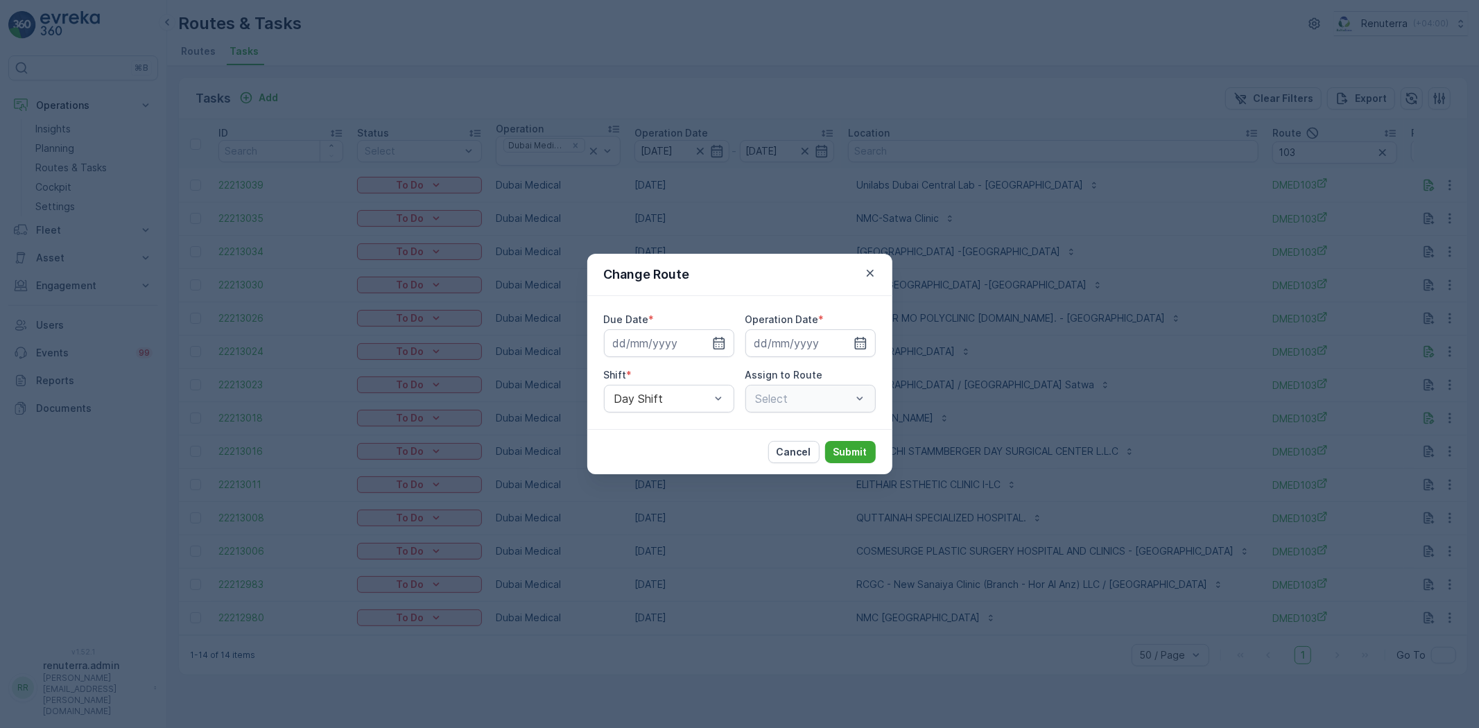
type input "[DATE]"
click at [823, 406] on div "DMED103 (Route Plan) - DXBT73346" at bounding box center [810, 399] width 130 height 28
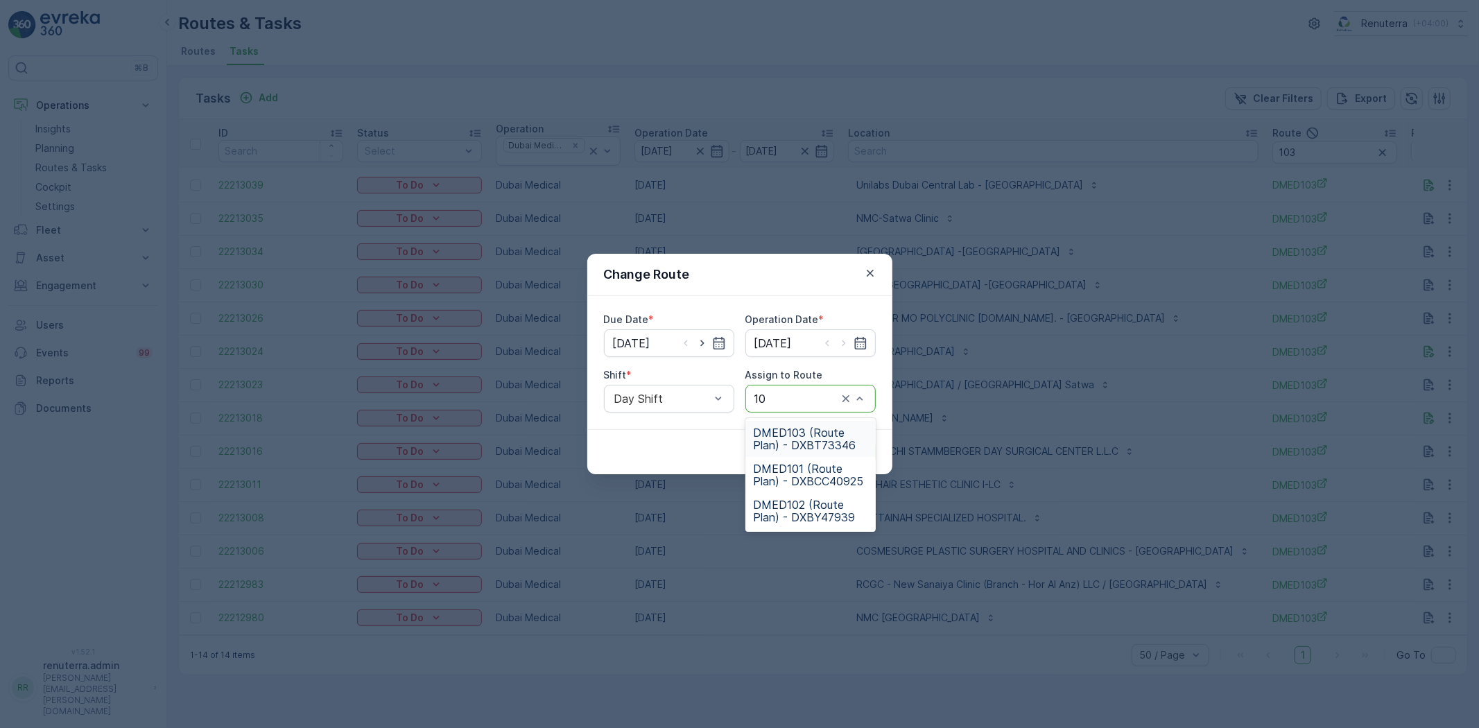
type input "101"
click at [830, 434] on span "DMED101 (Route Plan) - DXBCC40925" at bounding box center [811, 438] width 114 height 25
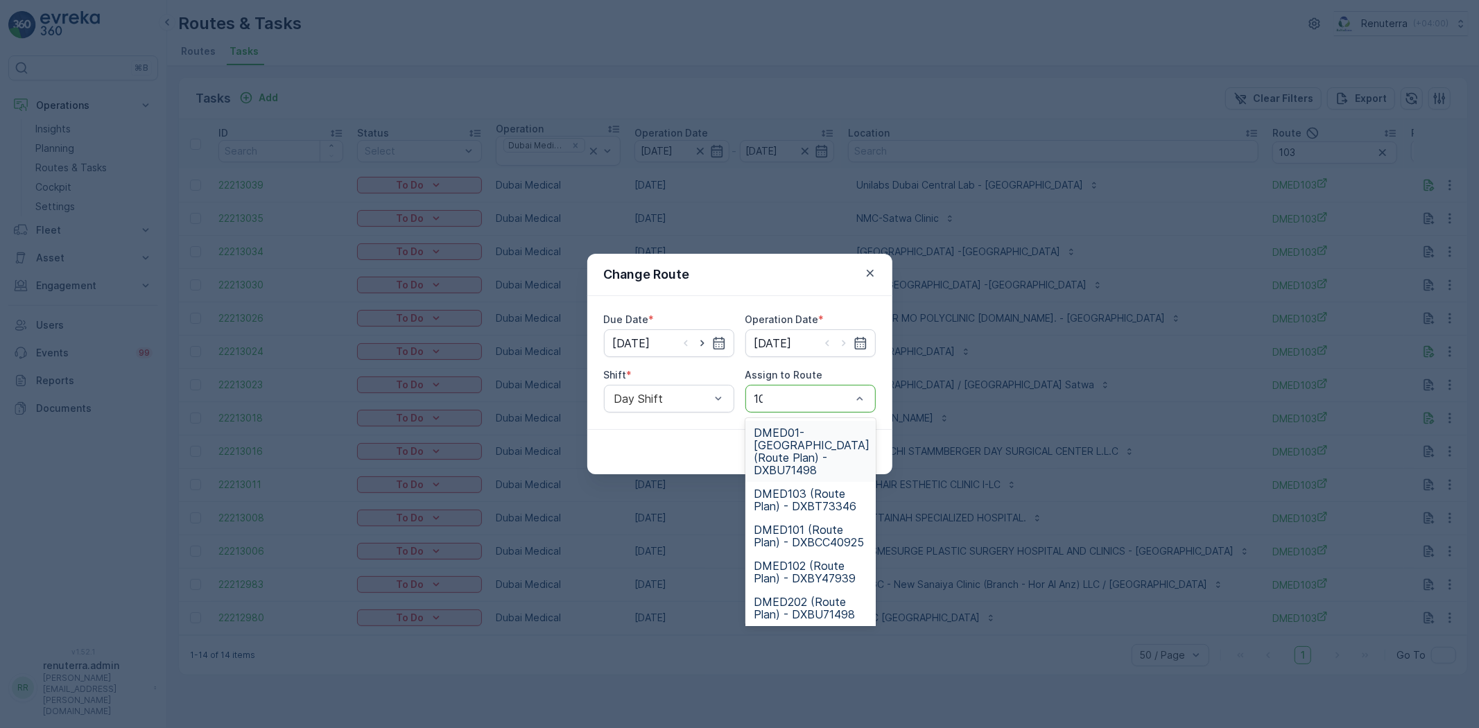
type input "102"
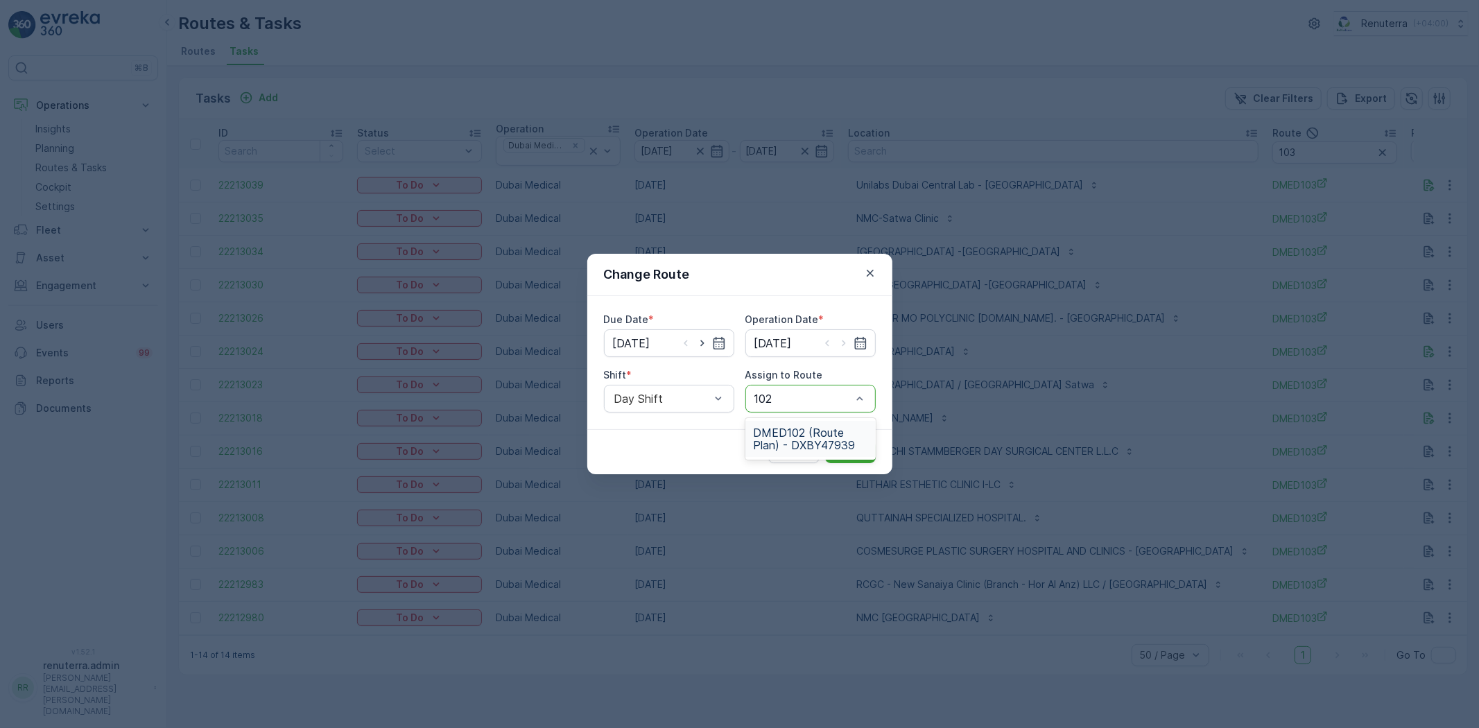
click at [842, 446] on span "DMED102 (Route Plan) - DXBY47939" at bounding box center [811, 438] width 114 height 25
click at [842, 449] on p "Submit" at bounding box center [850, 452] width 34 height 14
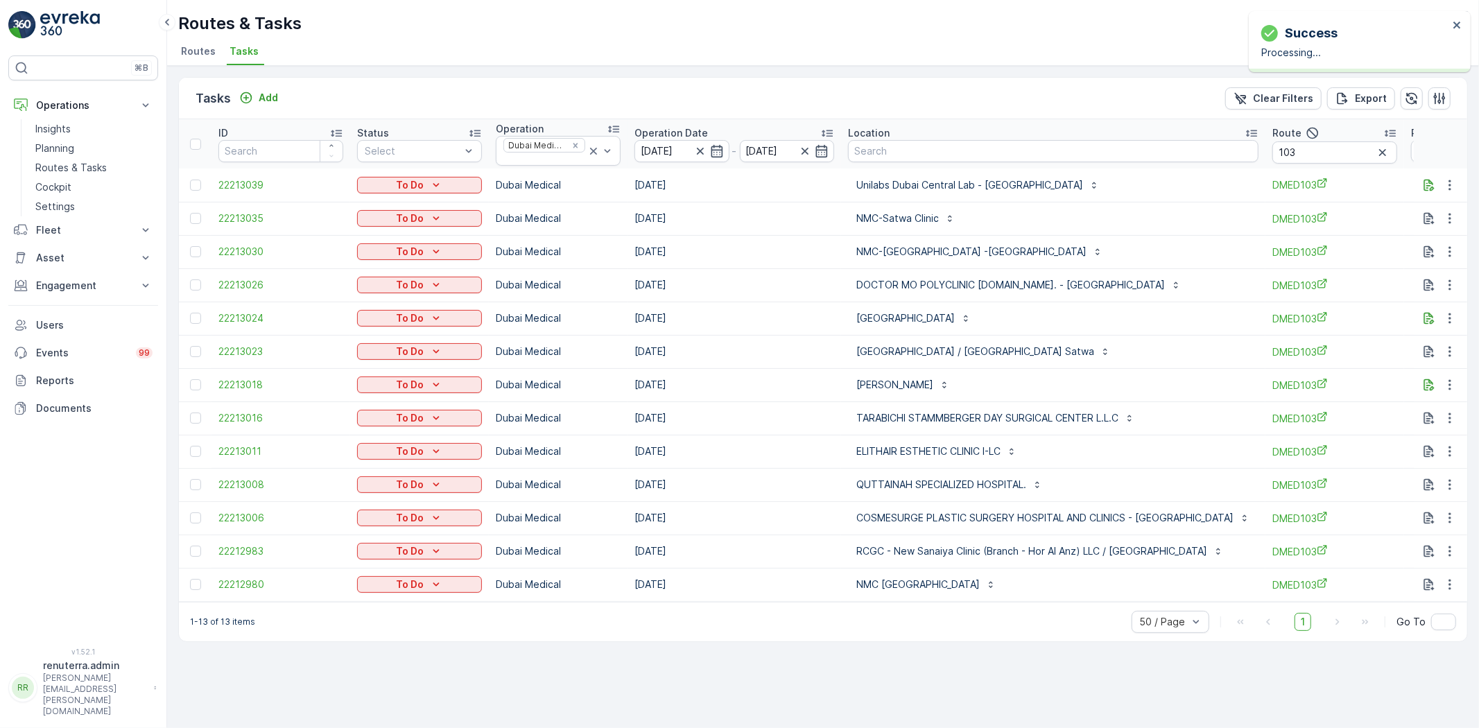
scroll to position [0, 10]
